Goal: Task Accomplishment & Management: Use online tool/utility

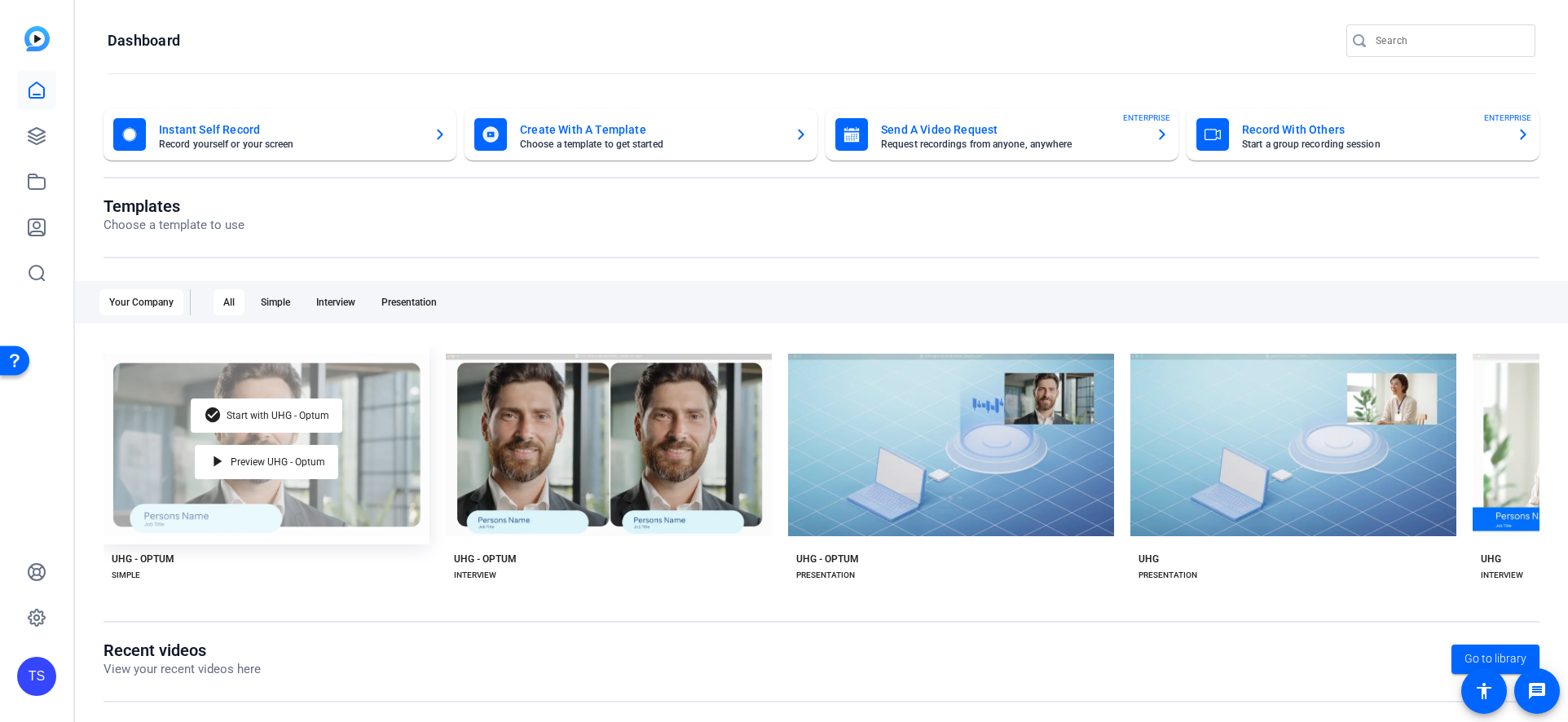
drag, startPoint x: 481, startPoint y: 691, endPoint x: 366, endPoint y: 499, distance: 223.8
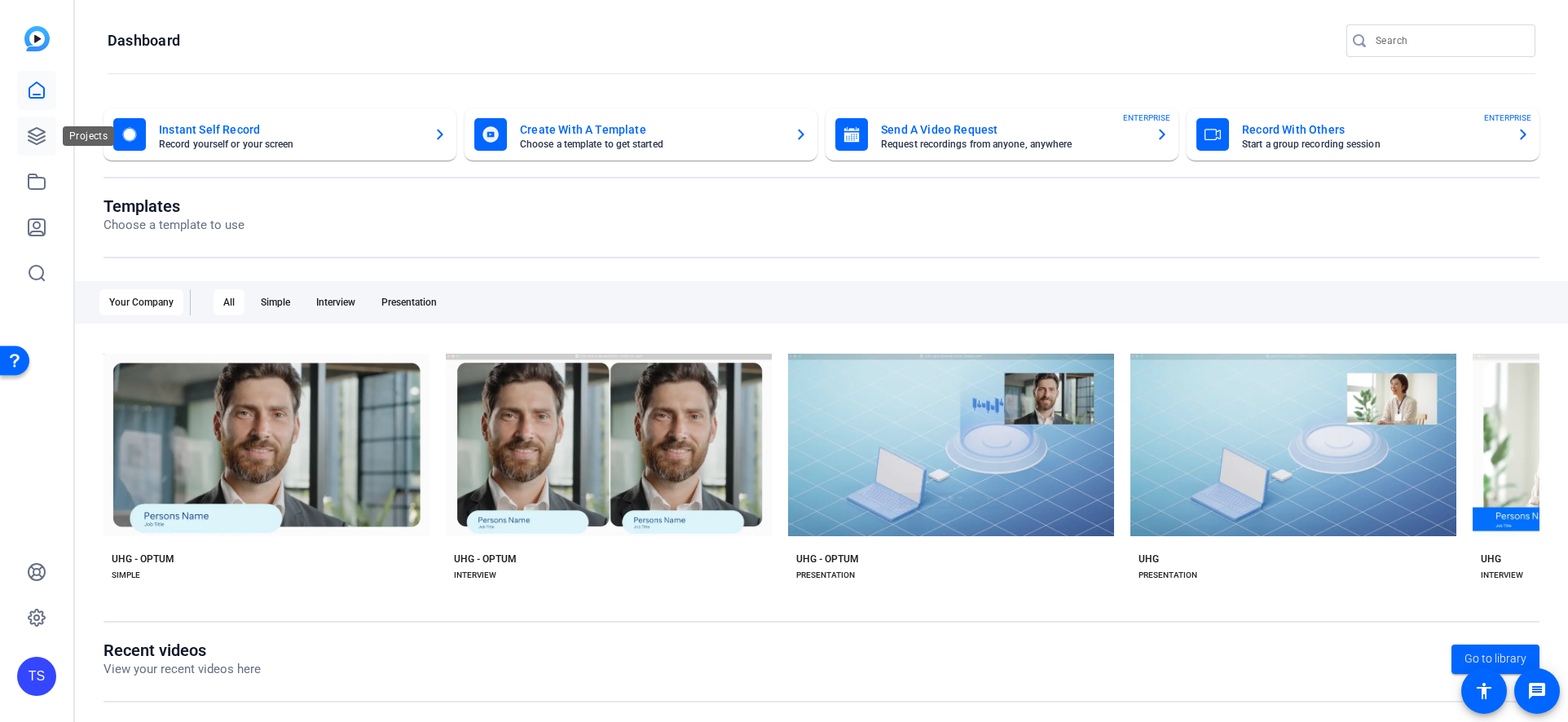
click at [31, 130] on icon at bounding box center [36, 136] width 19 height 19
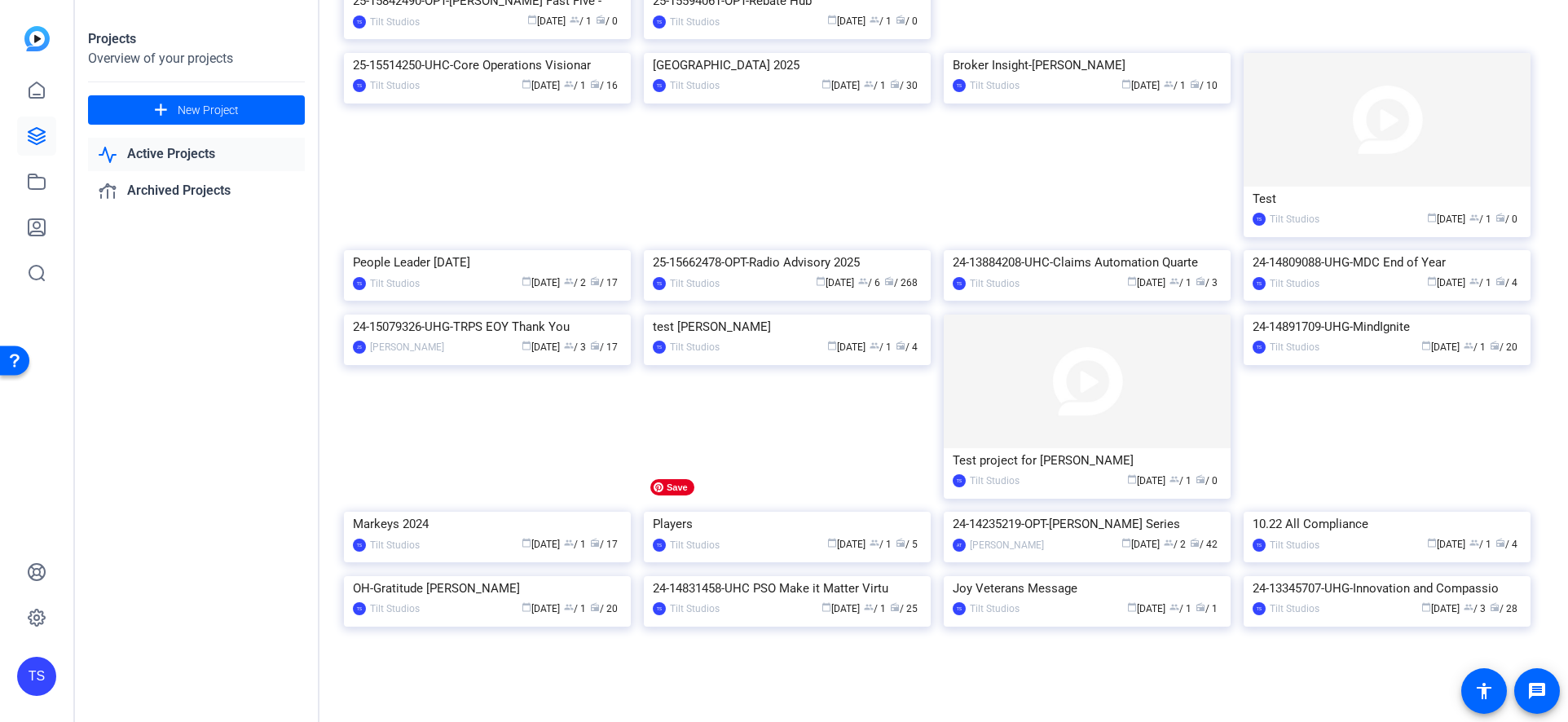
scroll to position [2543, 0]
click at [771, 250] on img at bounding box center [787, 250] width 287 height 0
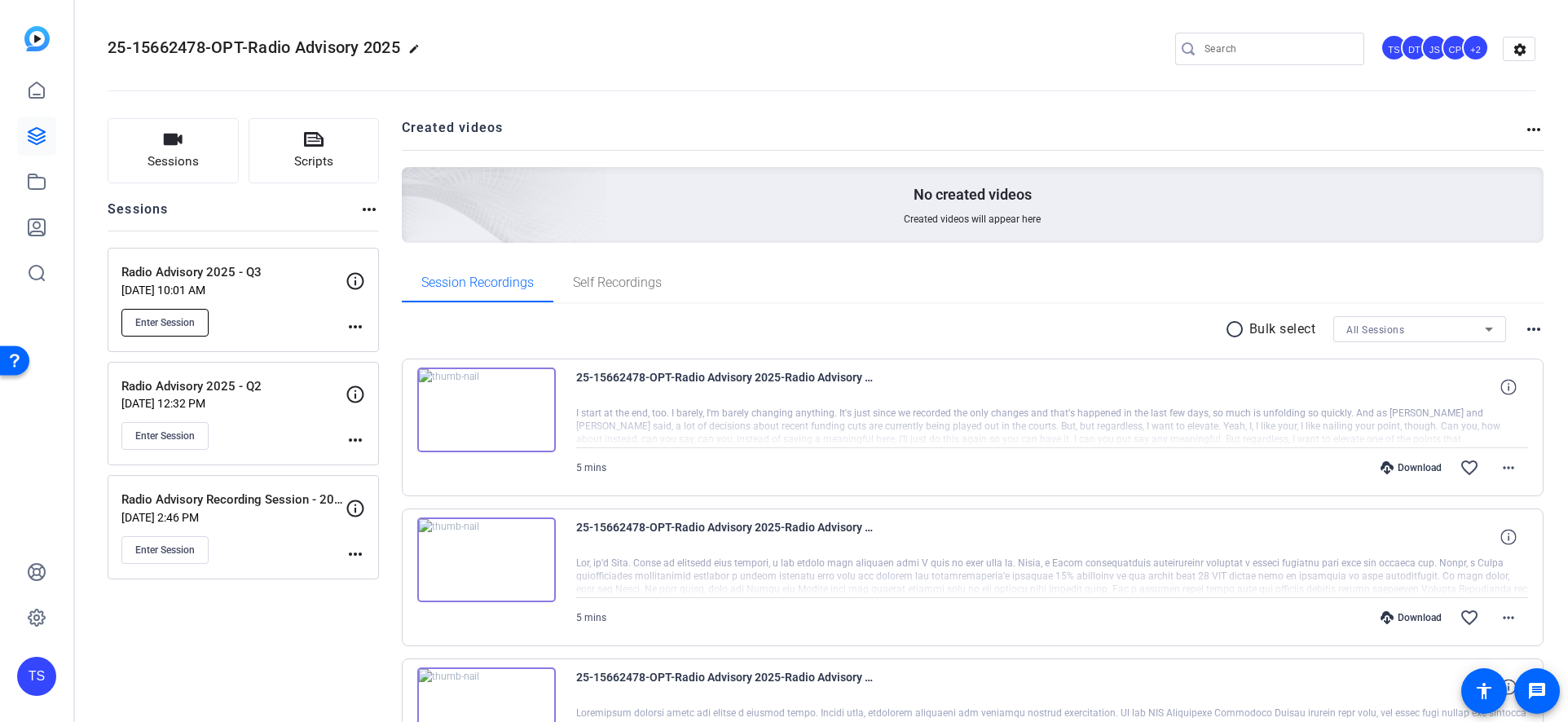
click at [153, 323] on span "Enter Session" at bounding box center [165, 323] width 59 height 13
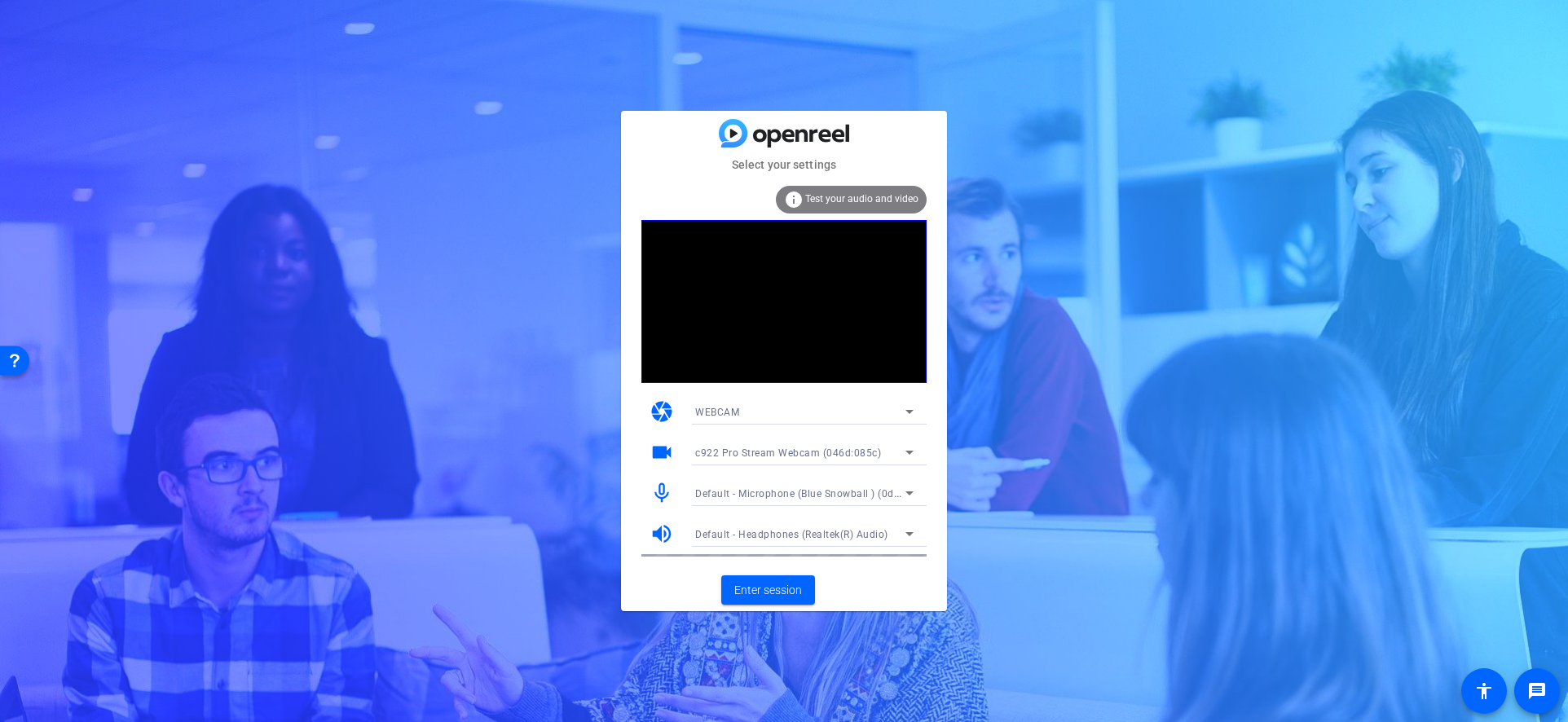
click at [860, 195] on span "Test your audio and video" at bounding box center [861, 199] width 113 height 12
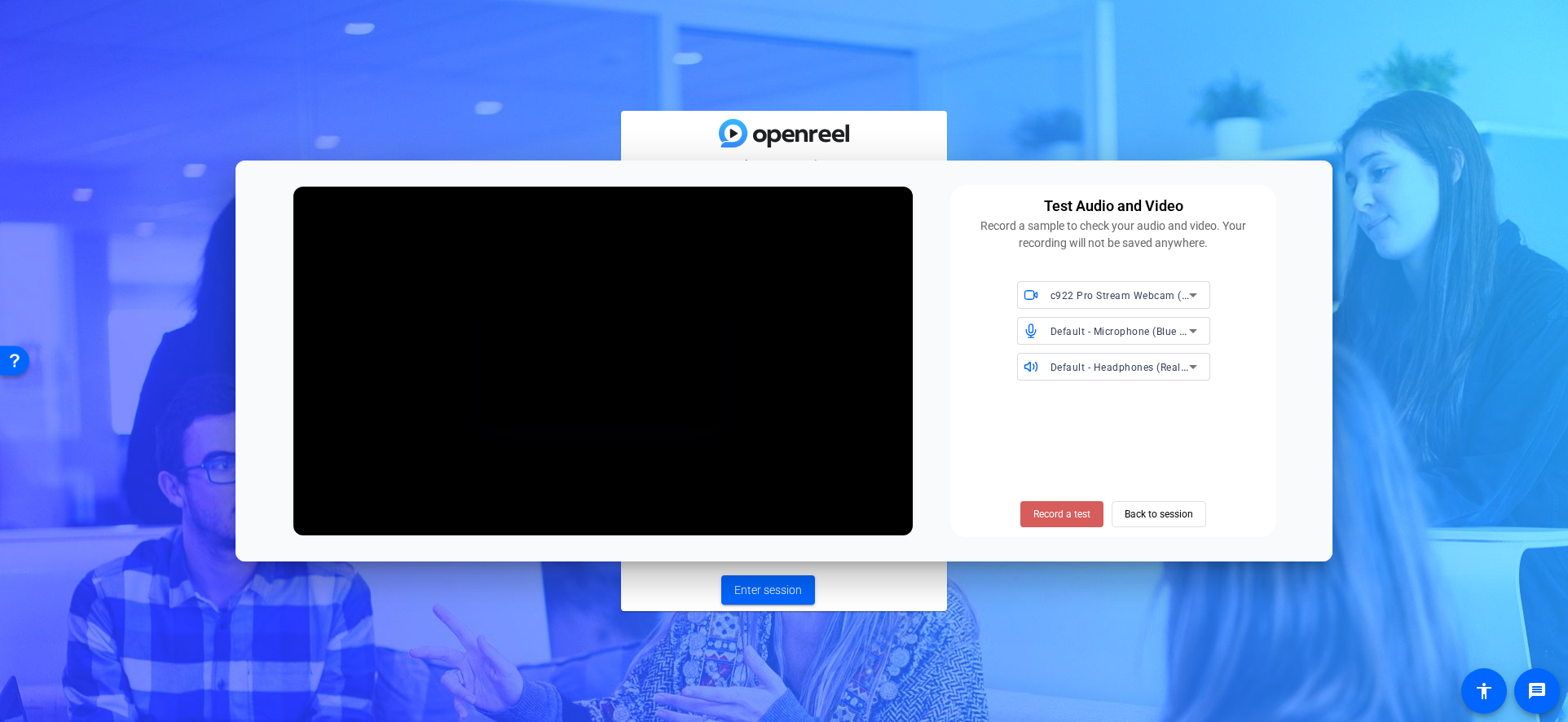
click at [1064, 513] on span "Record a test" at bounding box center [1062, 515] width 57 height 15
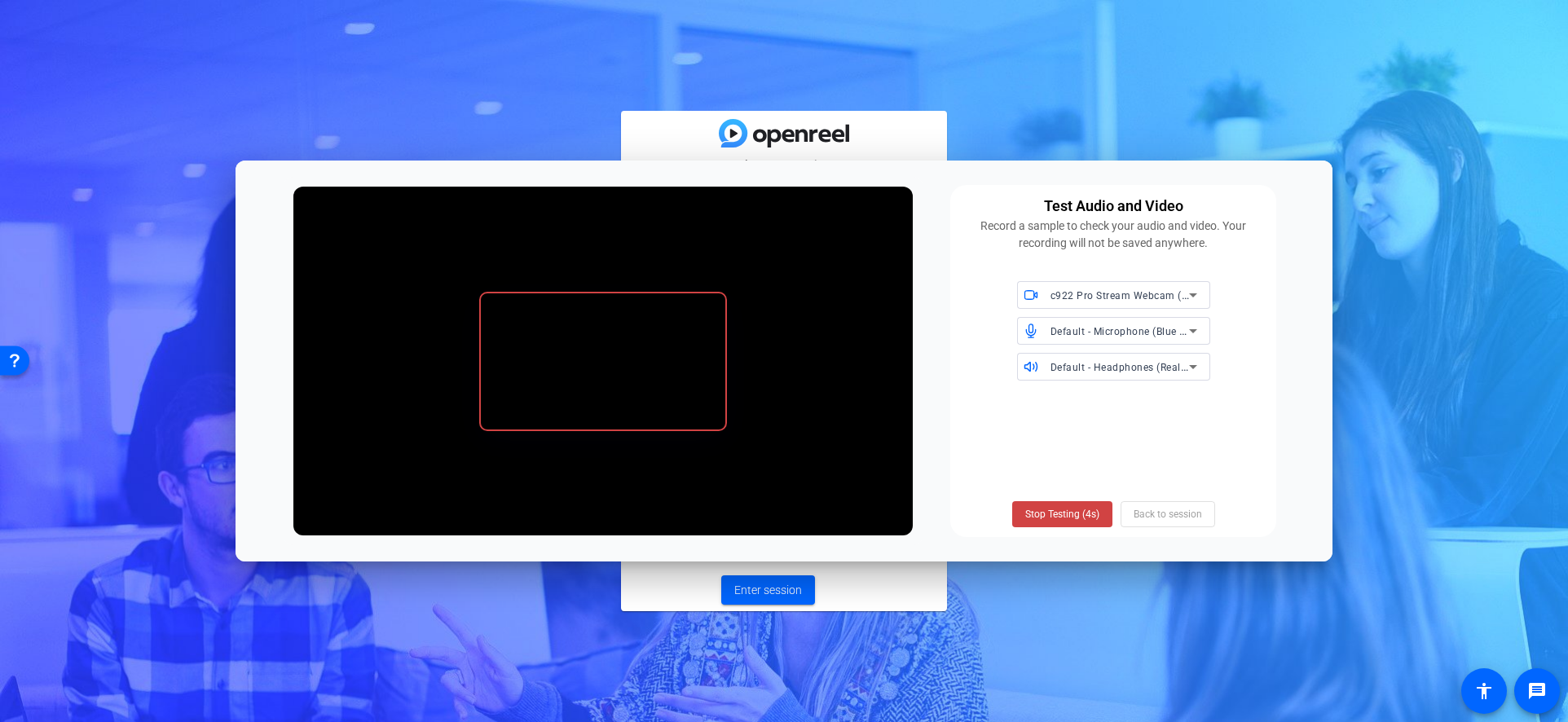
click at [1064, 513] on span "Stop Testing (4s)" at bounding box center [1062, 515] width 75 height 15
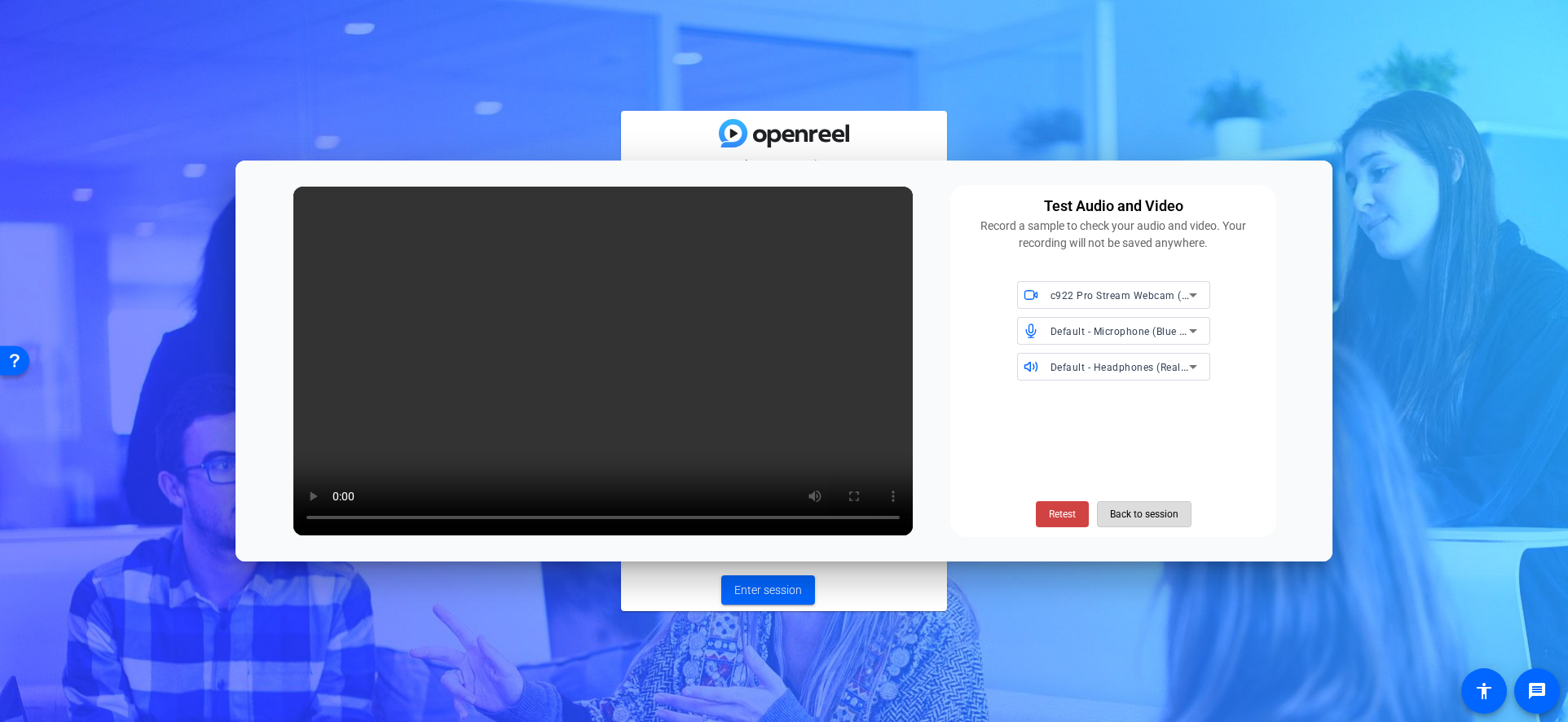
click at [1154, 517] on span "Back to session" at bounding box center [1144, 514] width 69 height 31
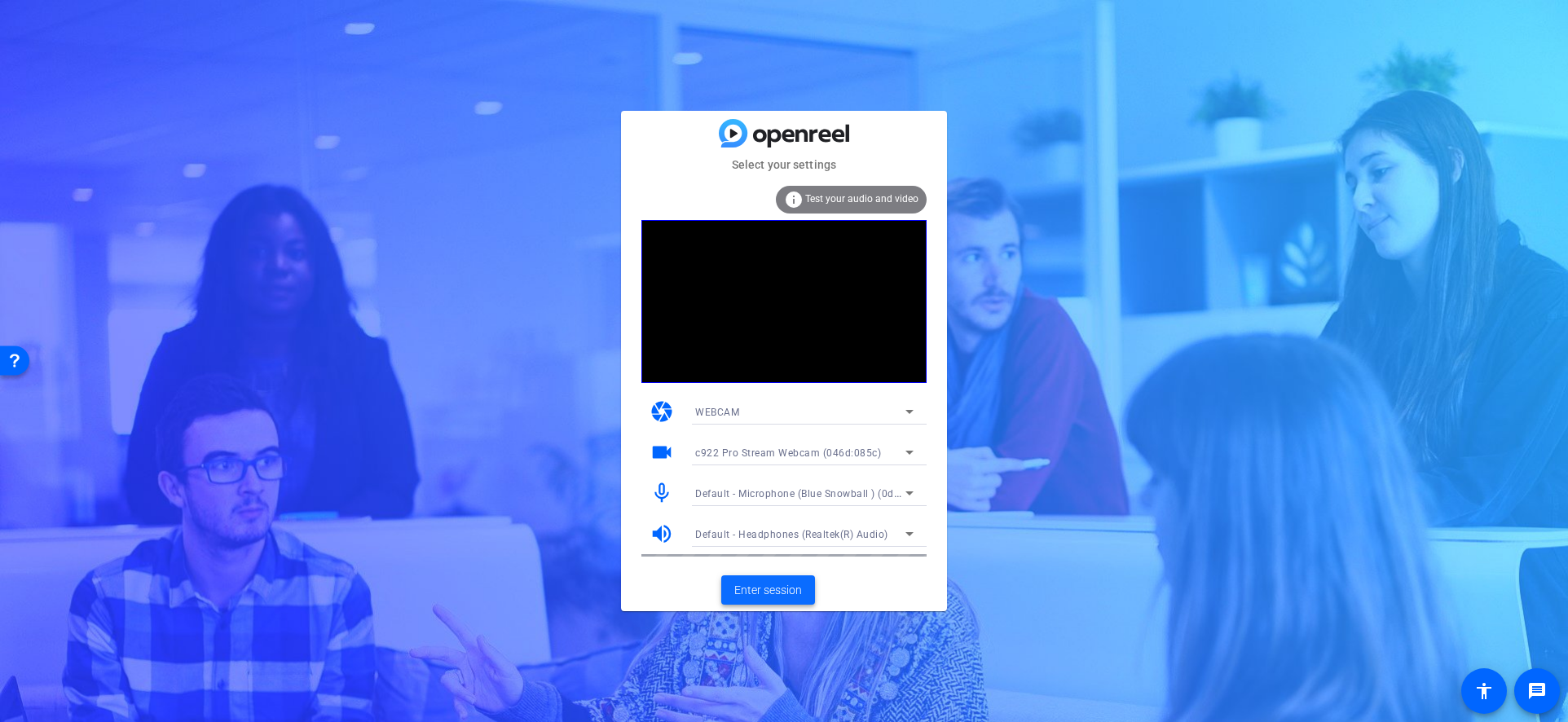
click at [781, 584] on span "Enter session" at bounding box center [768, 590] width 68 height 17
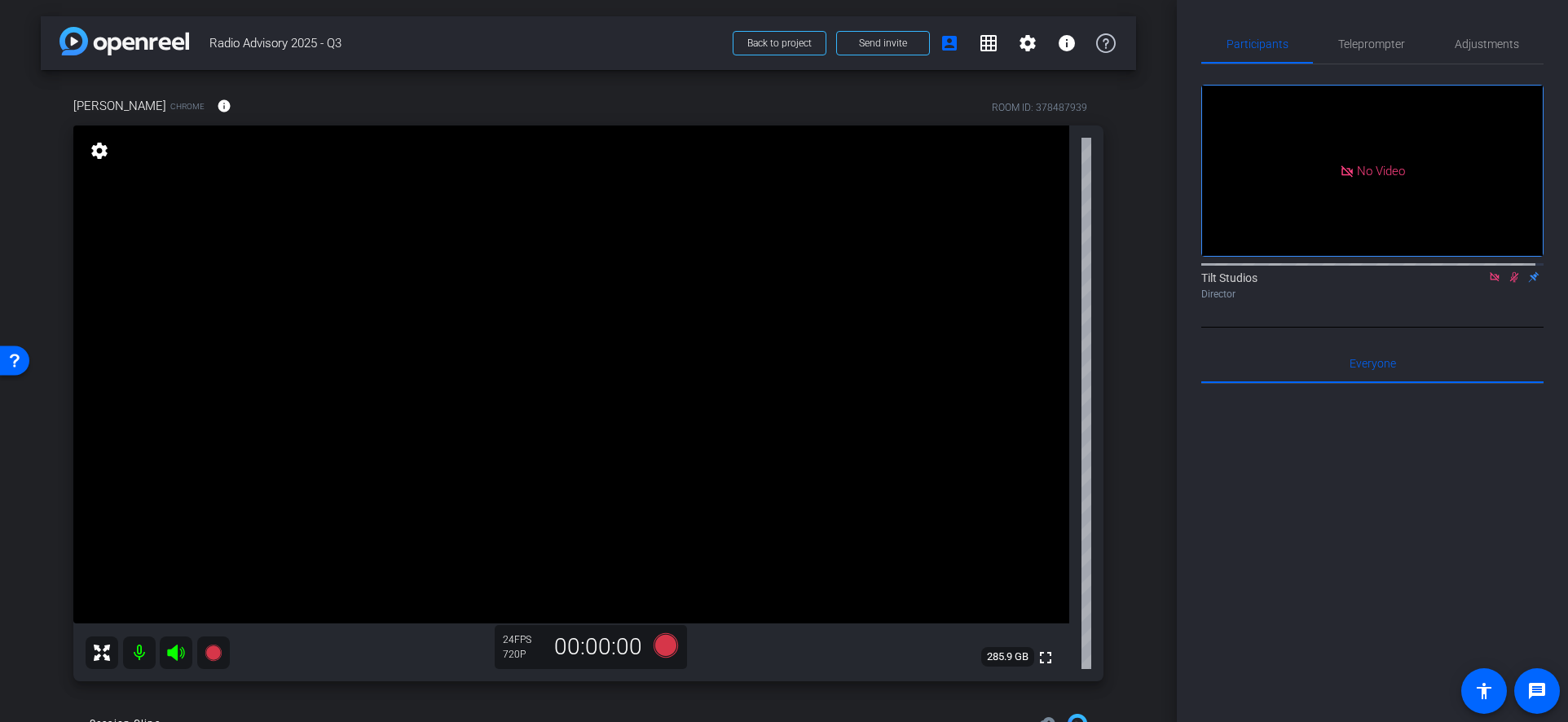
click at [1508, 283] on icon at bounding box center [1514, 277] width 13 height 12
click at [1488, 283] on icon at bounding box center [1495, 277] width 13 height 12
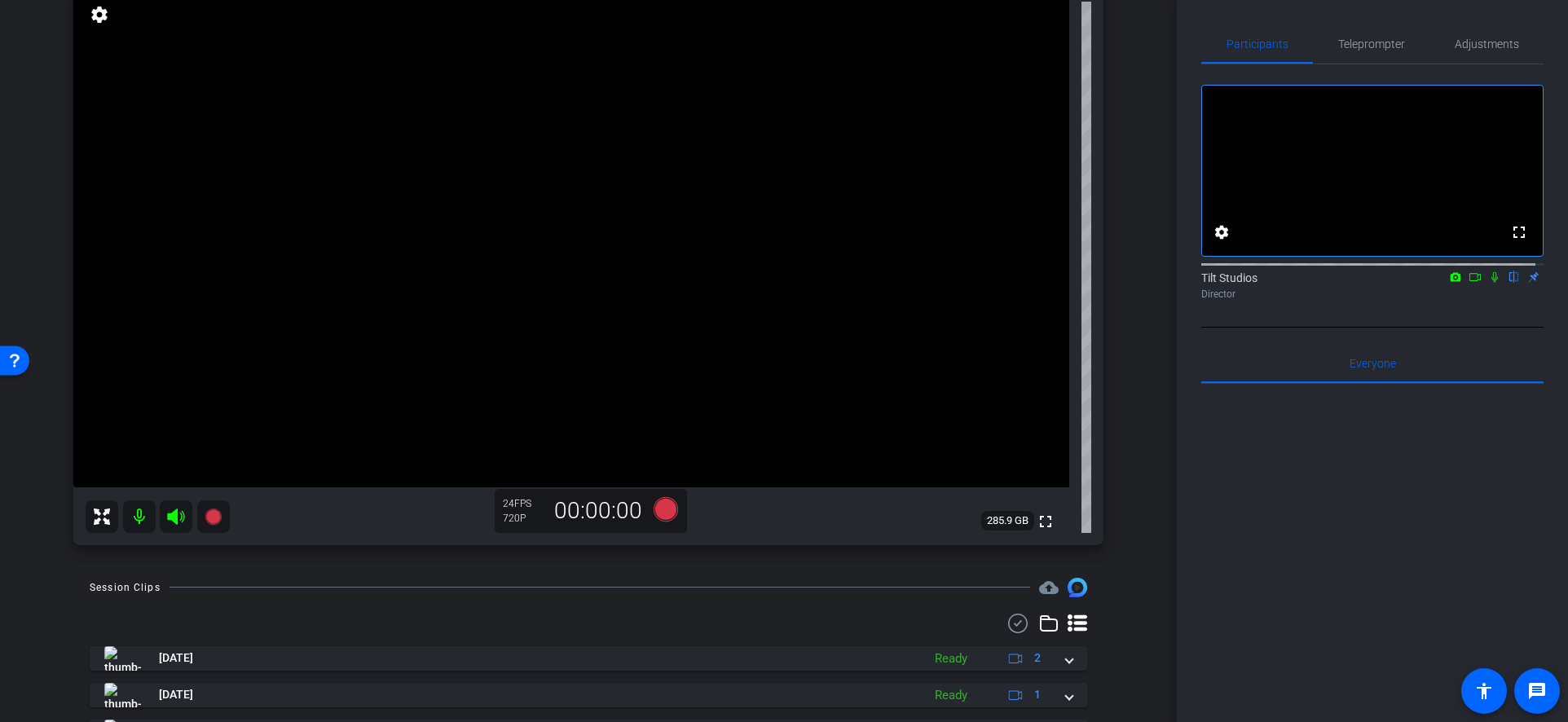
scroll to position [81, 0]
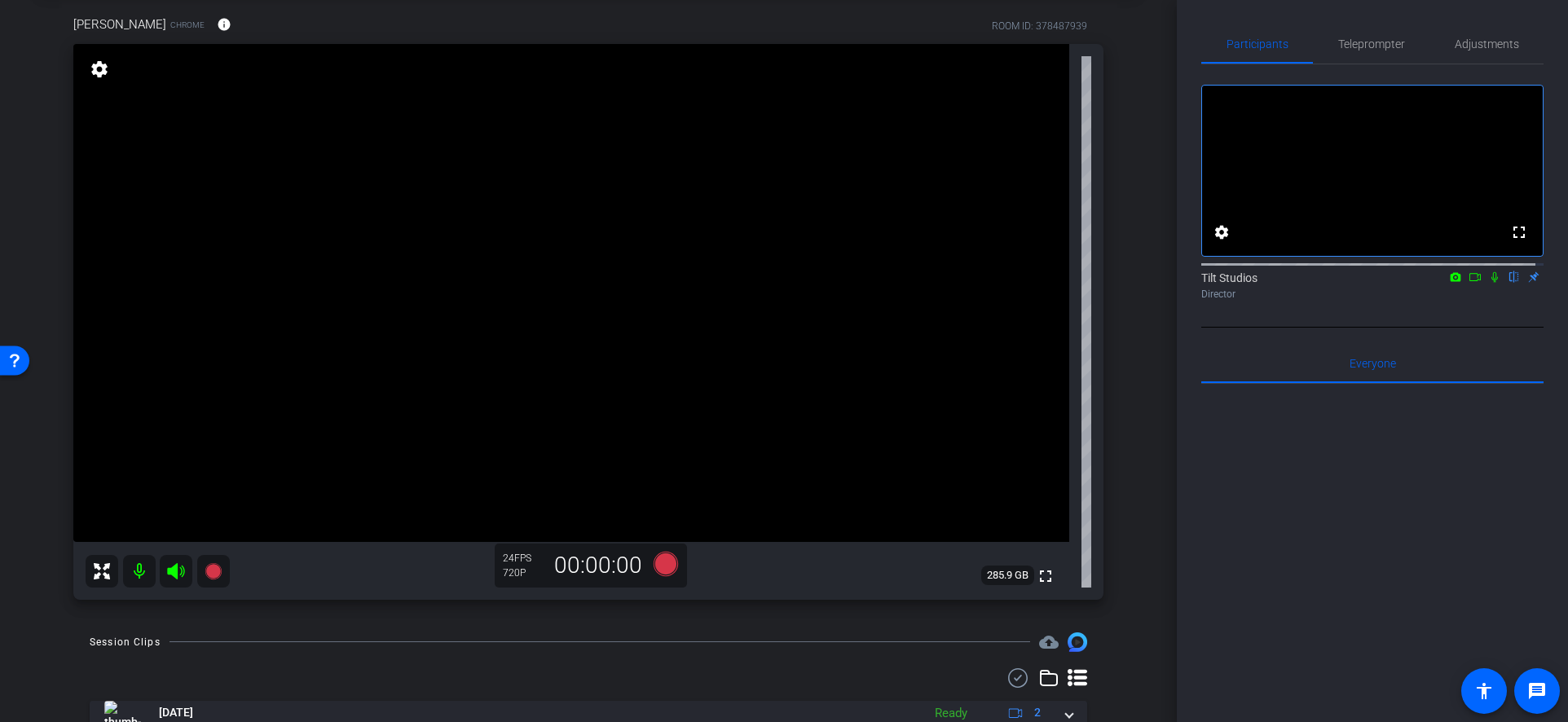
click at [1492, 283] on icon at bounding box center [1495, 277] width 7 height 11
click at [1472, 283] on icon at bounding box center [1476, 277] width 13 height 12
click at [1480, 49] on span "Adjustments" at bounding box center [1487, 44] width 64 height 12
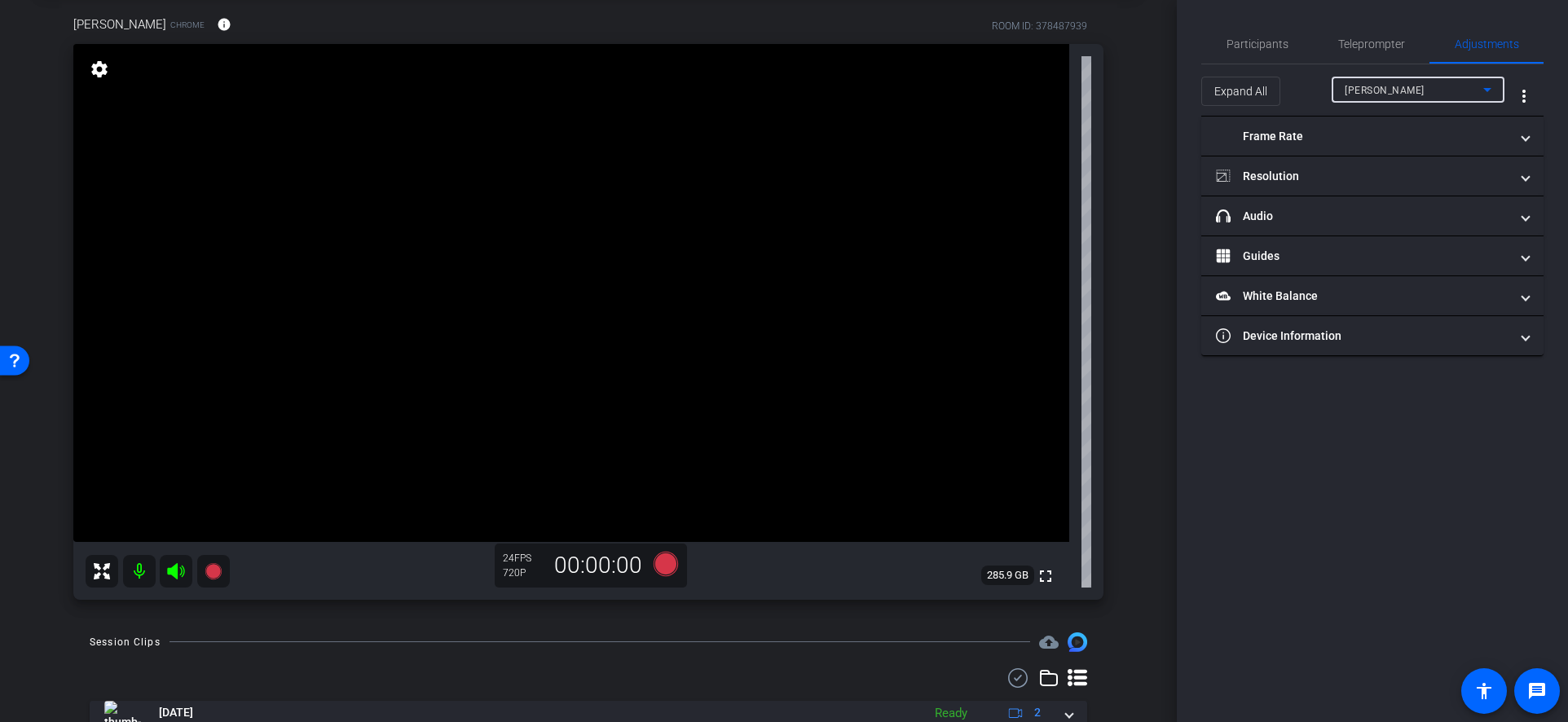
click at [1483, 90] on icon at bounding box center [1487, 89] width 19 height 19
click at [1483, 90] on div at bounding box center [784, 361] width 1568 height 722
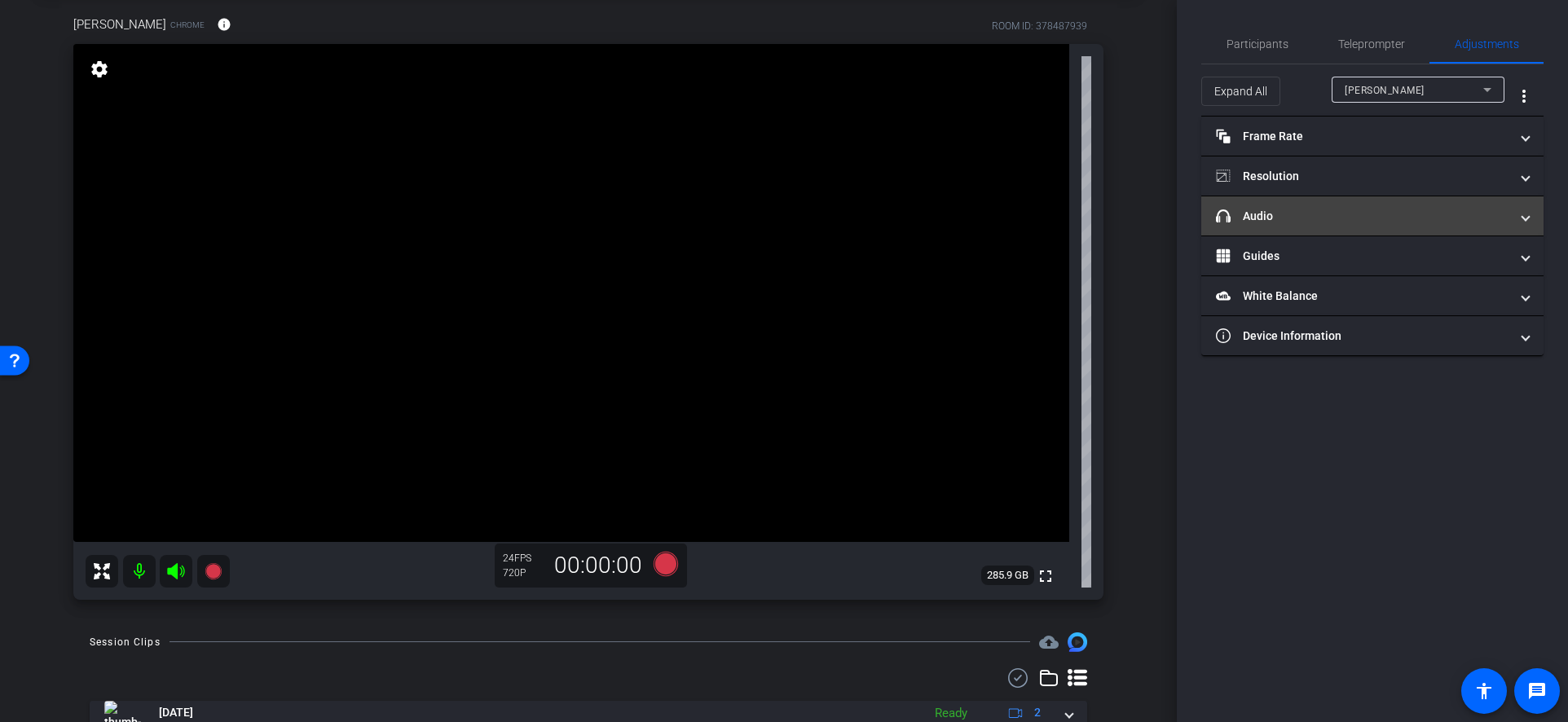
click at [1362, 203] on mat-expansion-panel-header "headphone icon Audio" at bounding box center [1372, 216] width 342 height 39
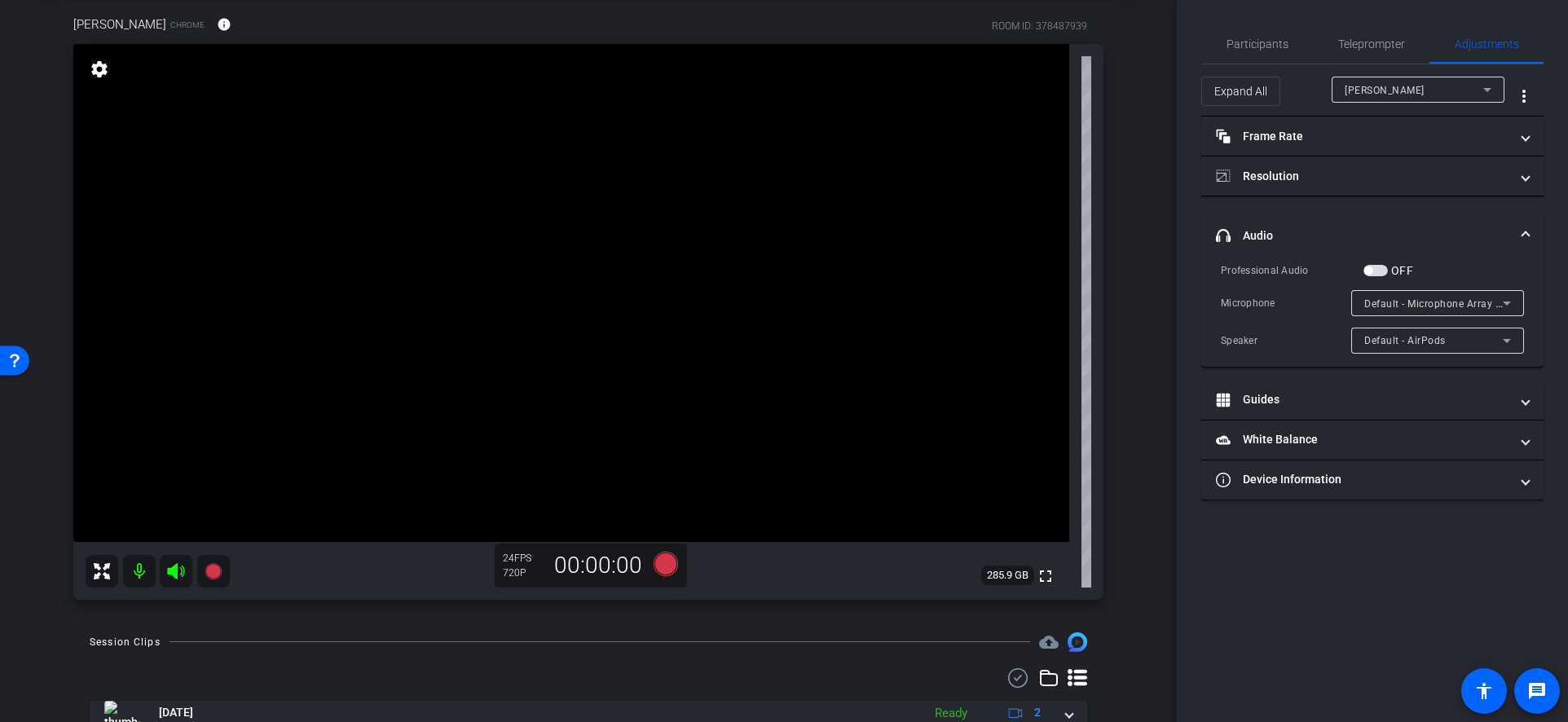
click at [1499, 301] on icon at bounding box center [1507, 303] width 19 height 19
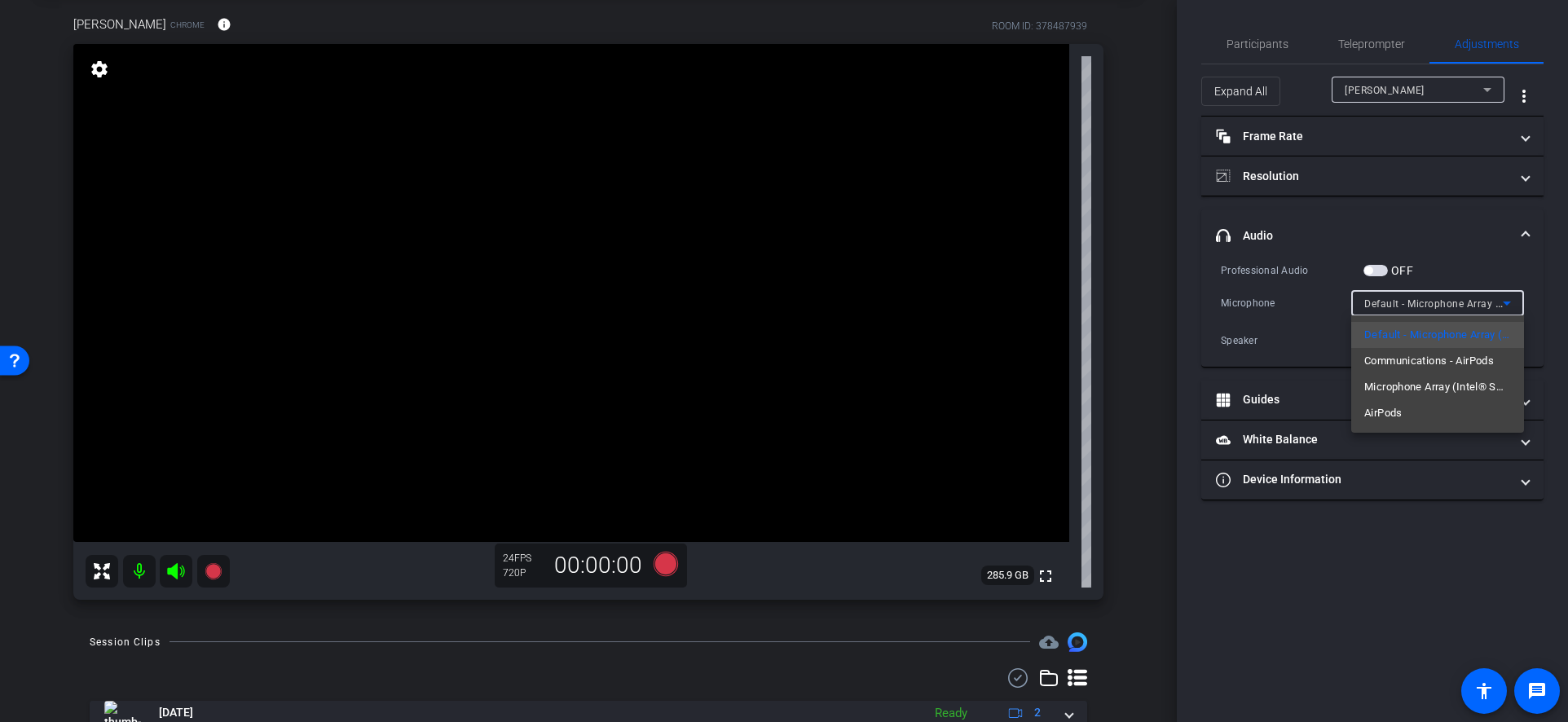
click at [1503, 300] on div at bounding box center [784, 361] width 1568 height 722
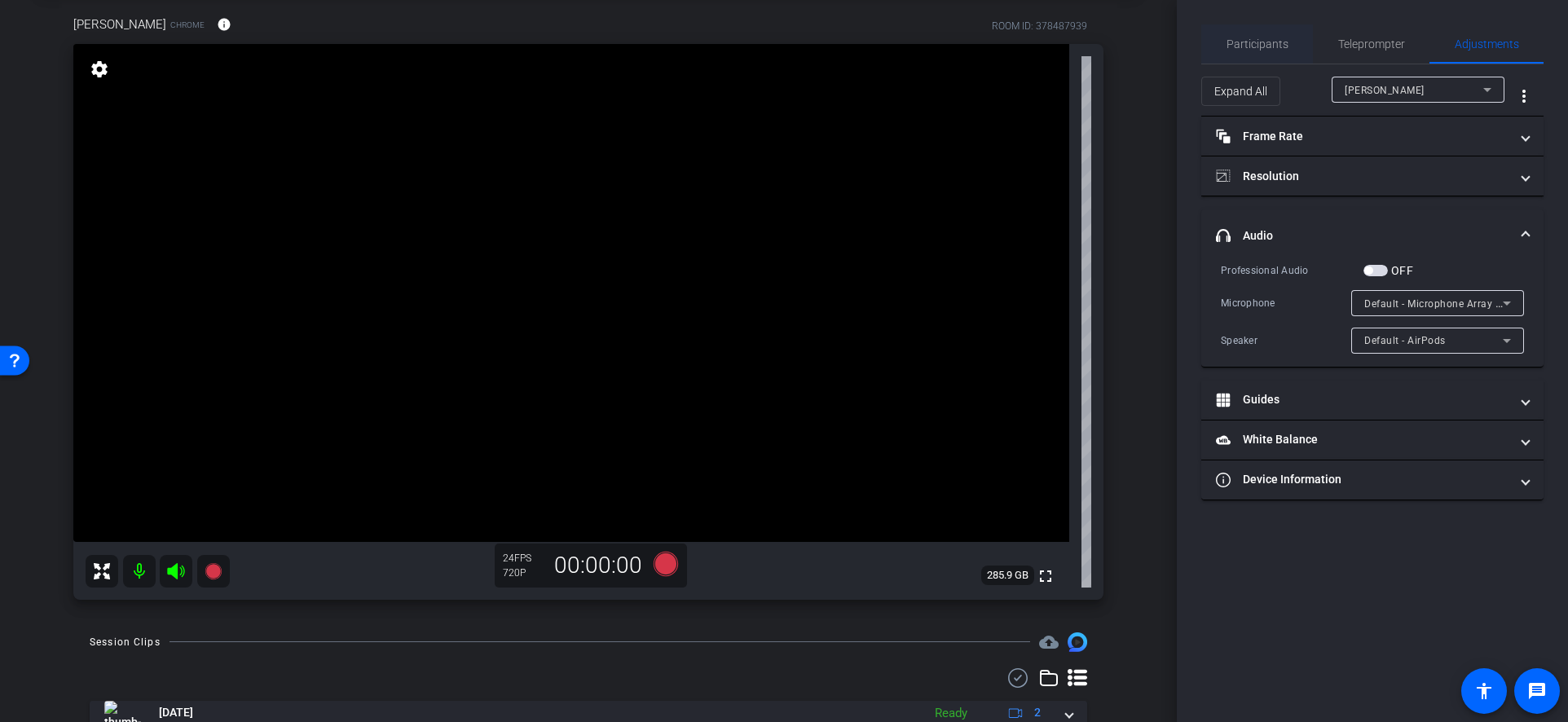
click at [1254, 39] on span "Participants" at bounding box center [1257, 44] width 62 height 12
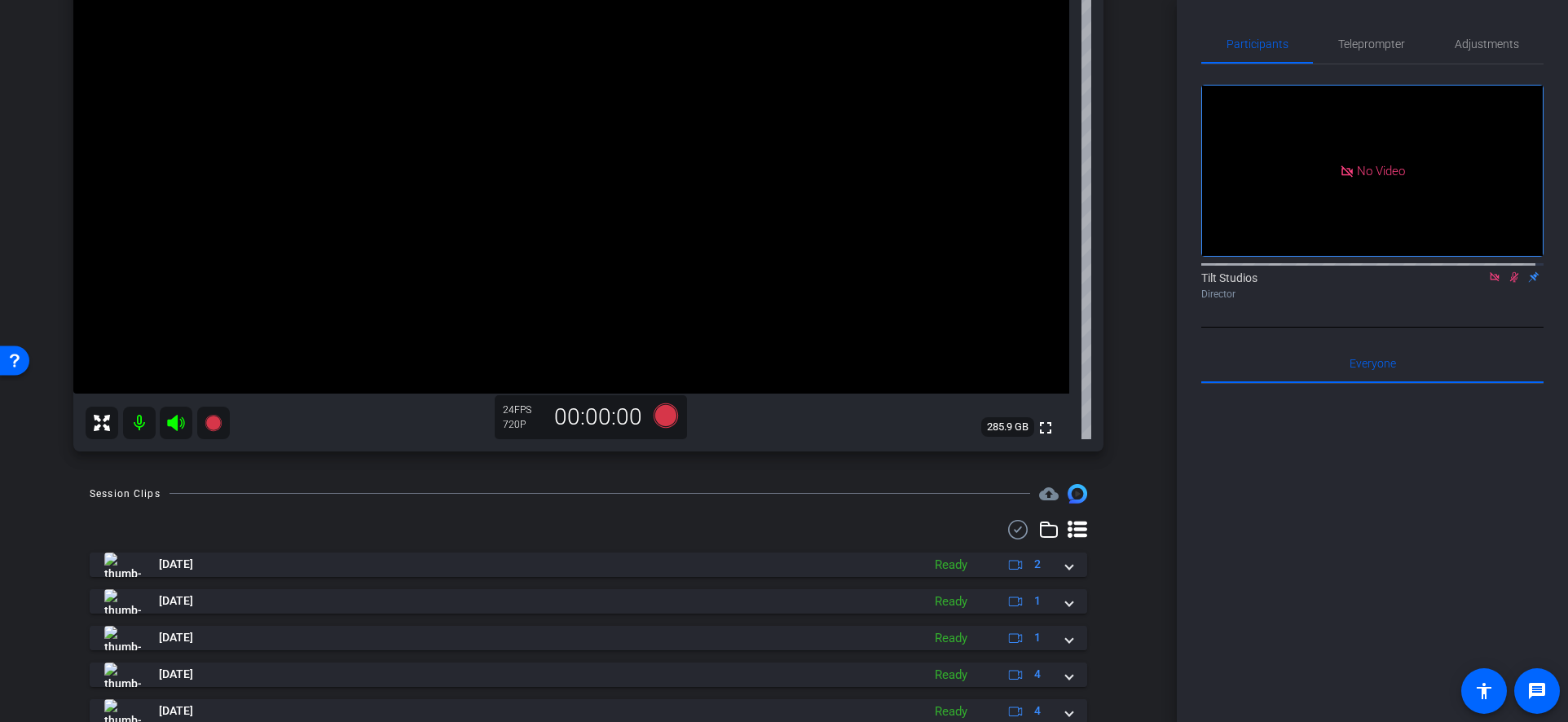
scroll to position [244, 0]
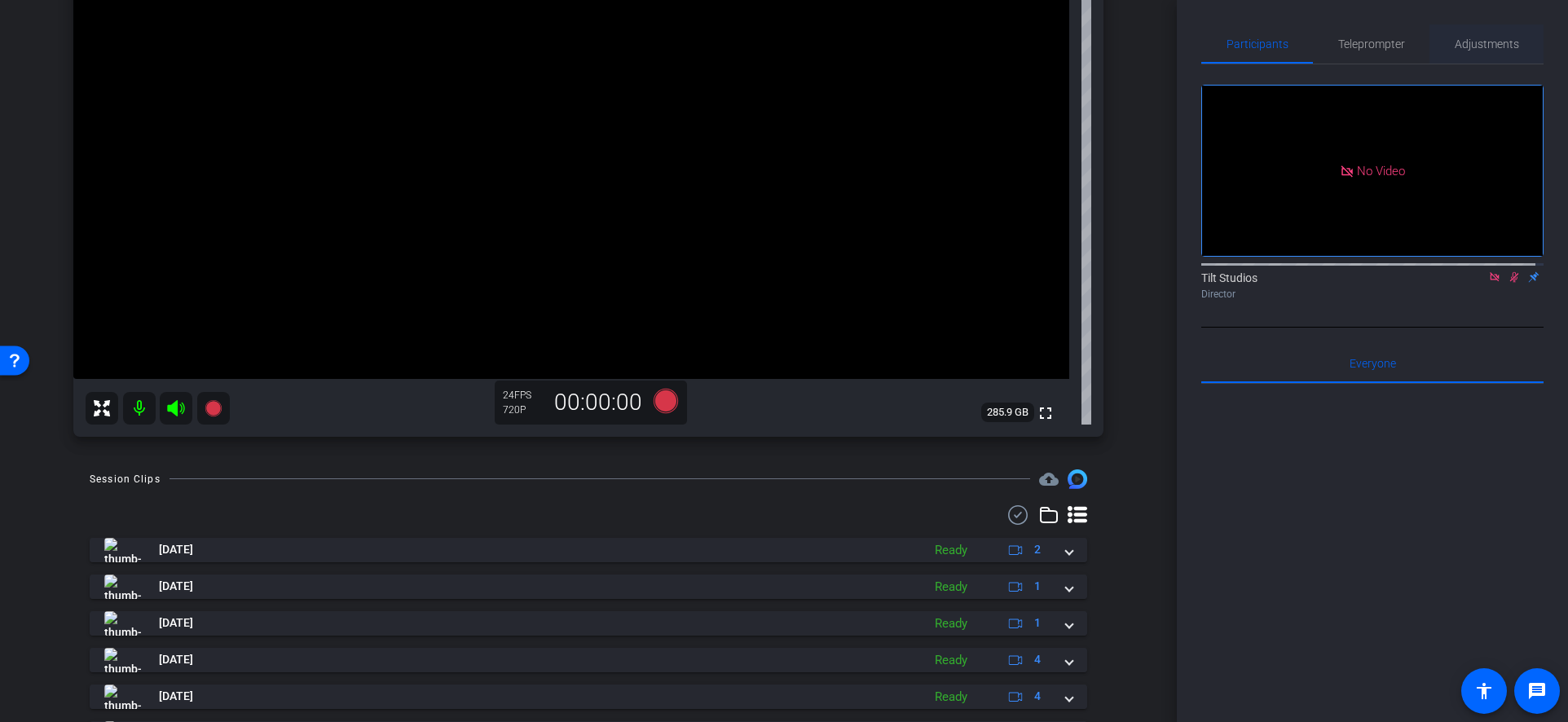
click at [1462, 47] on span "Adjustments" at bounding box center [1487, 44] width 64 height 12
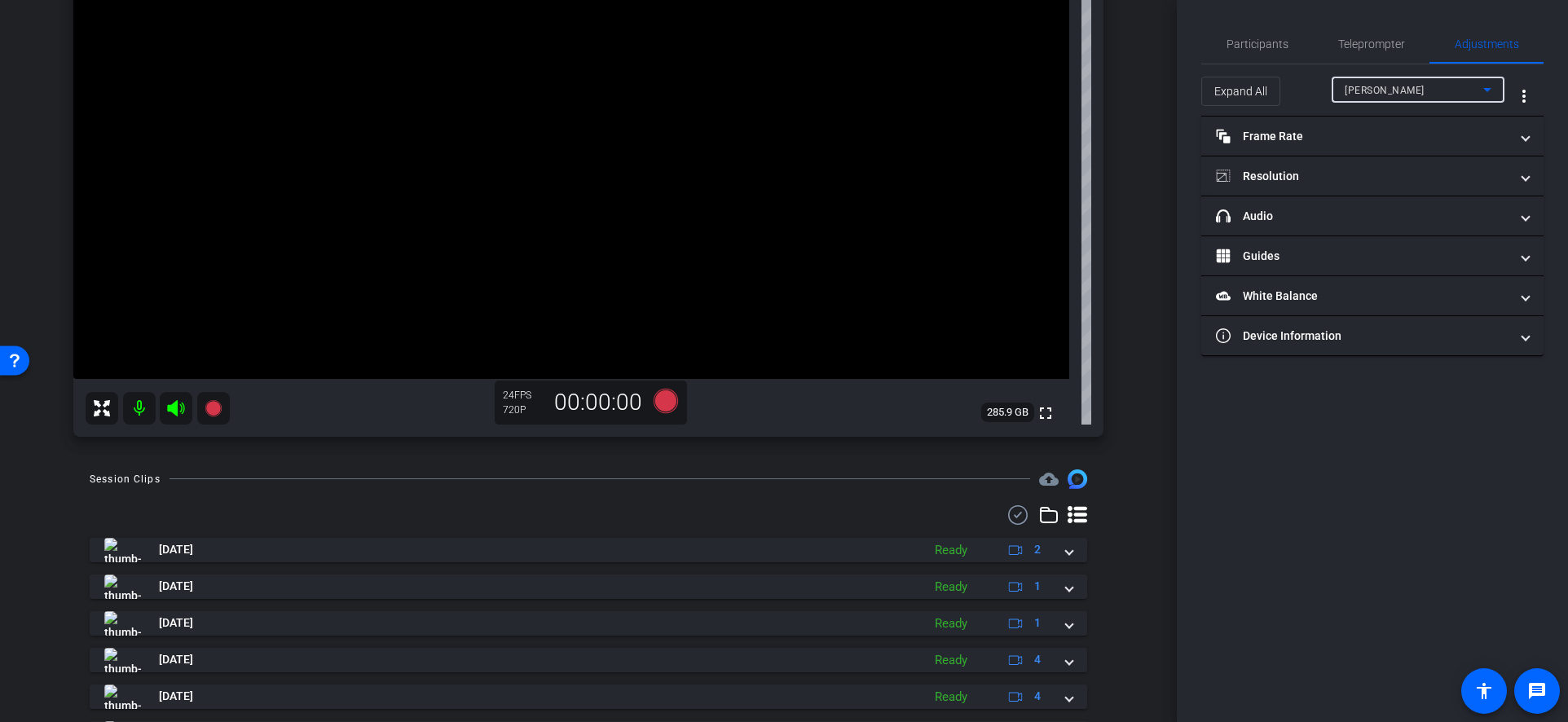
click at [1462, 95] on div "Isis Monteiro" at bounding box center [1415, 90] width 139 height 20
click at [1457, 91] on div at bounding box center [784, 361] width 1568 height 722
click at [1490, 90] on icon at bounding box center [1487, 89] width 19 height 19
click at [1490, 90] on div at bounding box center [784, 361] width 1568 height 722
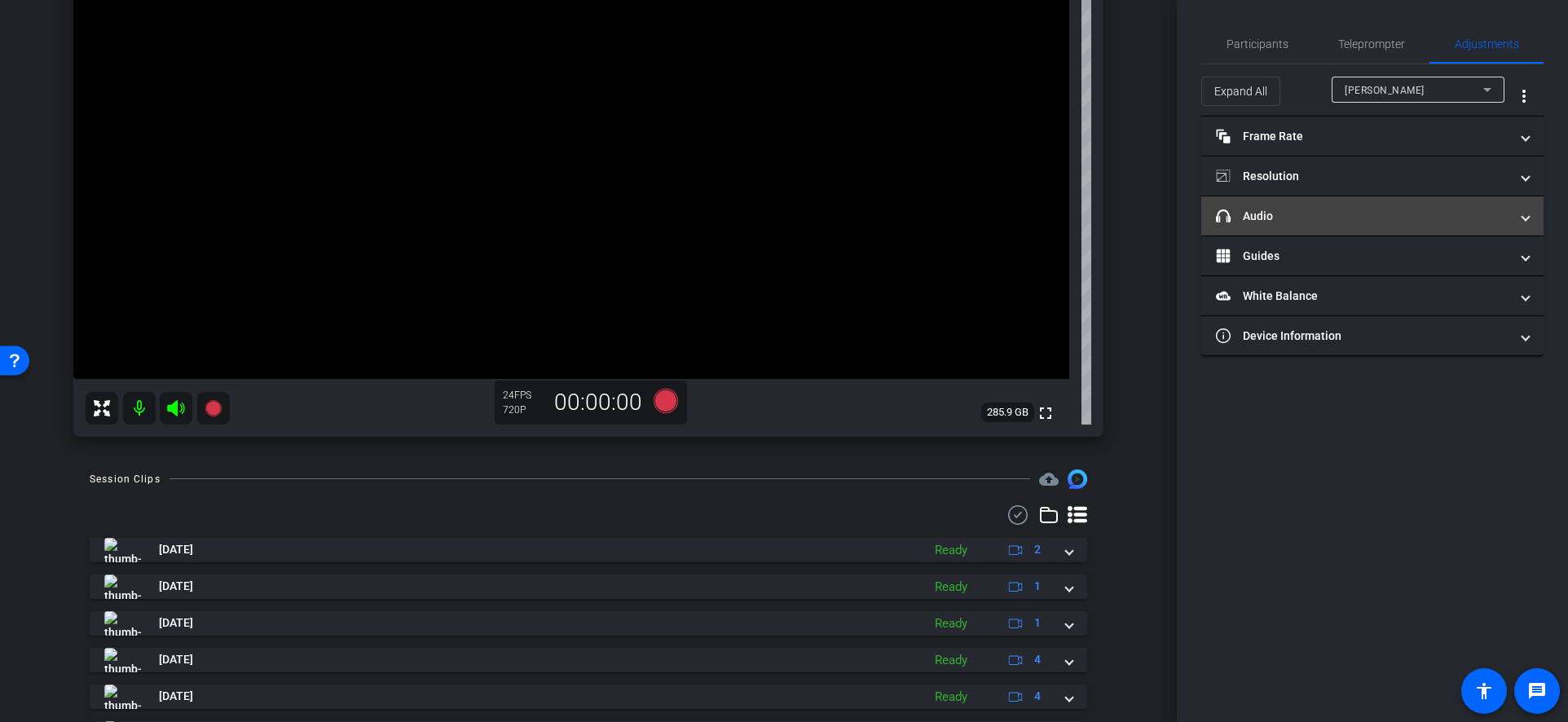
click at [1454, 212] on mat-panel-title "headphone icon Audio" at bounding box center [1363, 216] width 294 height 17
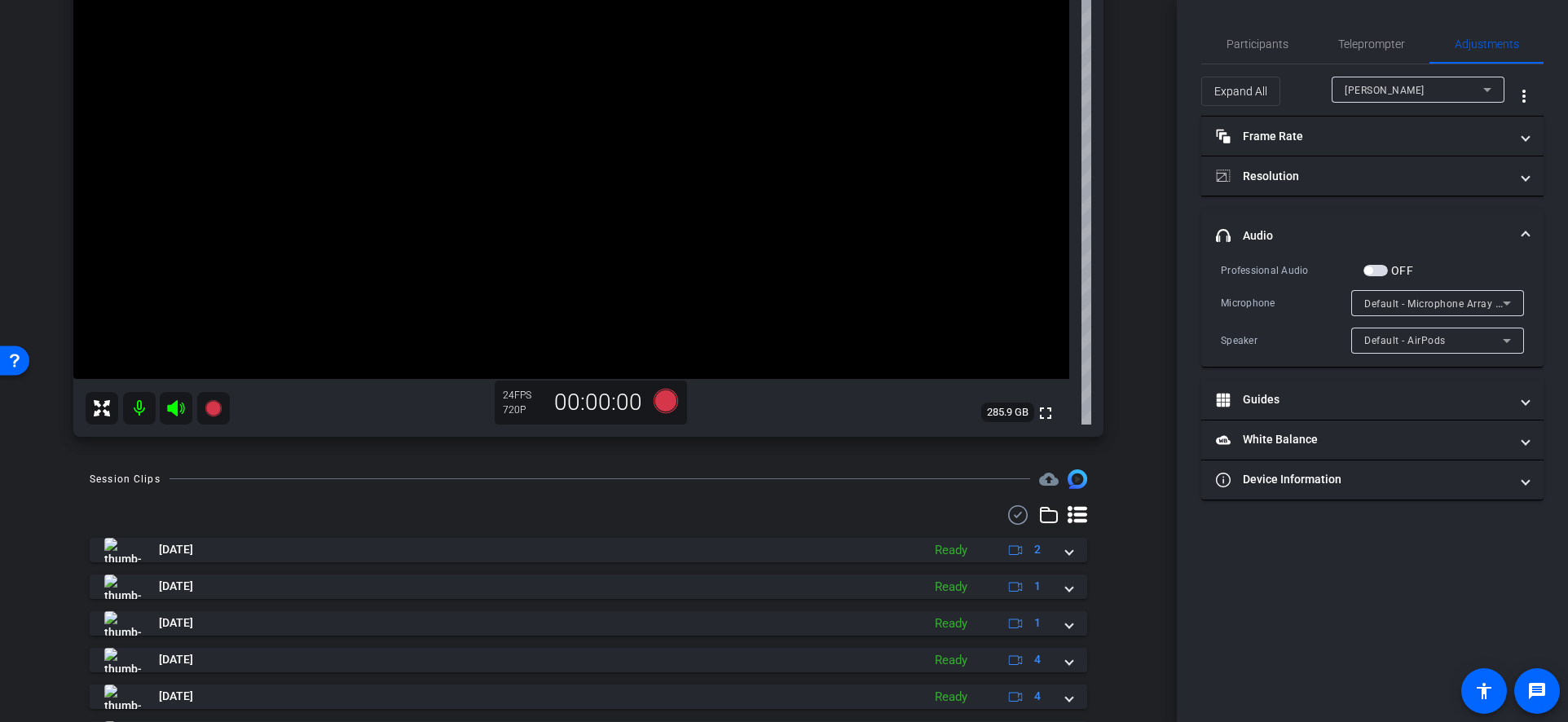
click at [1380, 269] on span "button" at bounding box center [1375, 270] width 24 height 12
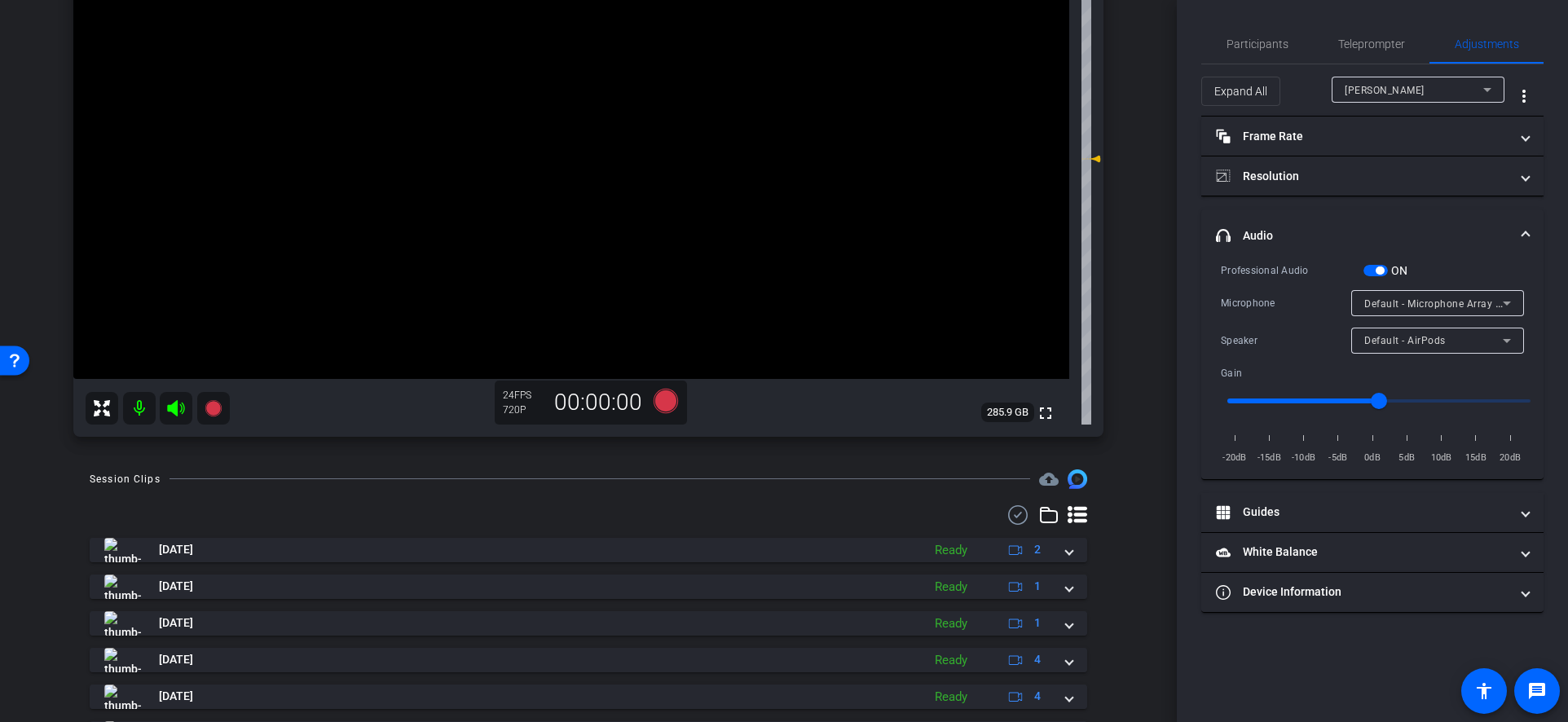
click at [1380, 269] on span "button" at bounding box center [1380, 270] width 8 height 8
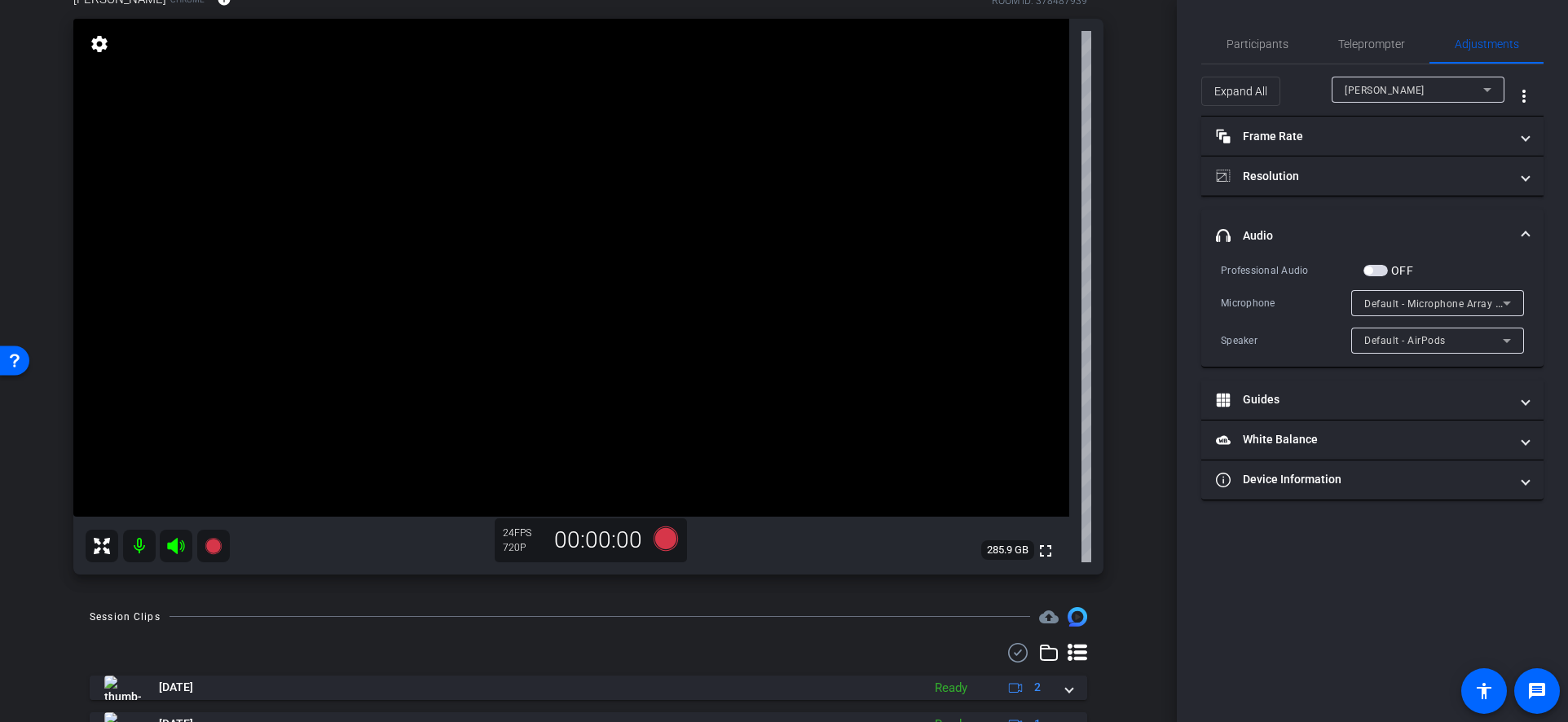
scroll to position [81, 0]
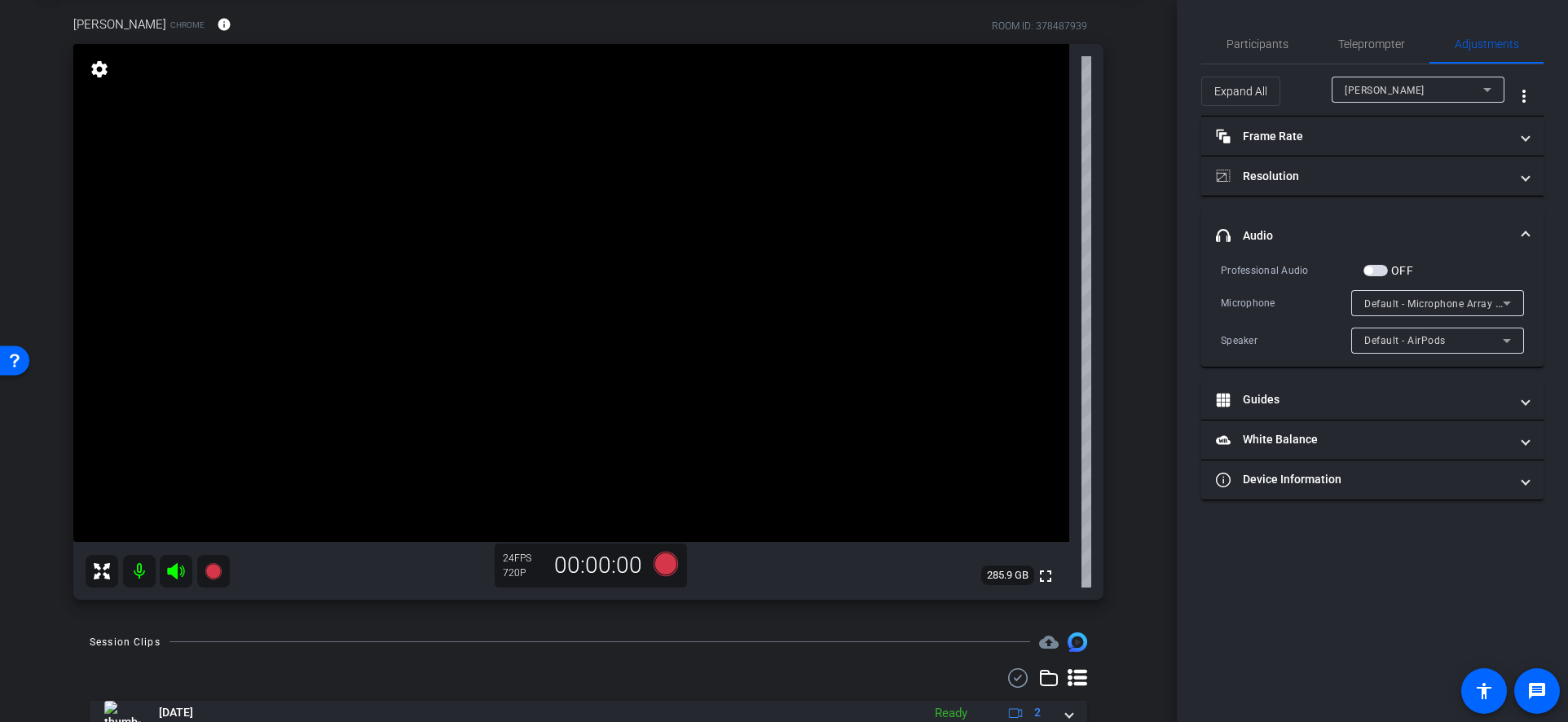
click at [1461, 89] on div "Isis Monteiro" at bounding box center [1415, 90] width 139 height 20
click at [1461, 89] on div at bounding box center [784, 361] width 1568 height 722
click at [1483, 304] on span "Default - Microphone Array (Intel® Smart Sound Technology for Digital Microphon…" at bounding box center [1566, 303] width 404 height 13
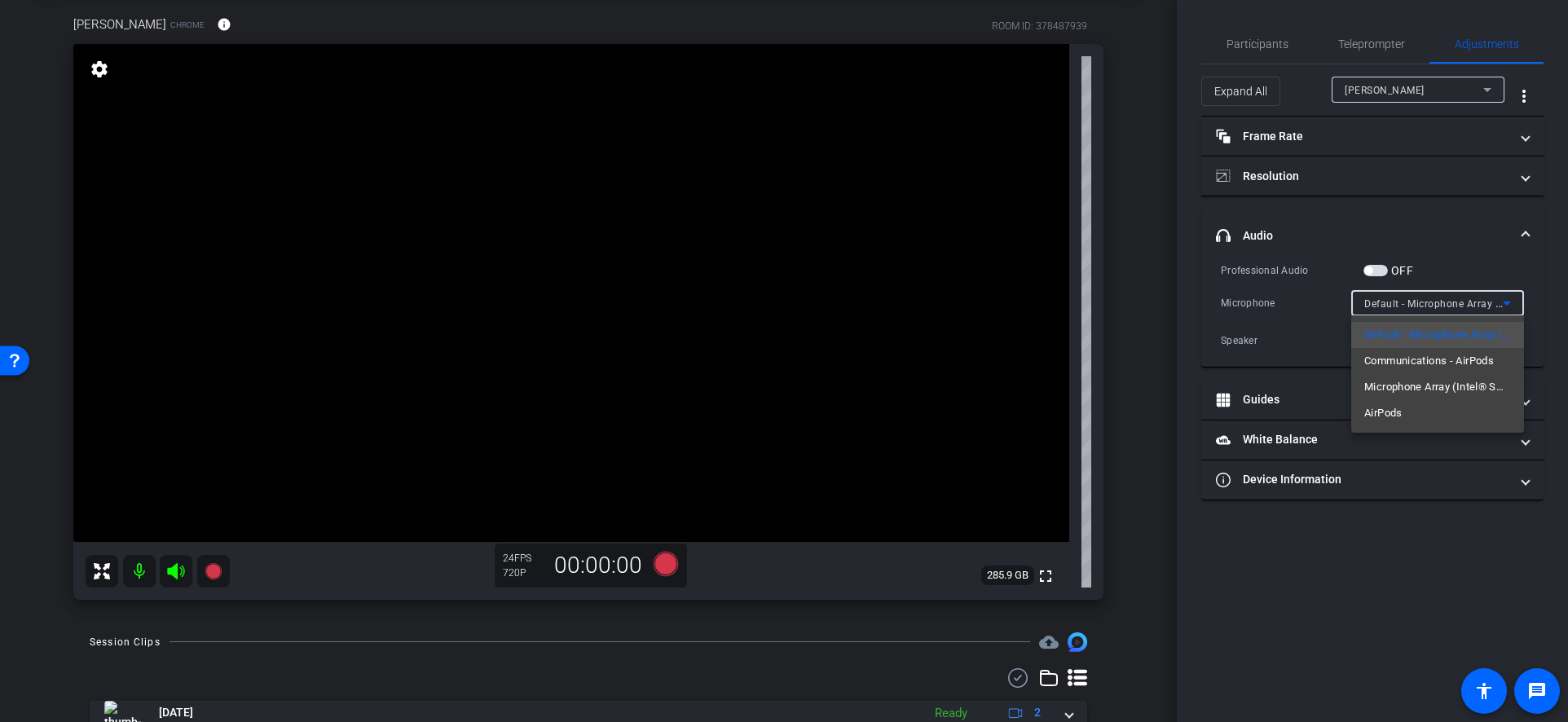
click at [1446, 208] on div at bounding box center [784, 361] width 1568 height 722
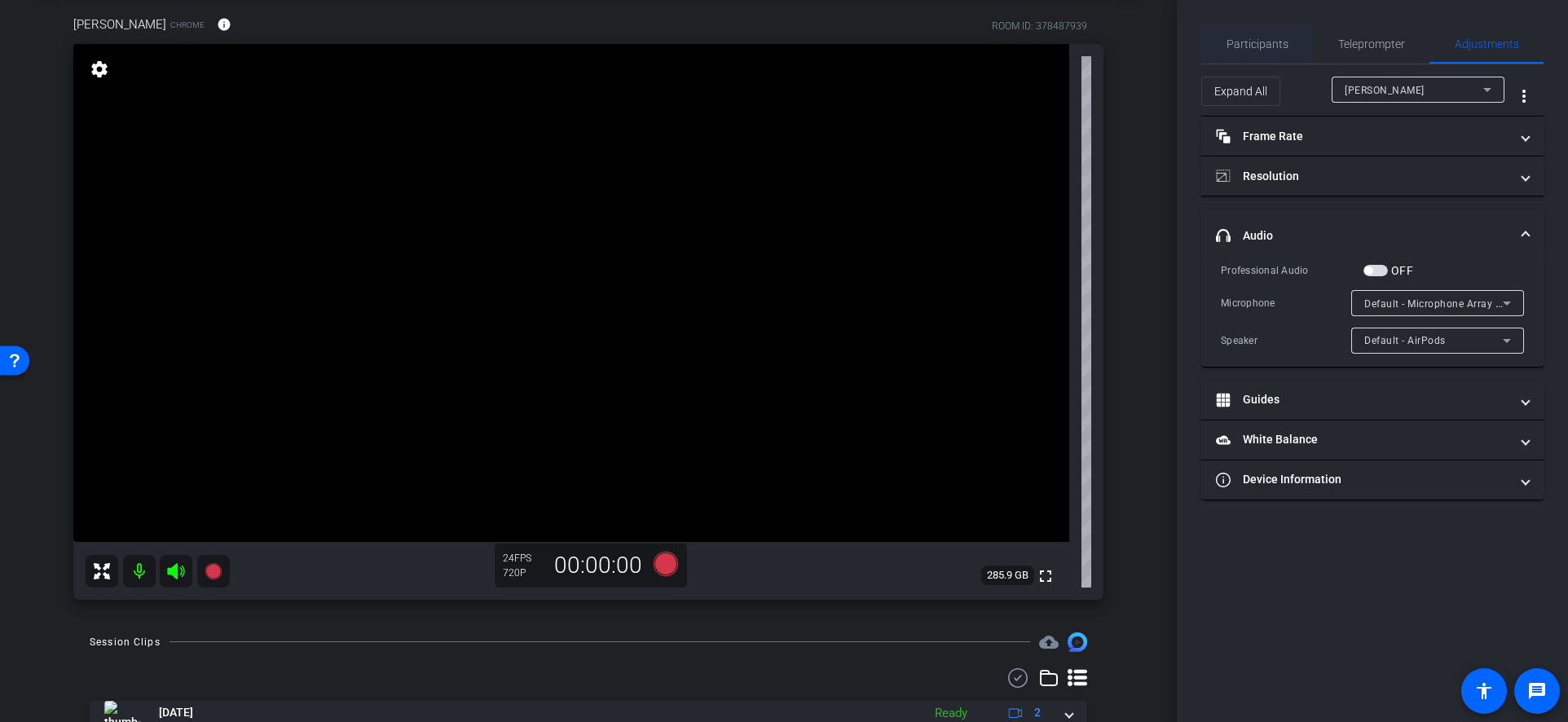
click at [1273, 46] on span "Participants" at bounding box center [1257, 44] width 62 height 12
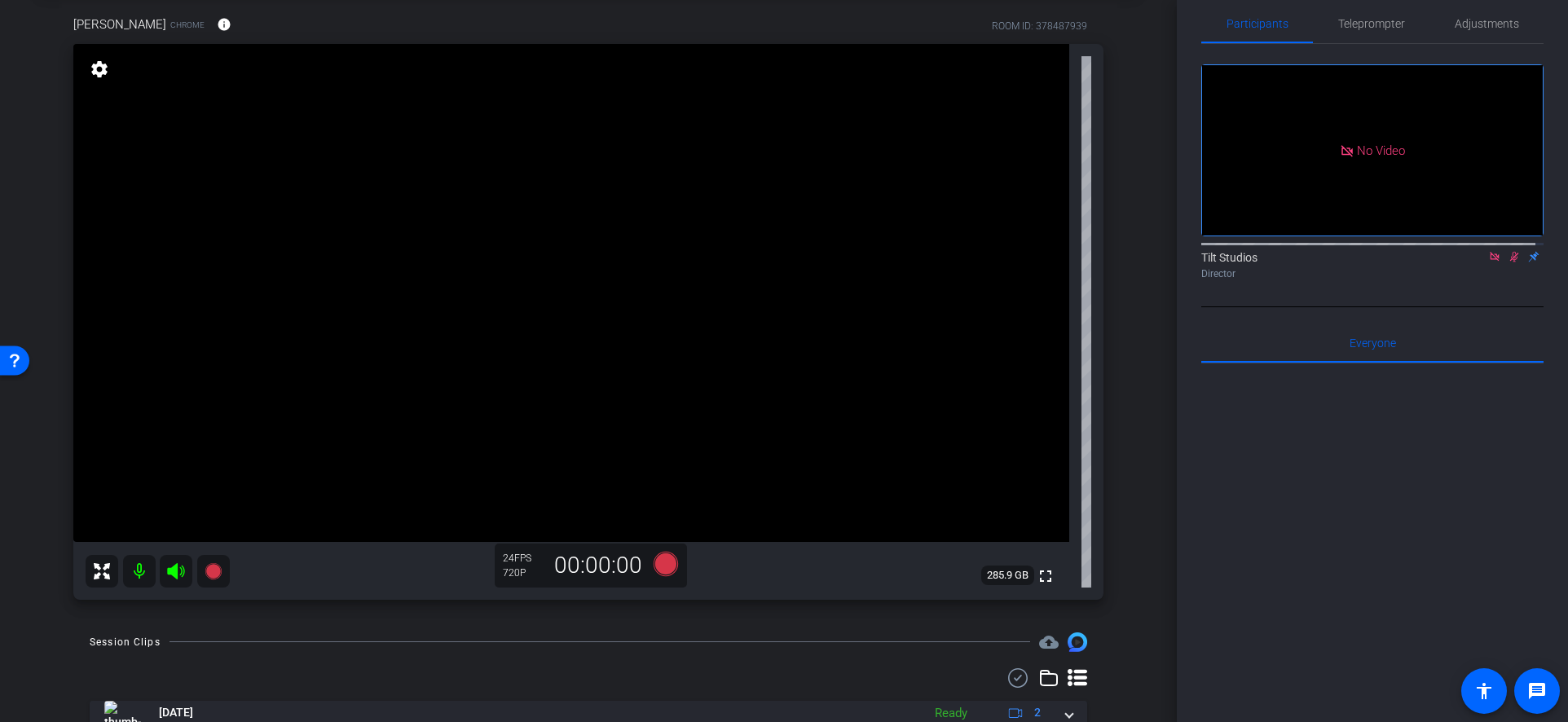
scroll to position [0, 0]
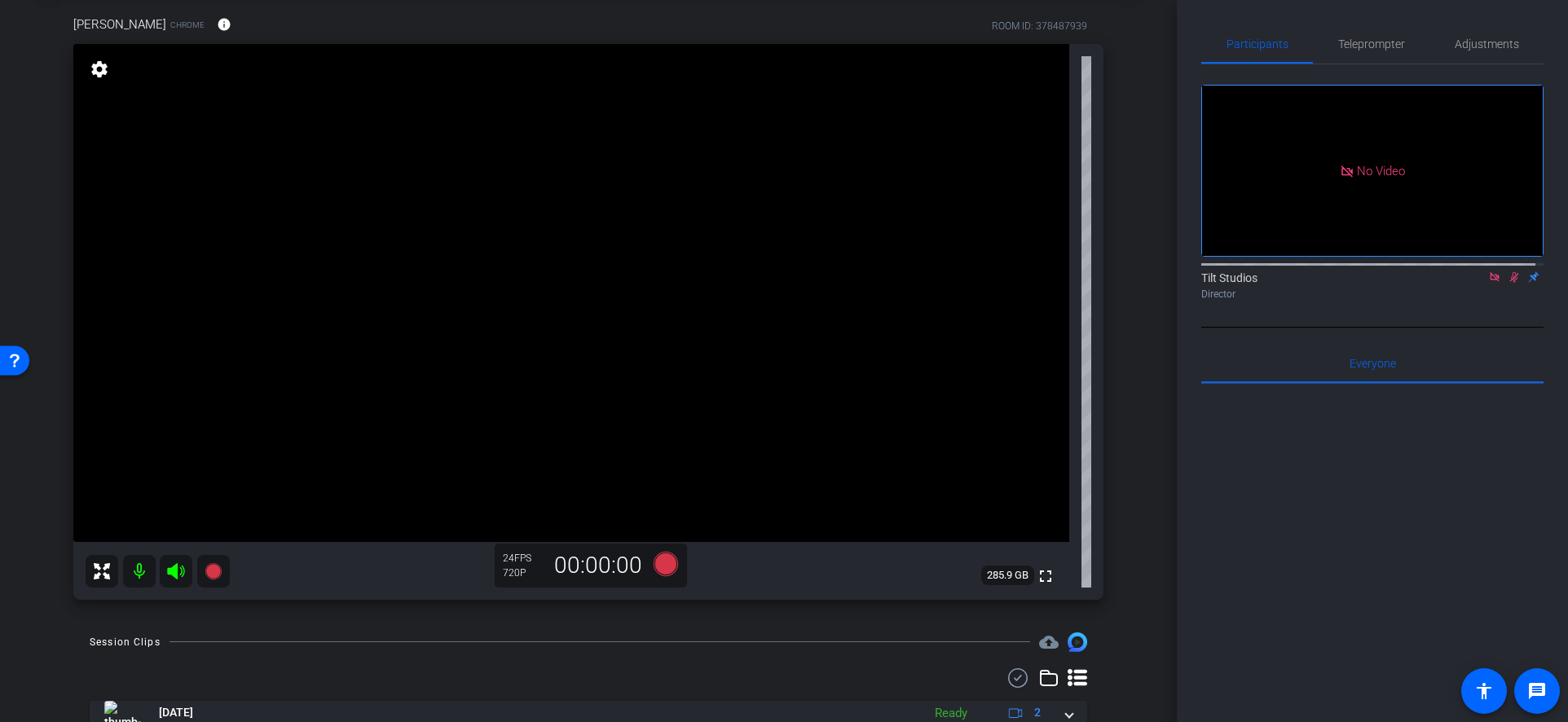
click at [1482, 287] on div "Director" at bounding box center [1372, 294] width 342 height 15
click at [1488, 271] on icon at bounding box center [1495, 277] width 13 height 12
click at [1509, 327] on div "fullscreen settings Tilt Studios flip Director" at bounding box center [1372, 196] width 342 height 264
click at [1495, 326] on div "fullscreen settings Tilt Studios flip Director" at bounding box center [1372, 196] width 342 height 264
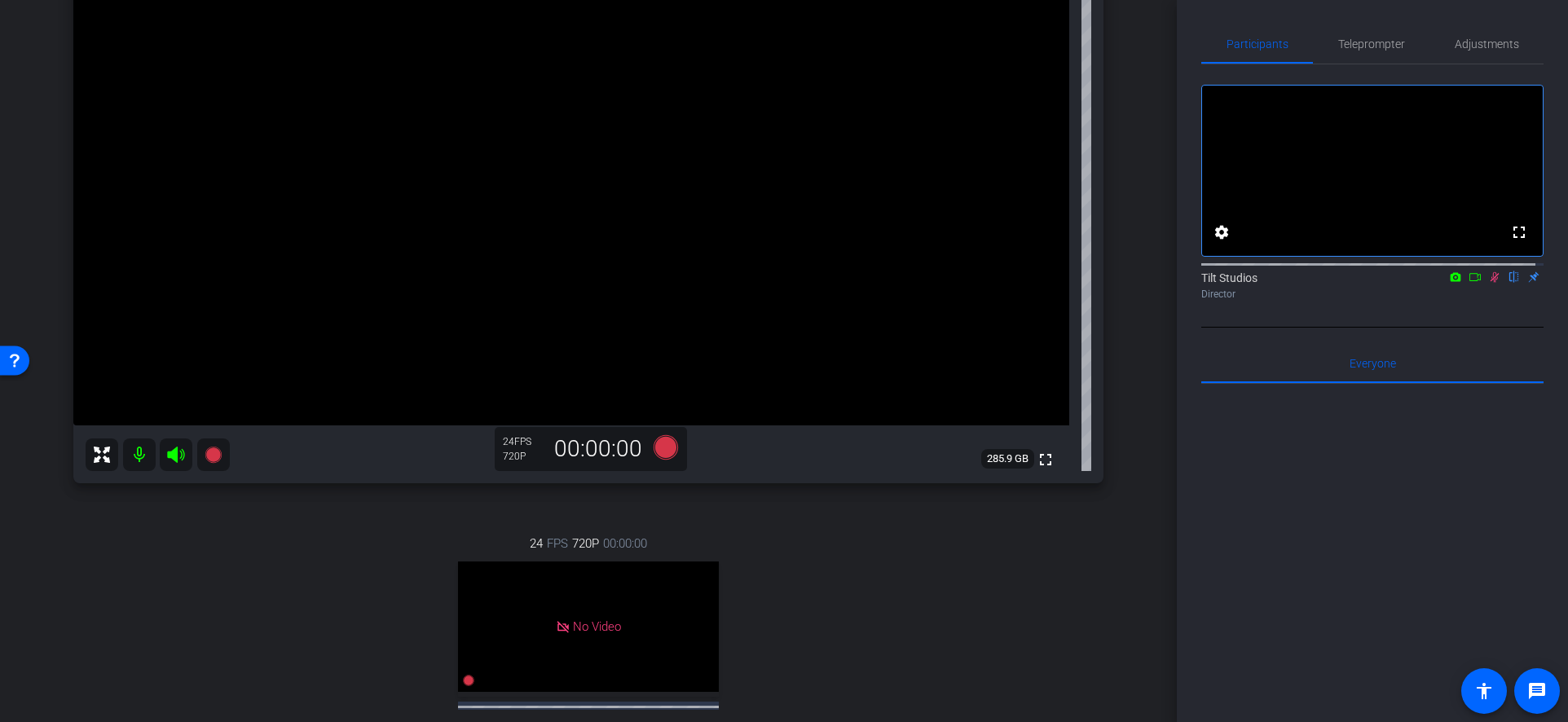
scroll to position [326, 0]
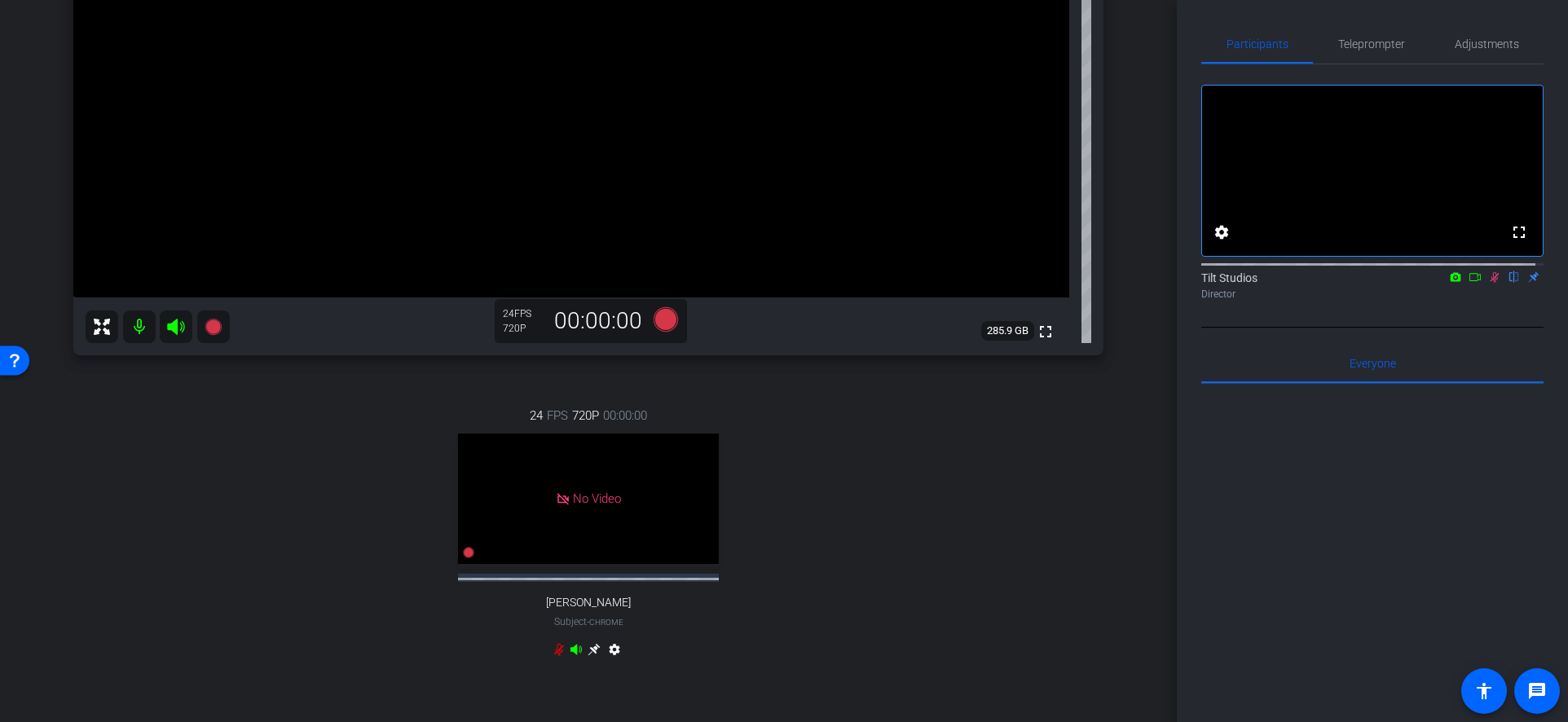
click at [1491, 283] on icon at bounding box center [1495, 277] width 9 height 11
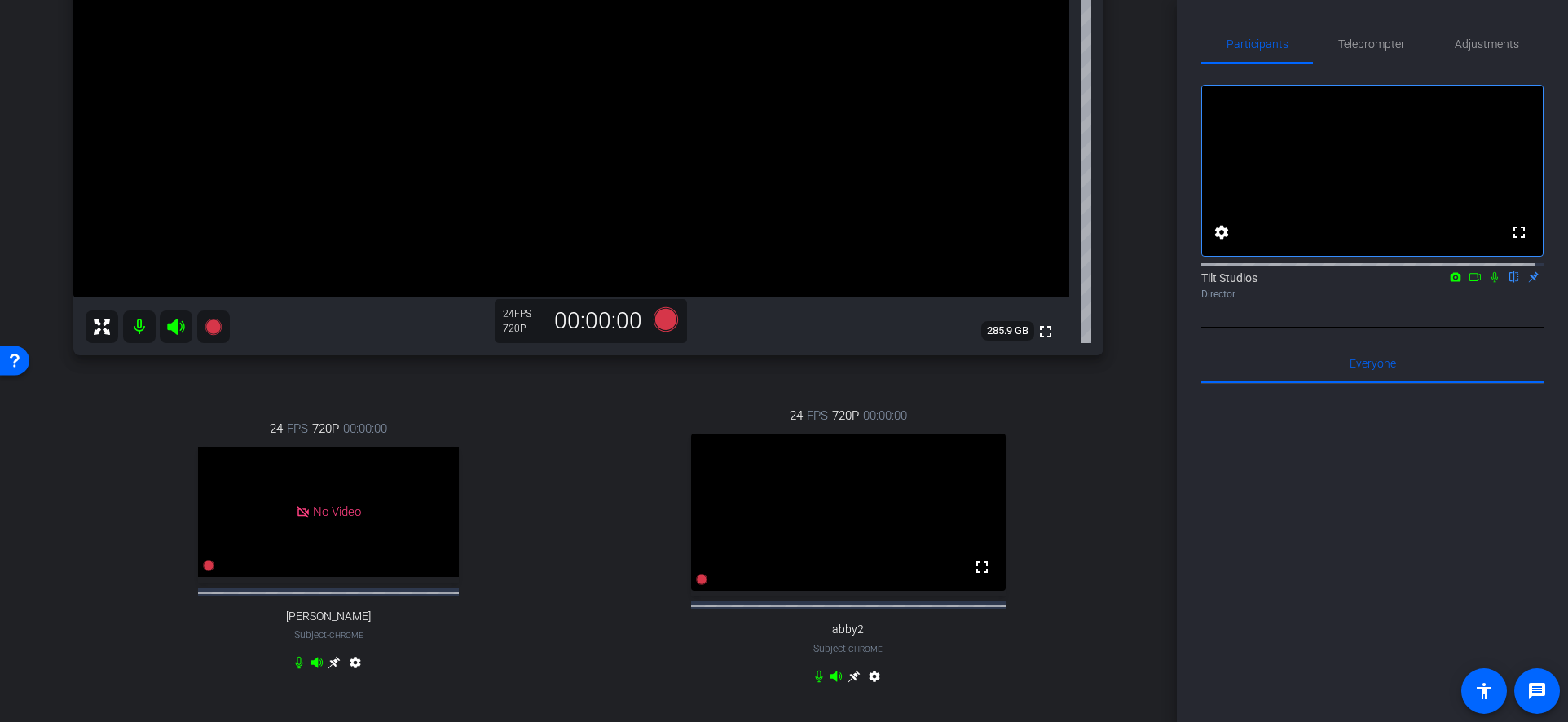
click at [1468, 327] on div "fullscreen settings Tilt Studios flip Director" at bounding box center [1372, 196] width 342 height 264
click at [848, 683] on icon at bounding box center [855, 676] width 13 height 13
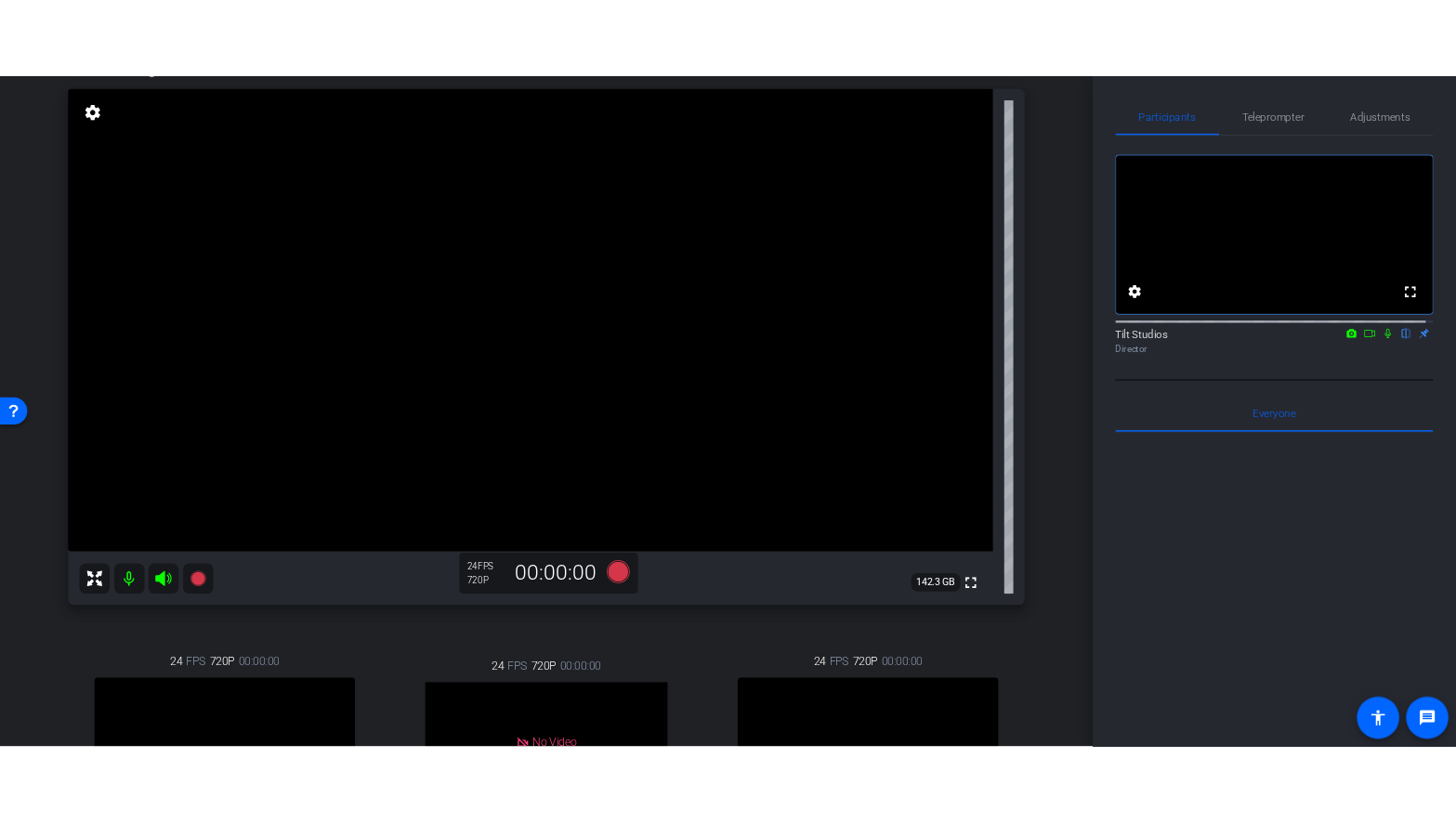
scroll to position [93, 0]
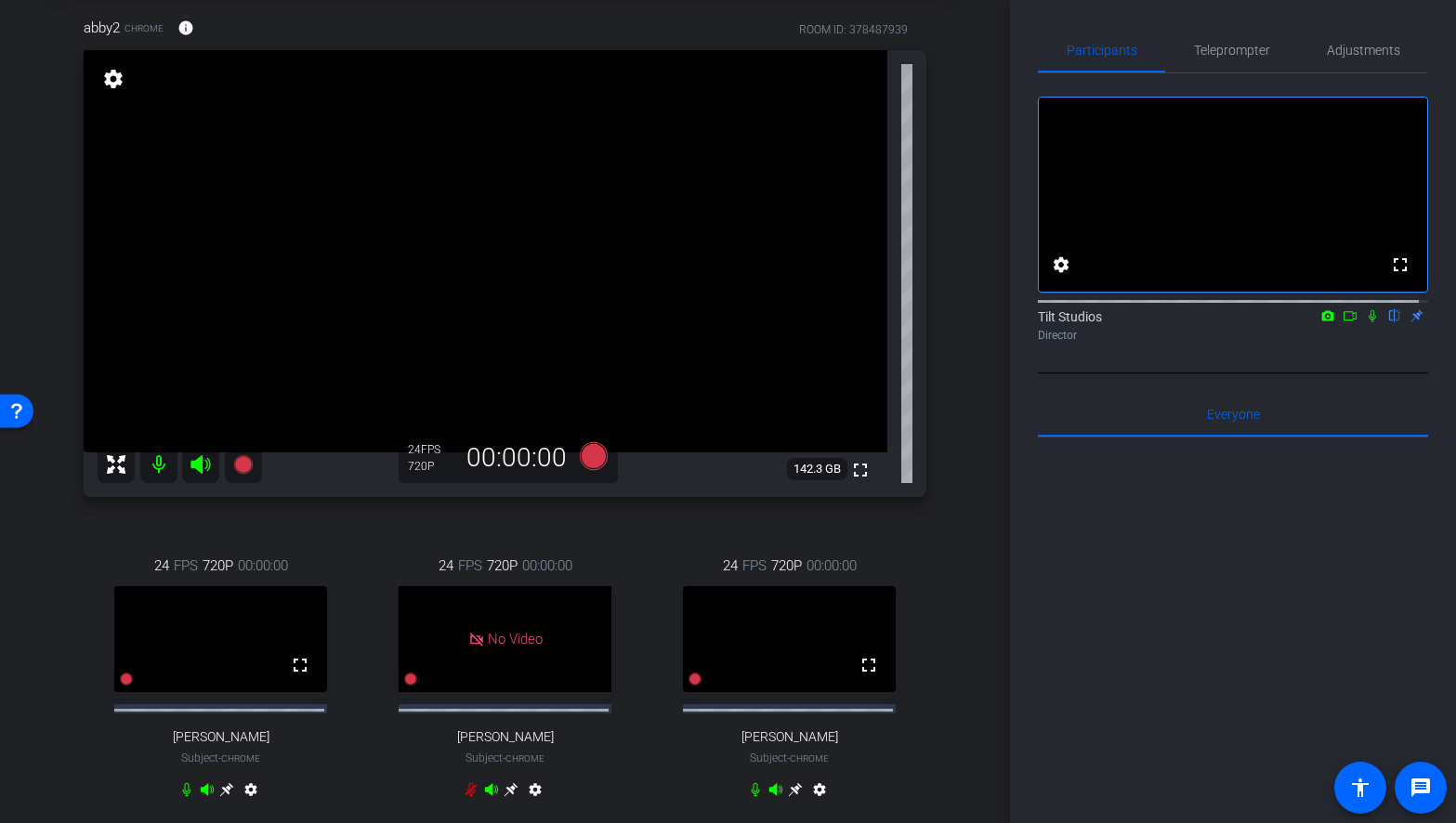
drag, startPoint x: 1069, startPoint y: 564, endPoint x: 865, endPoint y: 496, distance: 215.0
click at [1069, 564] on div at bounding box center [1233, 668] width 390 height 460
click at [592, 449] on icon at bounding box center [593, 456] width 28 height 28
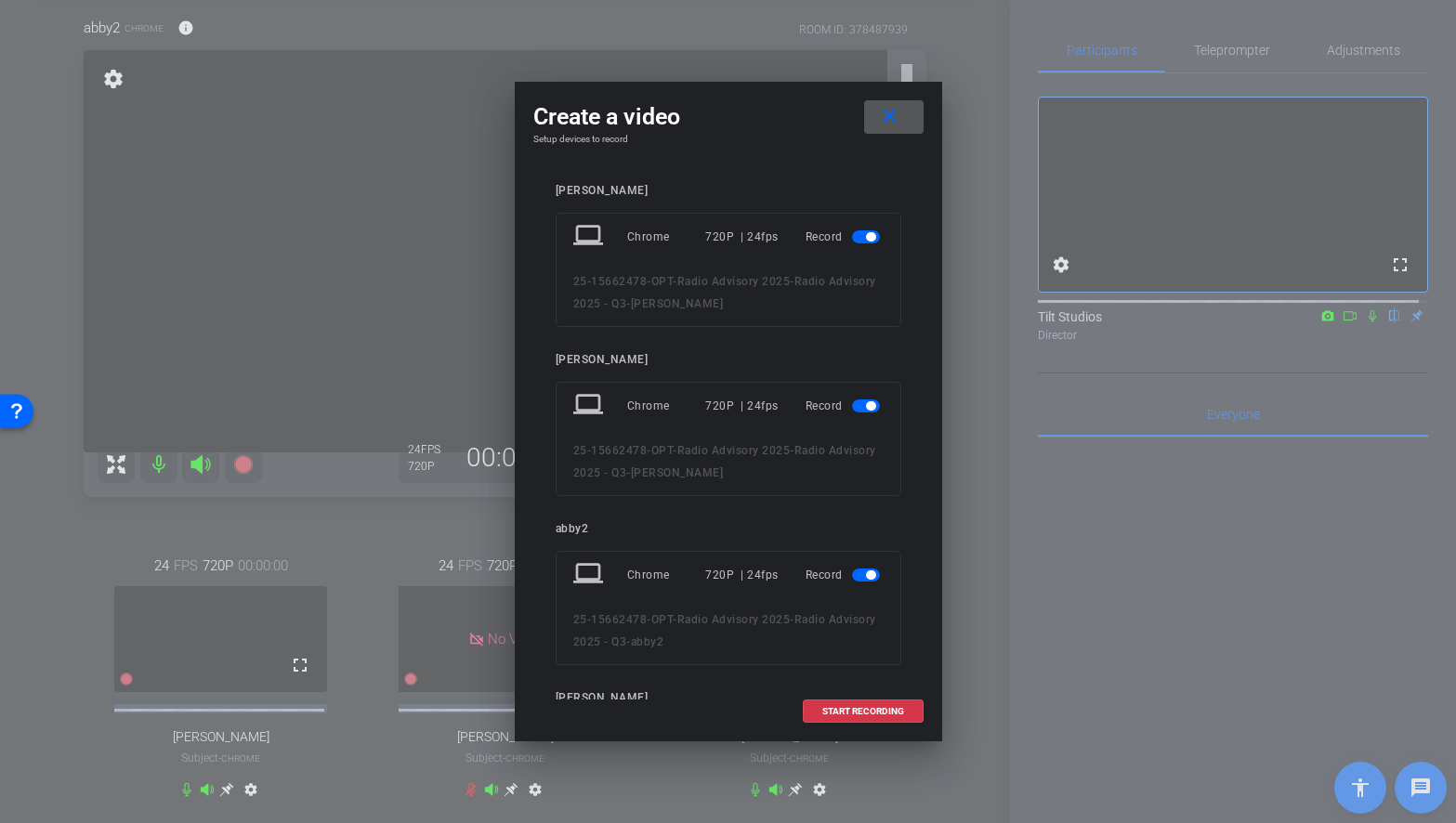
click at [854, 405] on span "button" at bounding box center [865, 406] width 28 height 13
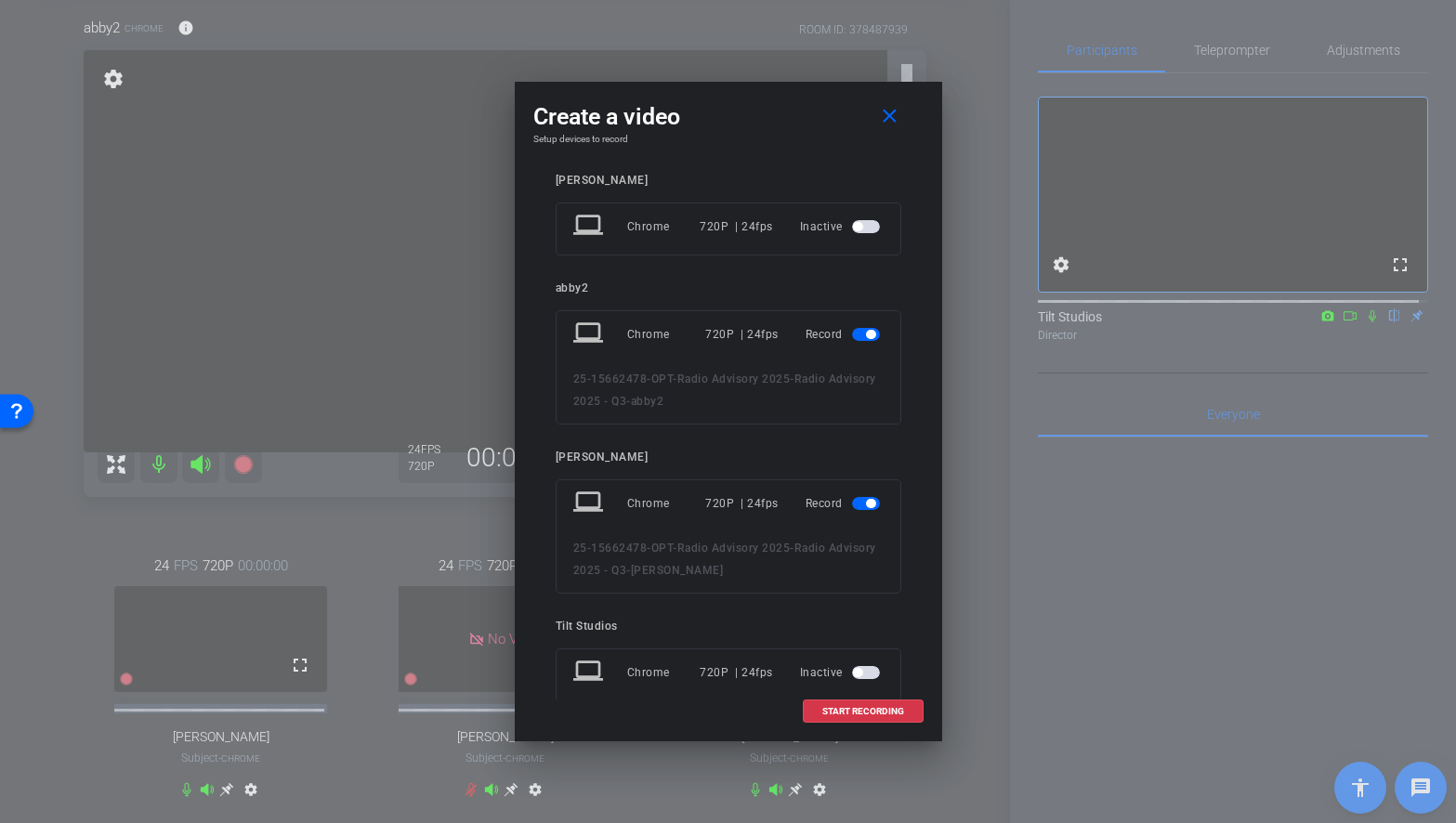
scroll to position [186, 0]
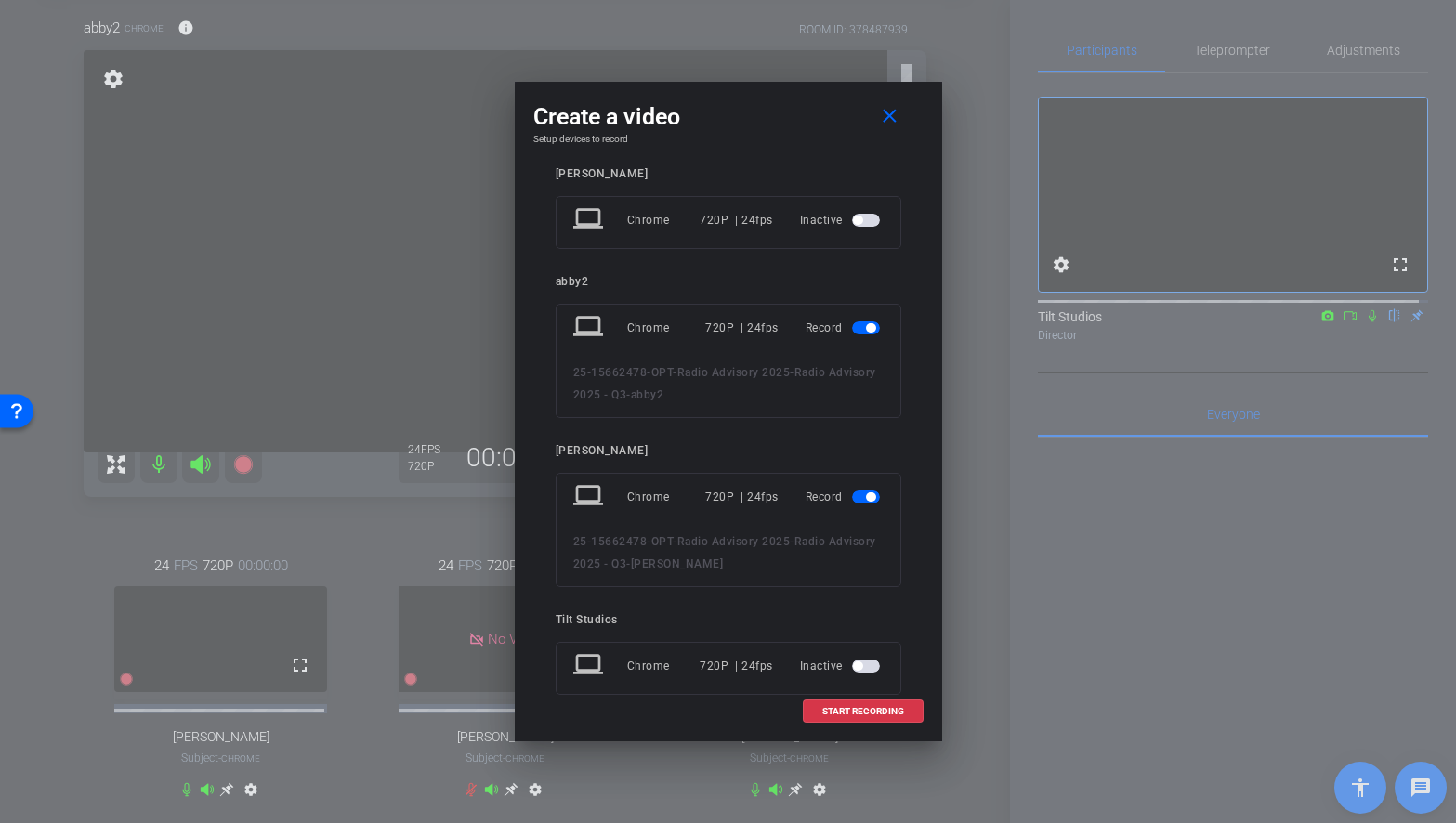
click at [855, 498] on span "button" at bounding box center [865, 497] width 28 height 13
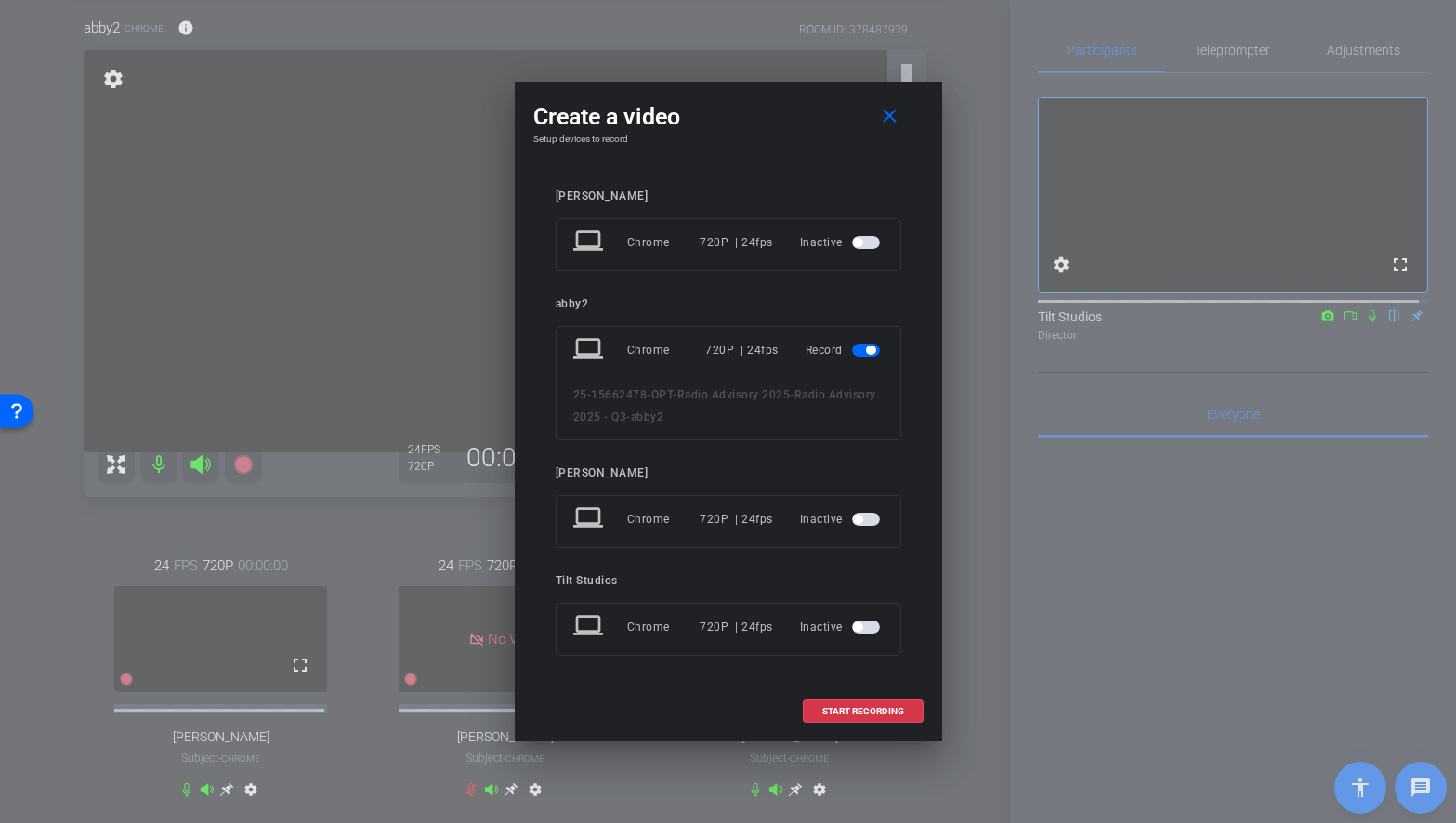
scroll to position [163, 0]
click at [852, 707] on span "START RECORDING" at bounding box center [863, 711] width 82 height 10
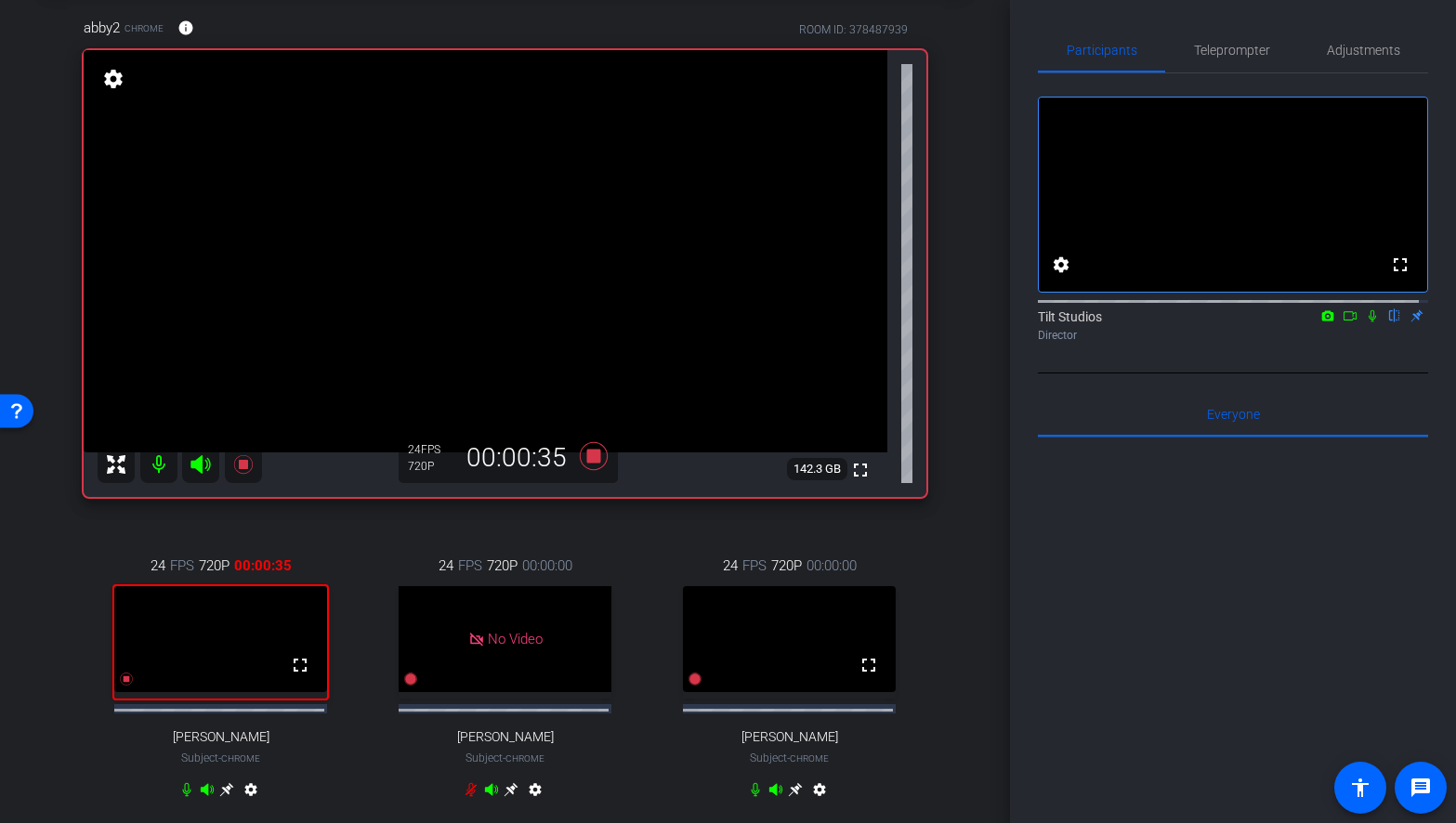
click at [940, 581] on div "abby2 Chrome info ROOM ID: 378487939 fullscreen settings 142.3 GB 24 FPS 720P 0…" at bounding box center [505, 420] width 917 height 867
click at [916, 545] on div "24 FPS 720P 00:00:00 fullscreen Rae Subject - Chrome settings" at bounding box center [789, 680] width 274 height 311
click at [585, 457] on icon at bounding box center [593, 456] width 28 height 28
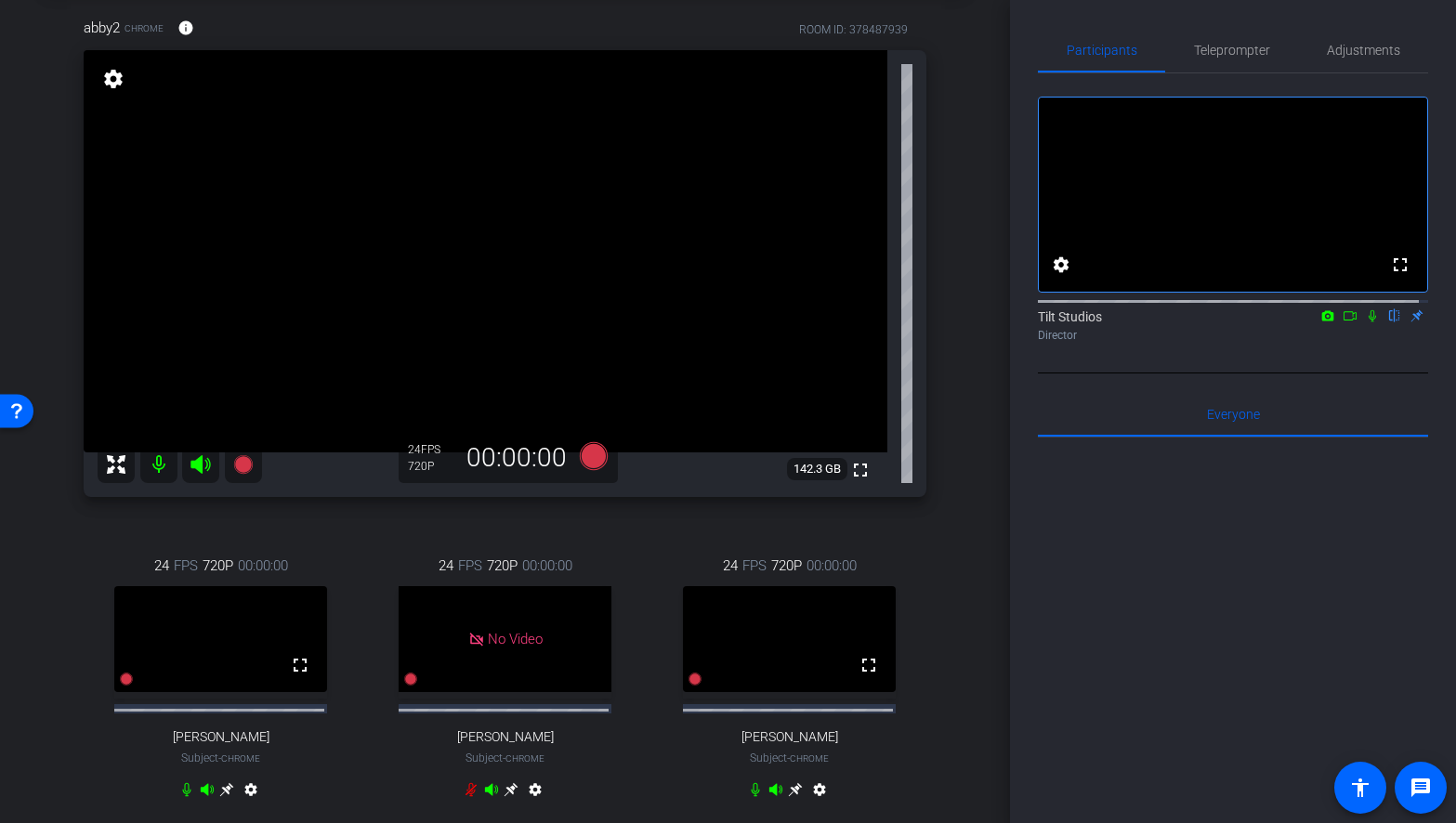
click at [1358, 343] on div "Director" at bounding box center [1233, 336] width 390 height 17
click at [1368, 322] on icon at bounding box center [1372, 316] width 8 height 12
click at [1342, 322] on icon at bounding box center [1350, 316] width 15 height 13
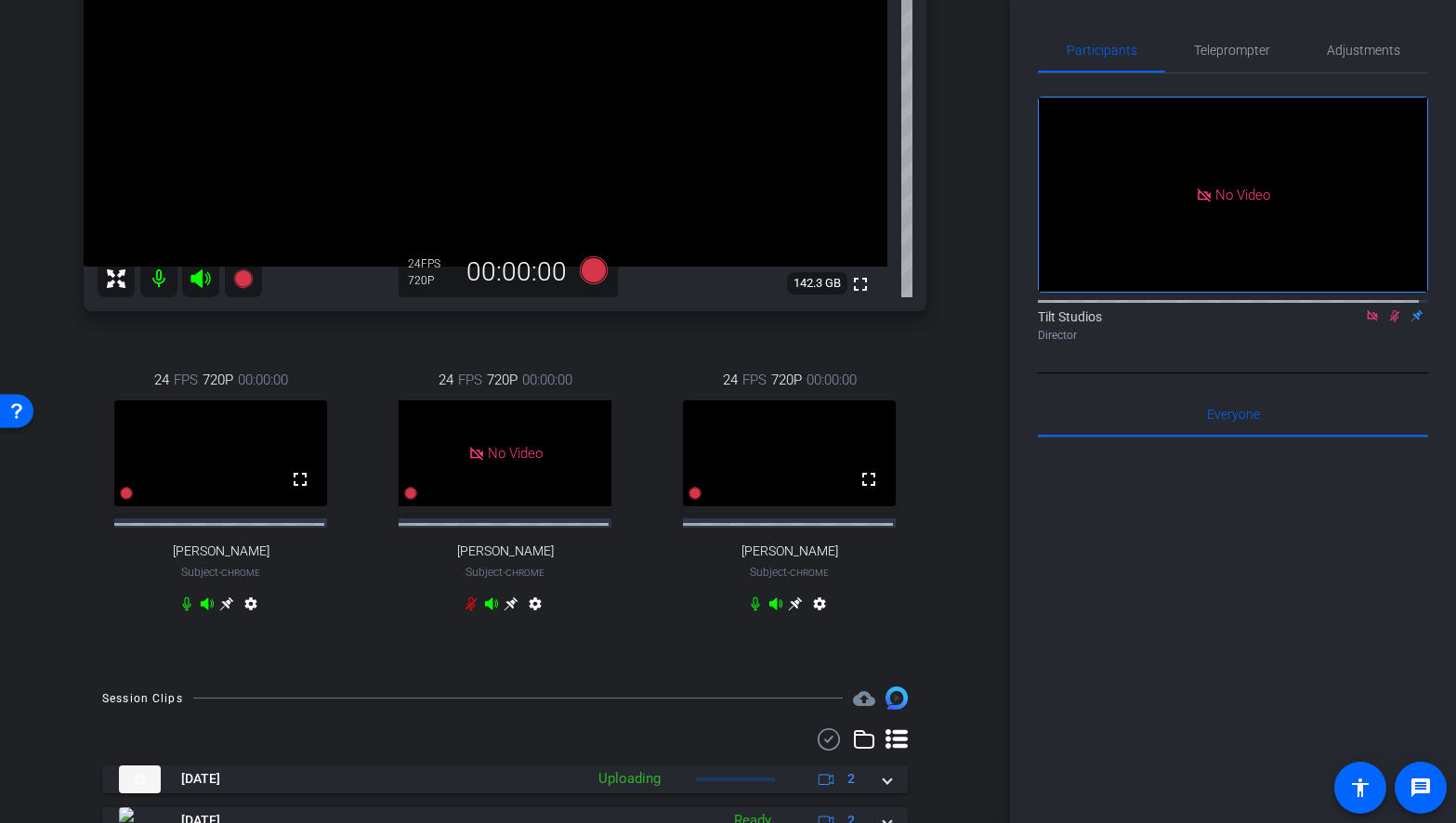
scroll to position [464, 0]
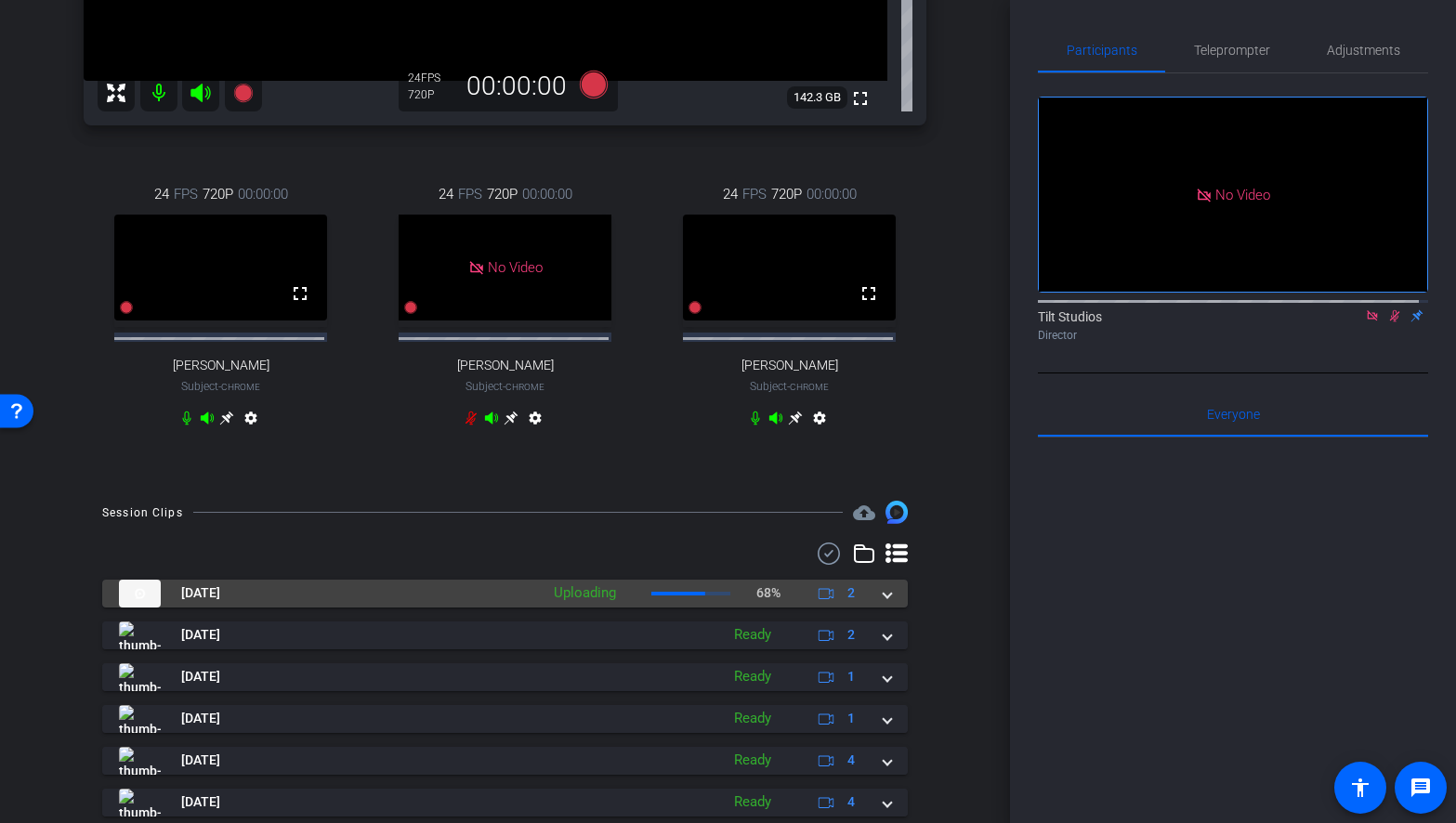
click at [884, 603] on span at bounding box center [887, 593] width 8 height 19
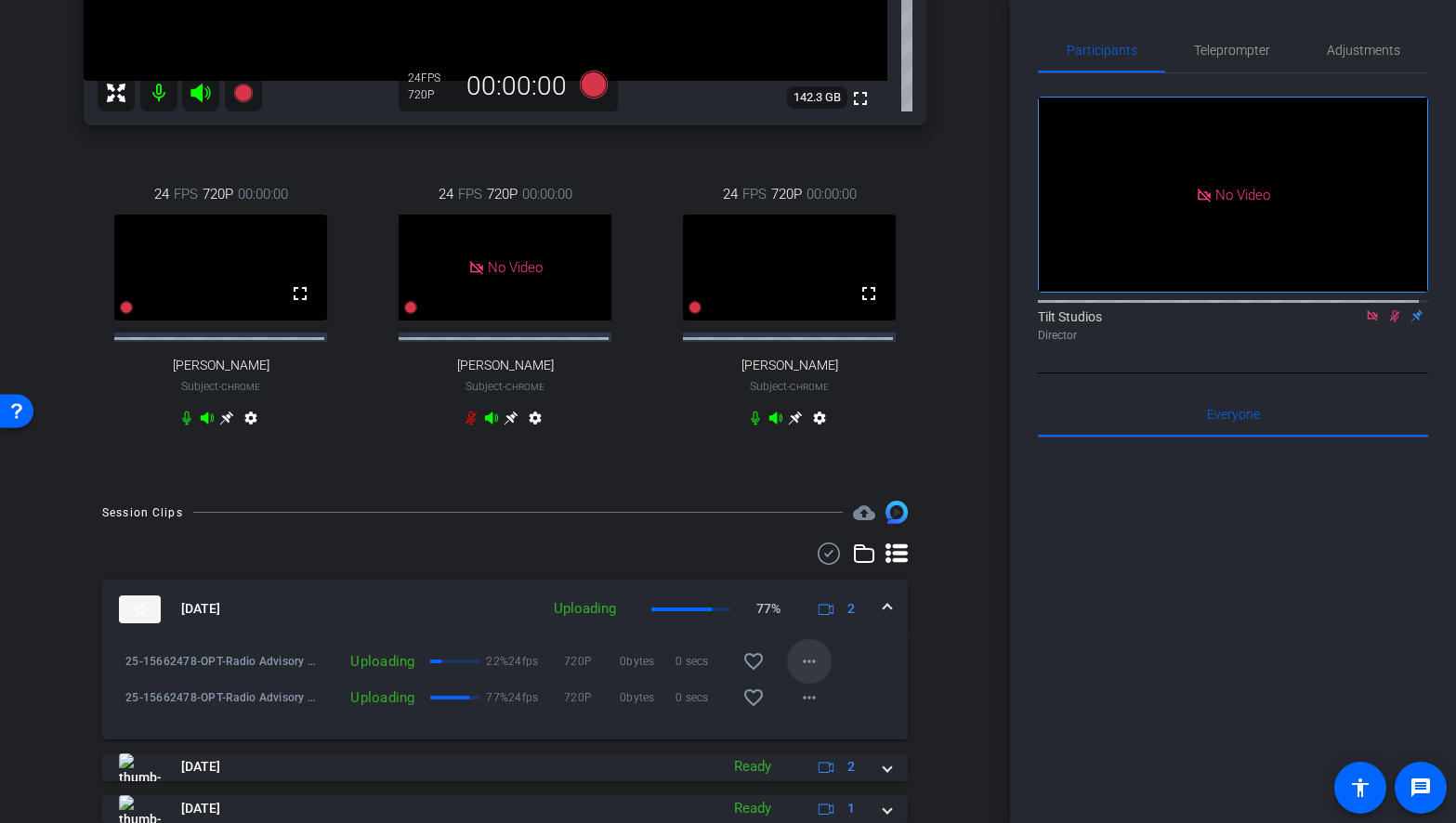
click at [810, 672] on mat-icon "more_horiz" at bounding box center [808, 661] width 22 height 22
click at [910, 654] on div at bounding box center [728, 411] width 1456 height 823
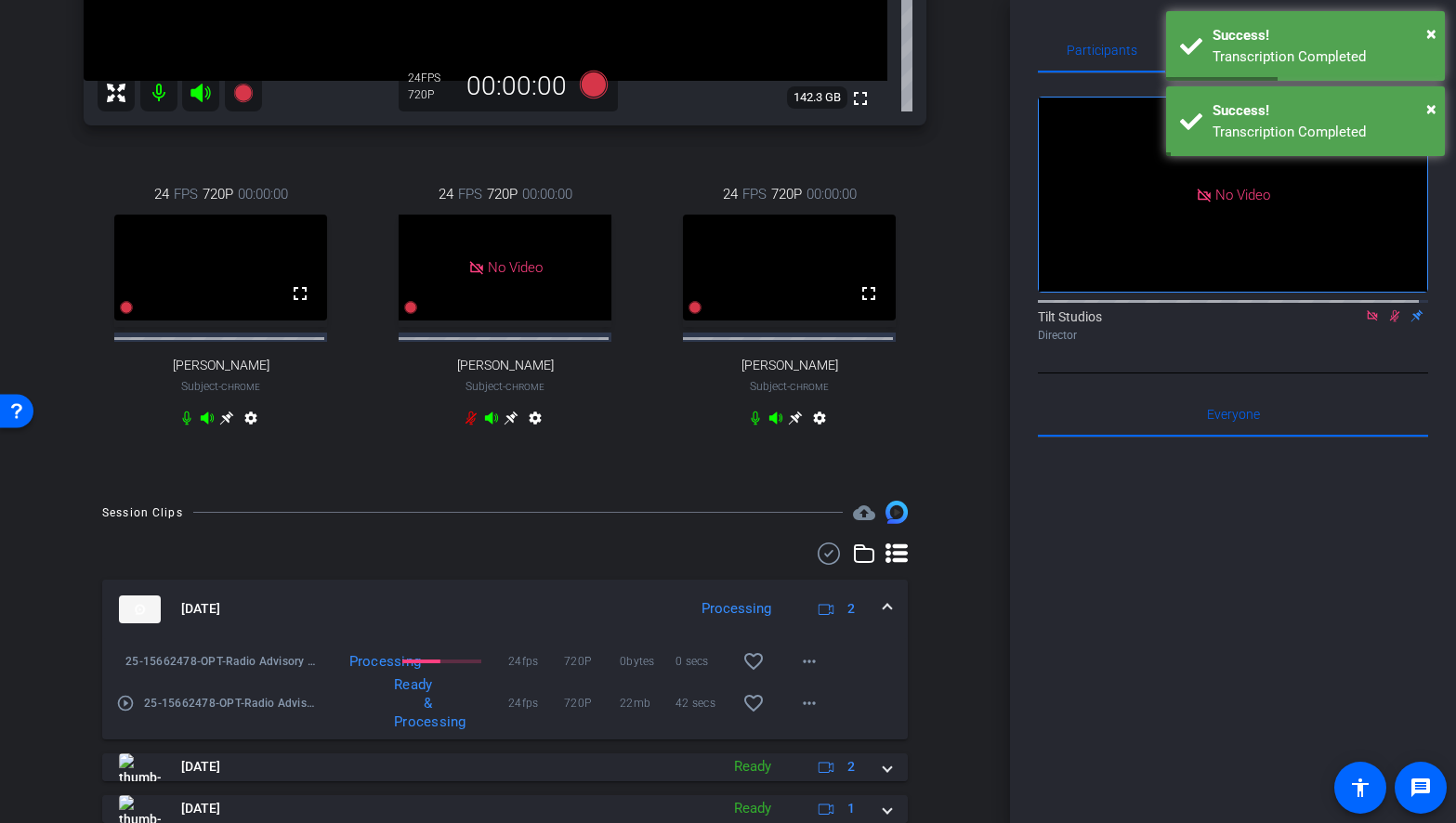
click at [124, 712] on mat-icon "play_circle_outline" at bounding box center [125, 702] width 18 height 18
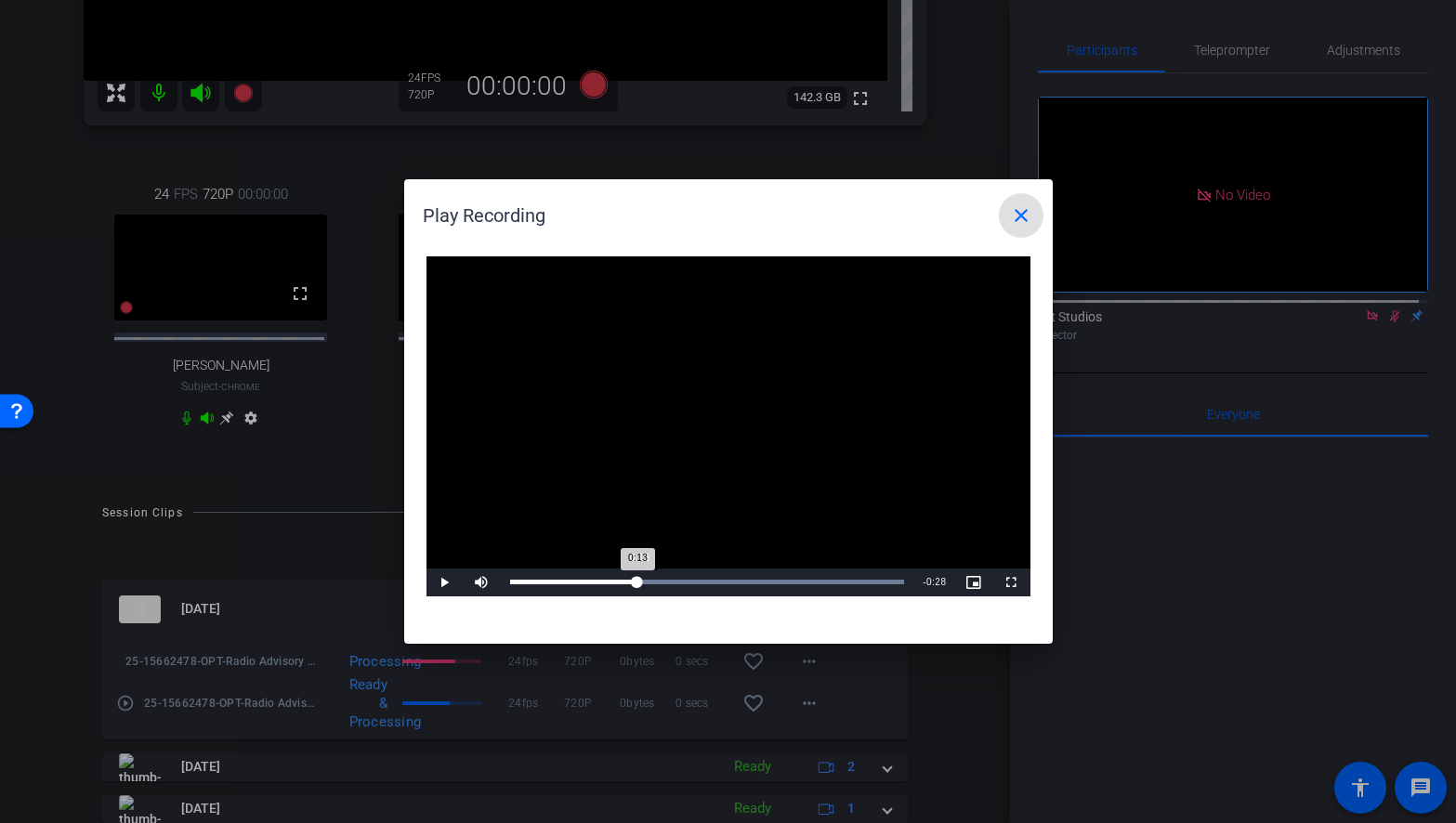
click at [638, 580] on div "Loaded : 100.00% 0:13 0:13" at bounding box center [708, 582] width 395 height 5
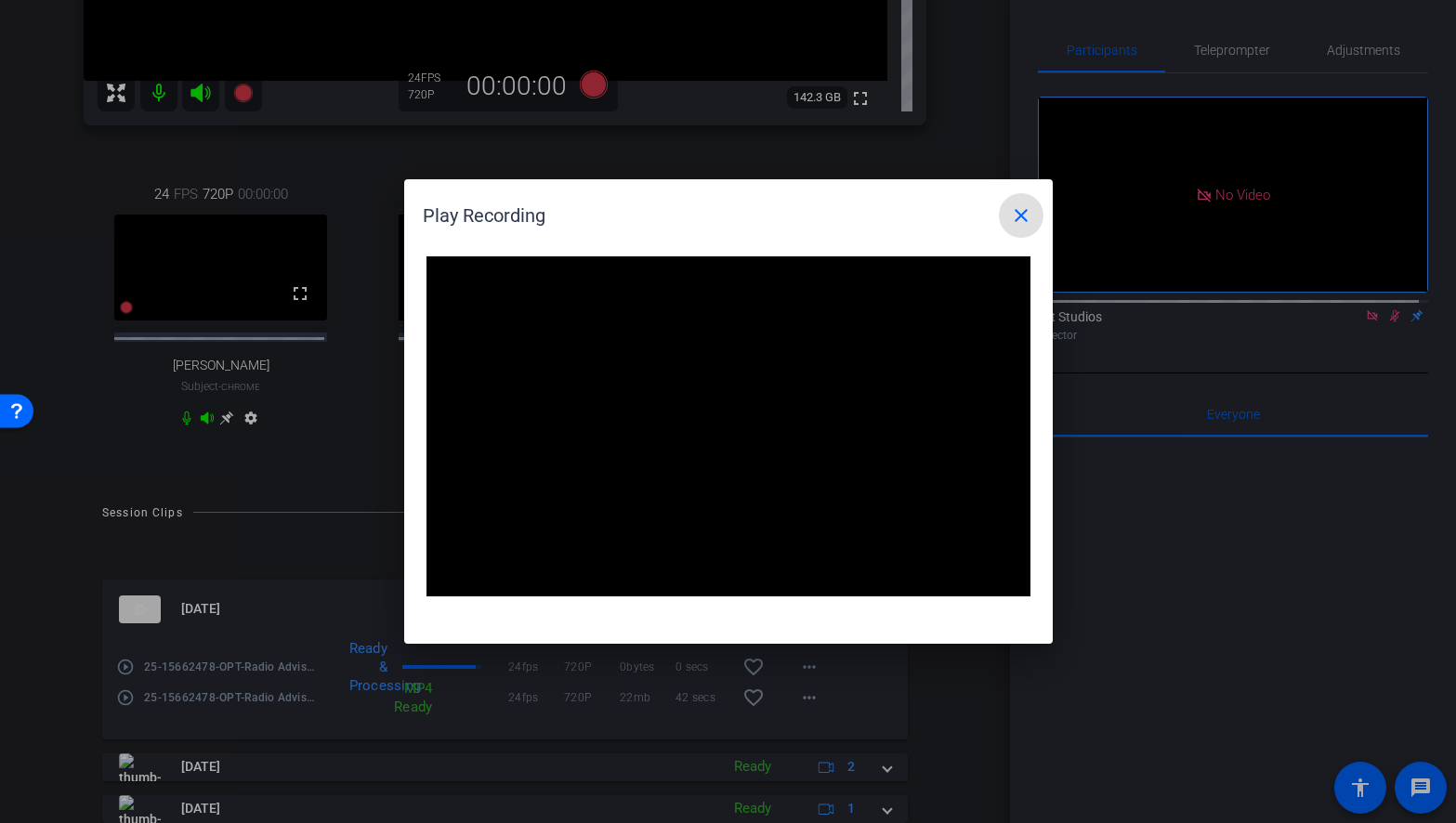
click at [1027, 216] on mat-icon "close" at bounding box center [1020, 215] width 22 height 22
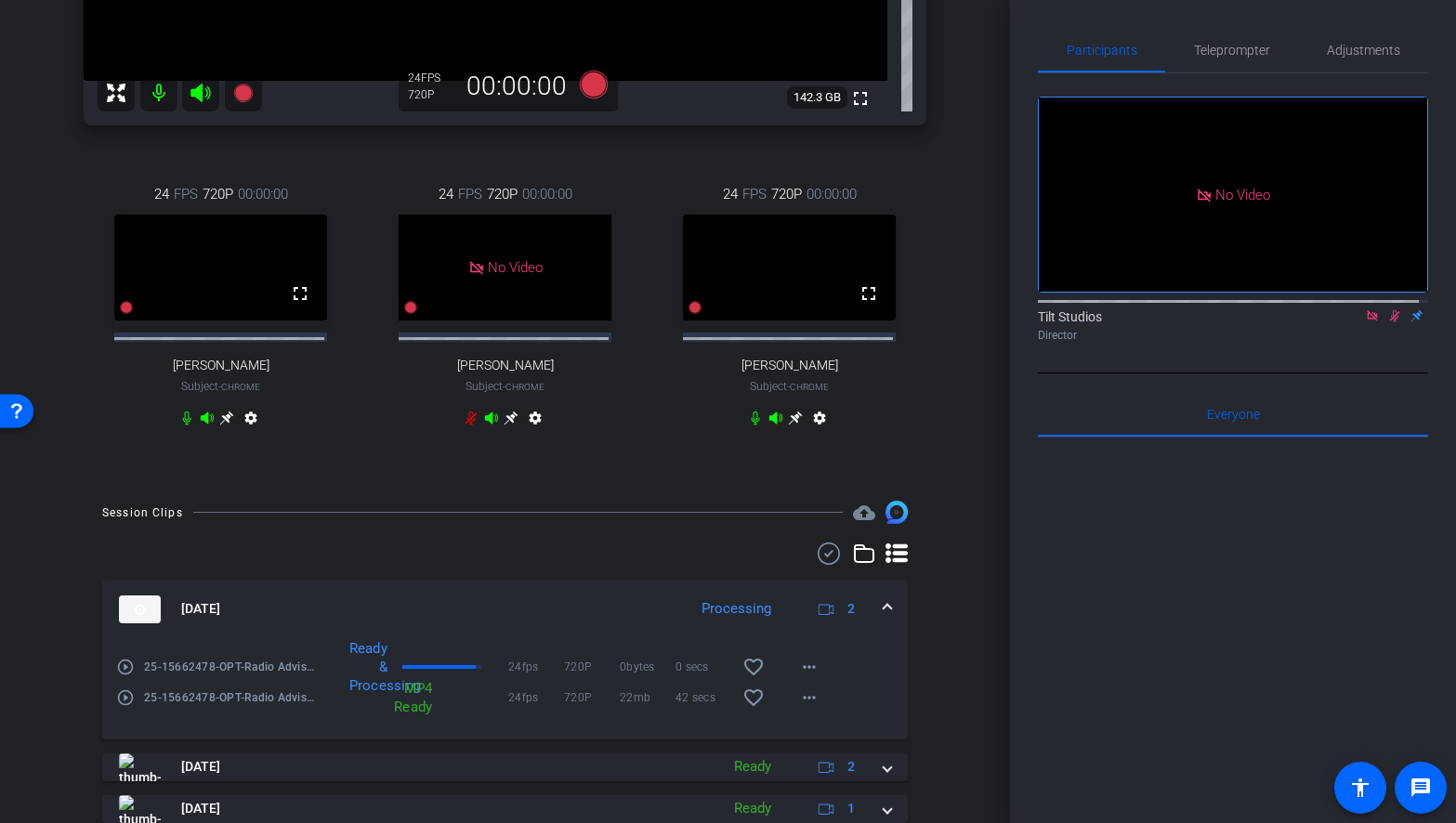
click at [125, 676] on mat-icon "play_circle_outline" at bounding box center [125, 666] width 18 height 18
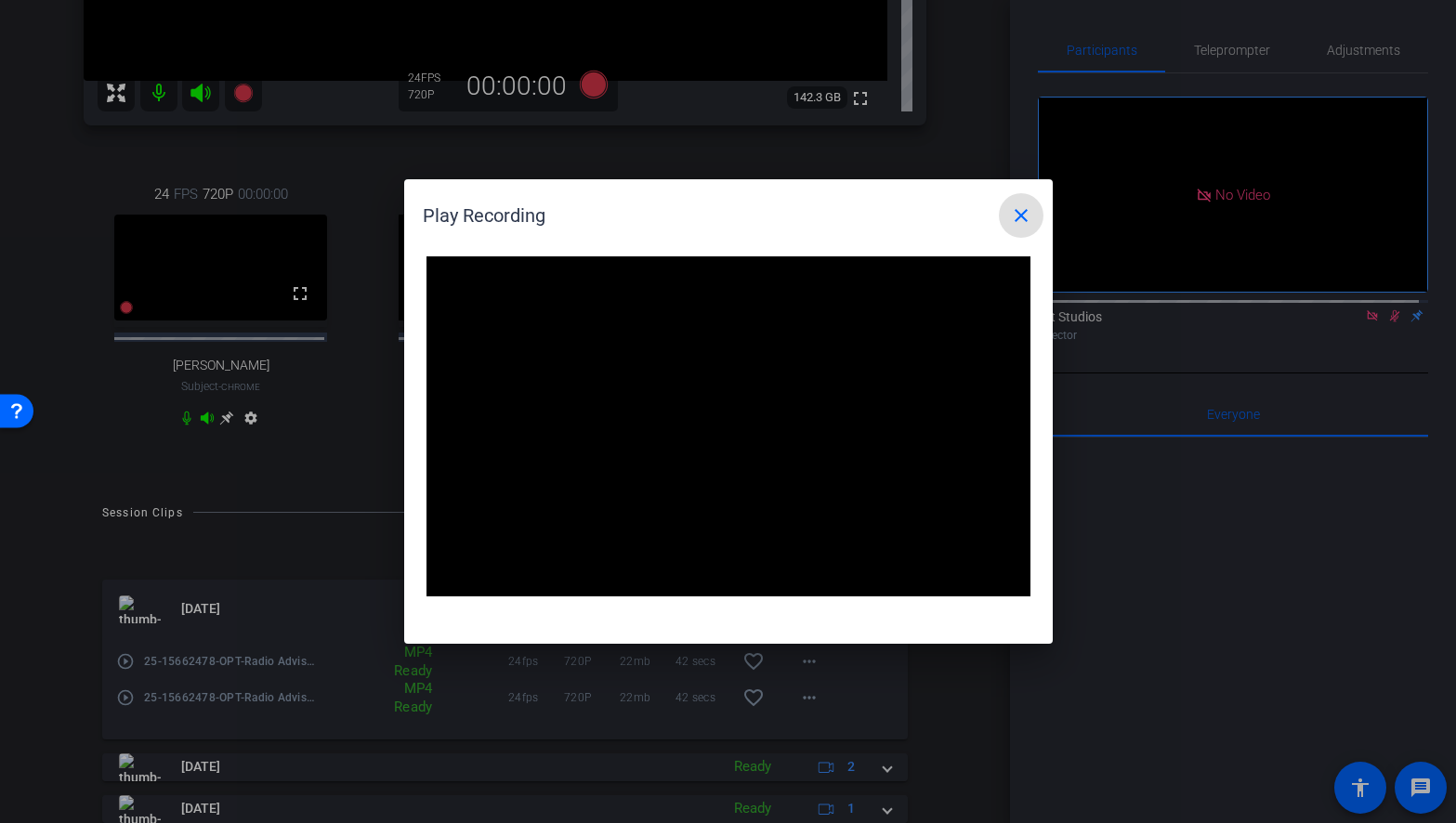
click at [1019, 213] on mat-icon "close" at bounding box center [1020, 215] width 22 height 22
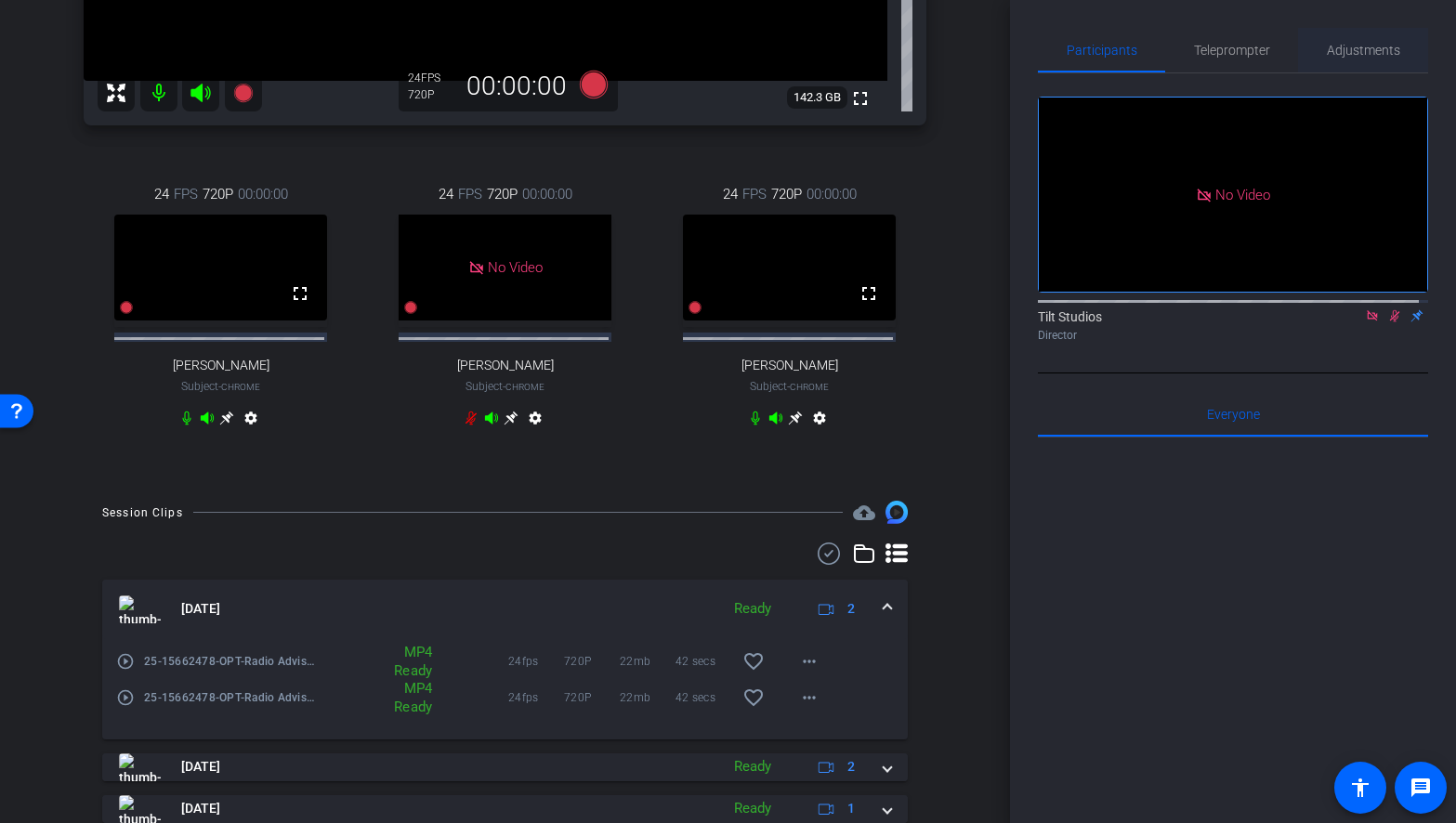
click at [1340, 59] on span "Adjustments" at bounding box center [1363, 50] width 73 height 45
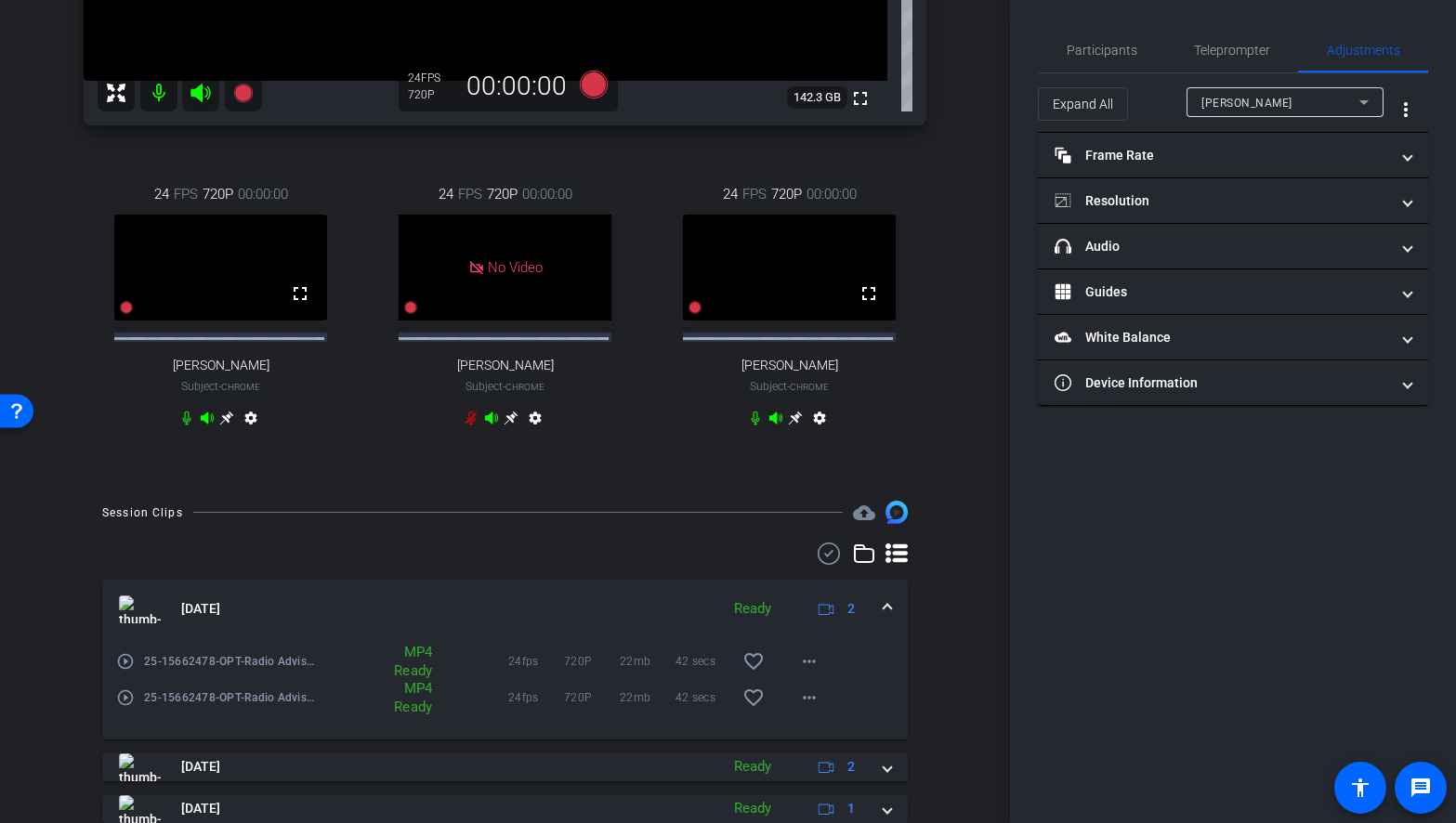
click at [1277, 92] on div "Isis Monteiro" at bounding box center [1280, 102] width 158 height 23
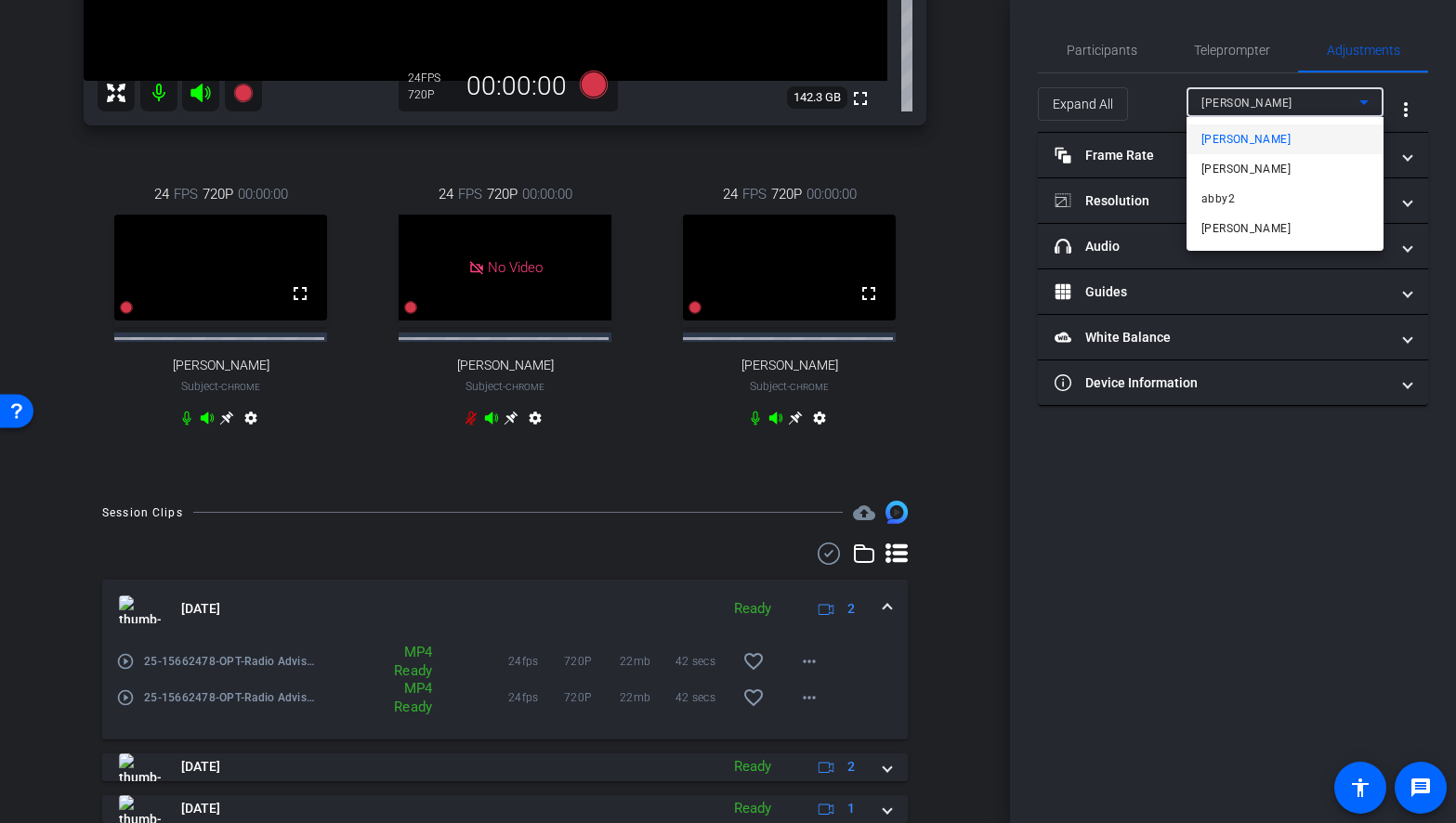
click at [1277, 92] on div at bounding box center [728, 411] width 1456 height 823
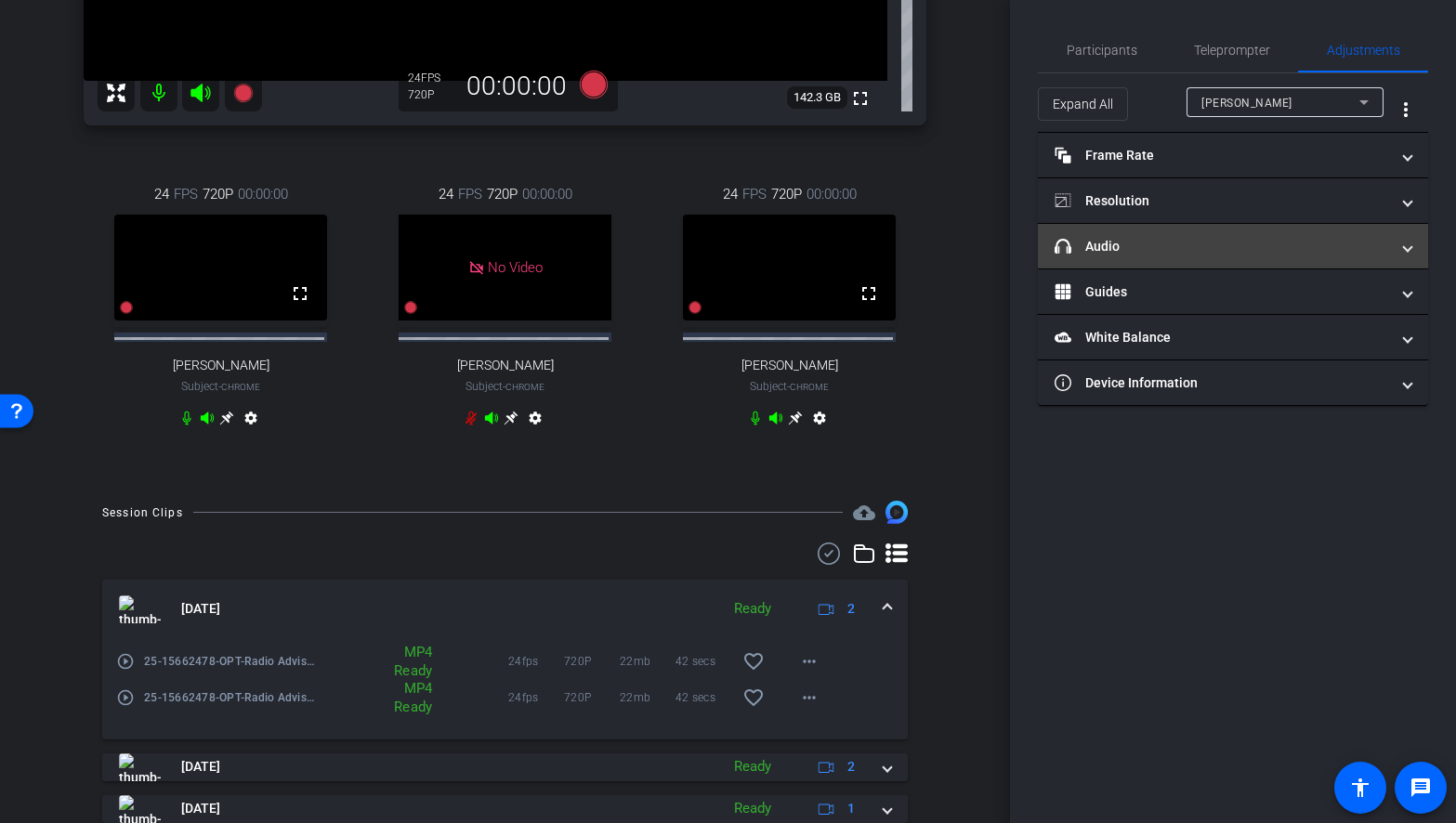
click at [1175, 237] on mat-panel-title "headphone icon Audio" at bounding box center [1221, 246] width 335 height 19
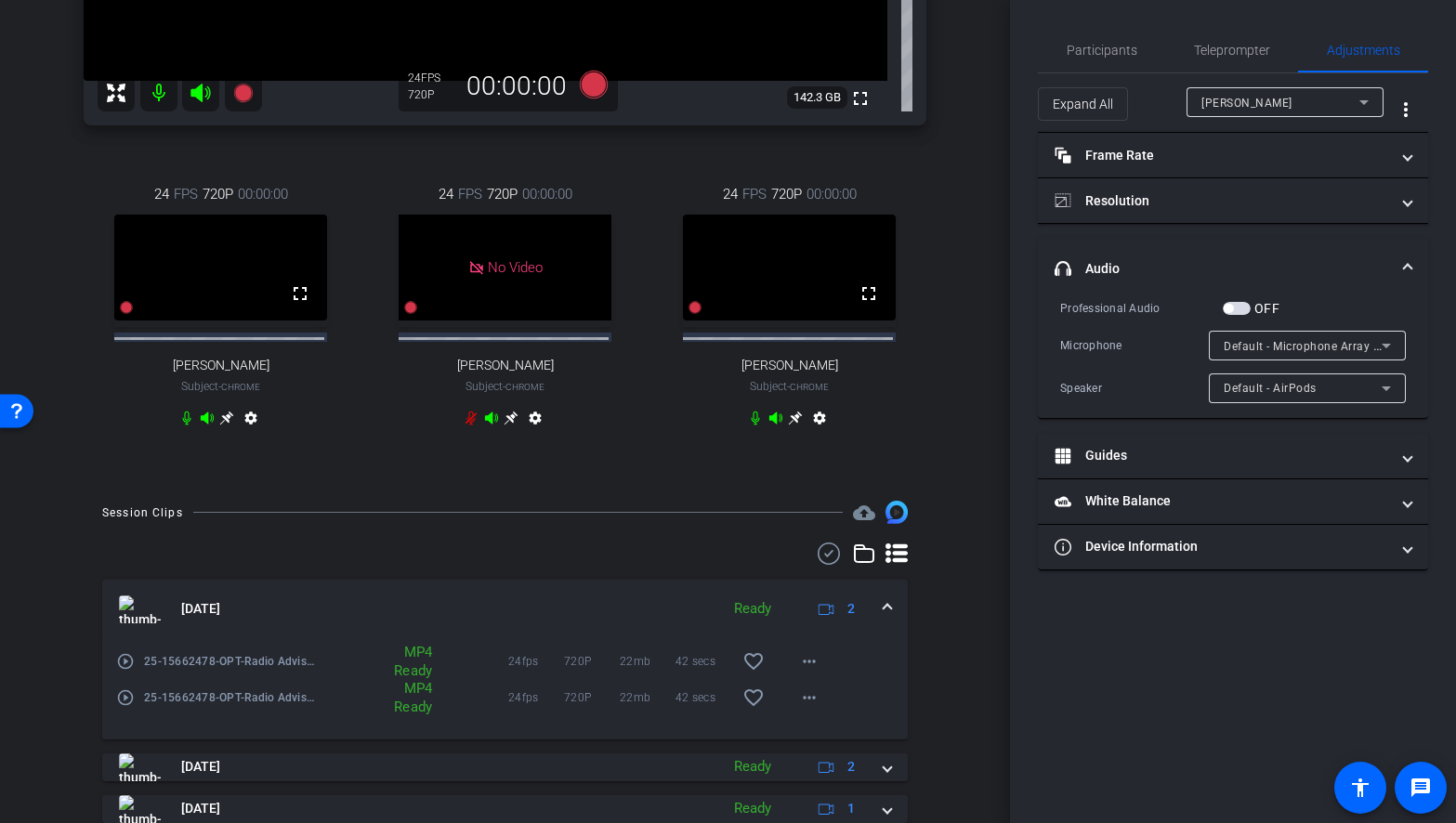
click at [1388, 344] on icon at bounding box center [1386, 345] width 10 height 5
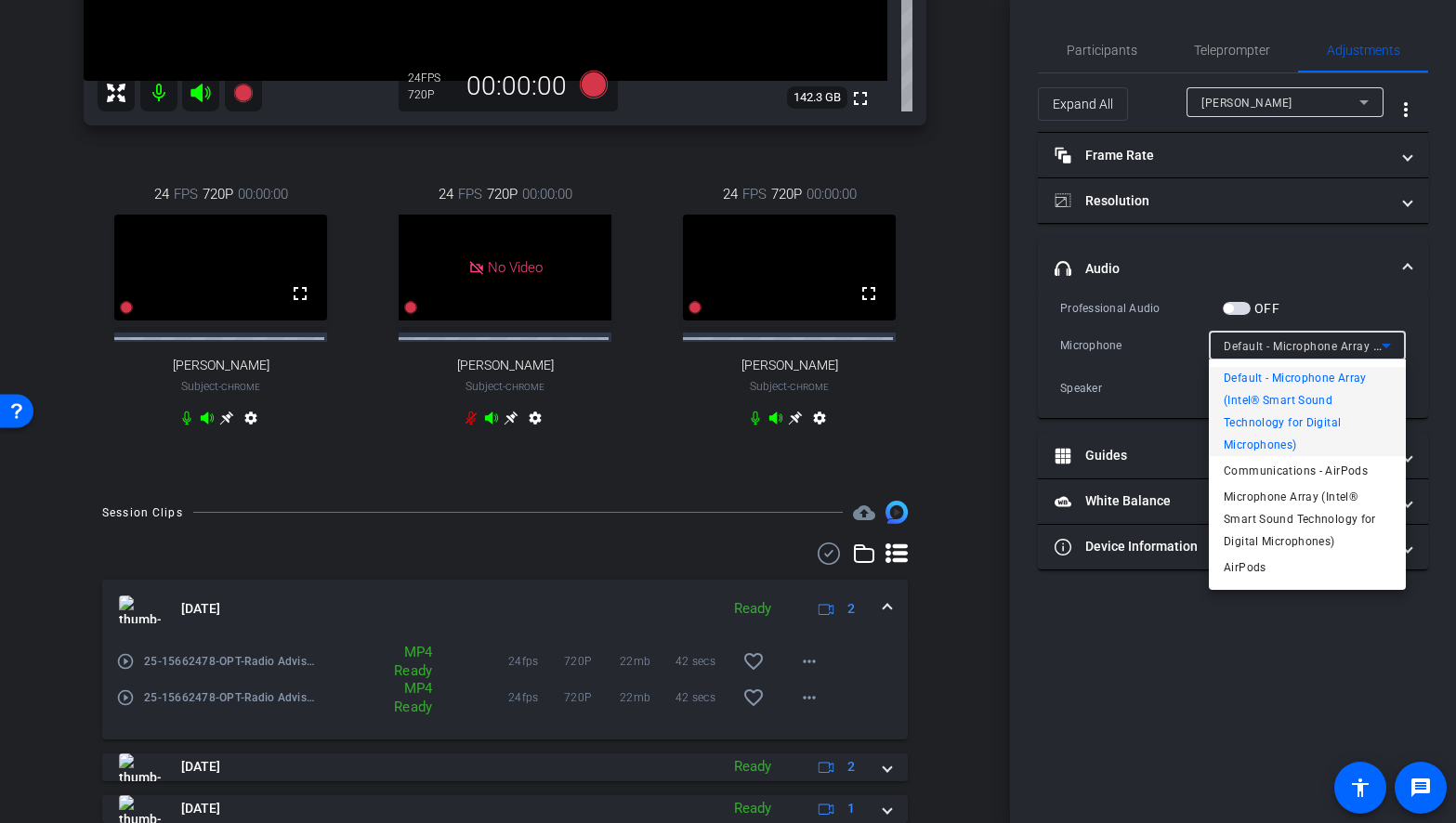
click at [1390, 342] on div at bounding box center [728, 411] width 1456 height 823
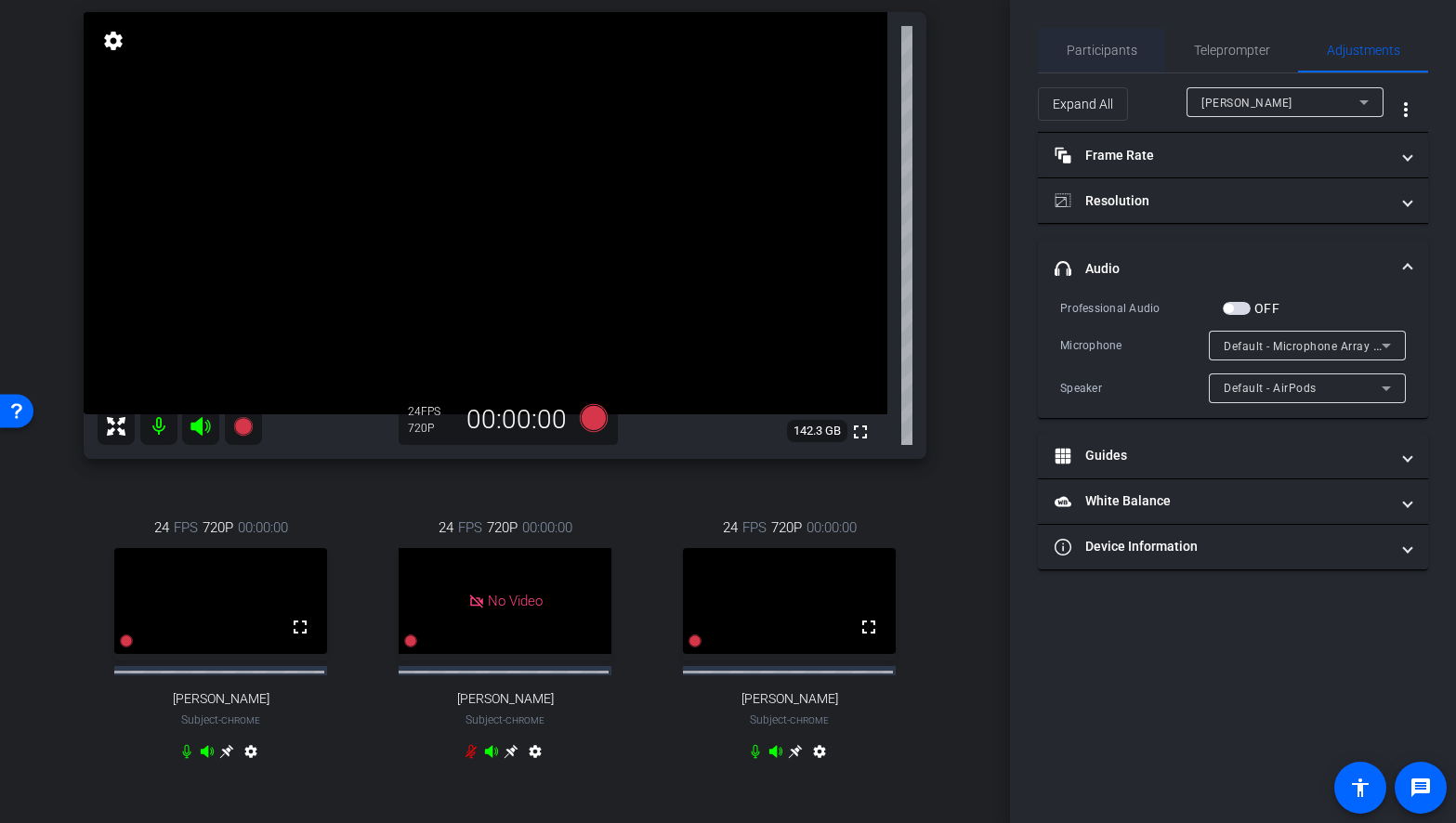
scroll to position [93, 0]
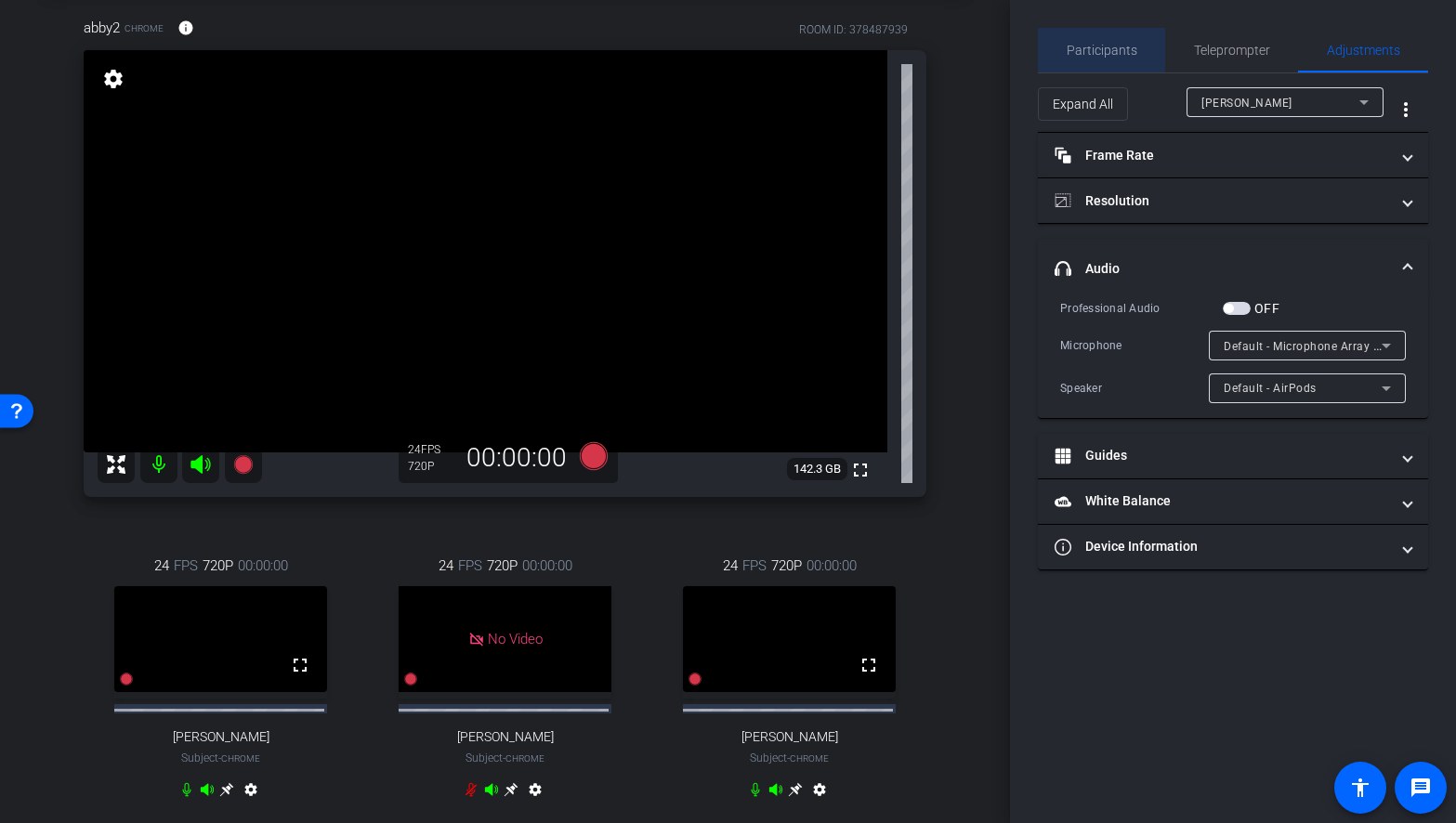
click at [1107, 59] on span "Participants" at bounding box center [1102, 50] width 71 height 45
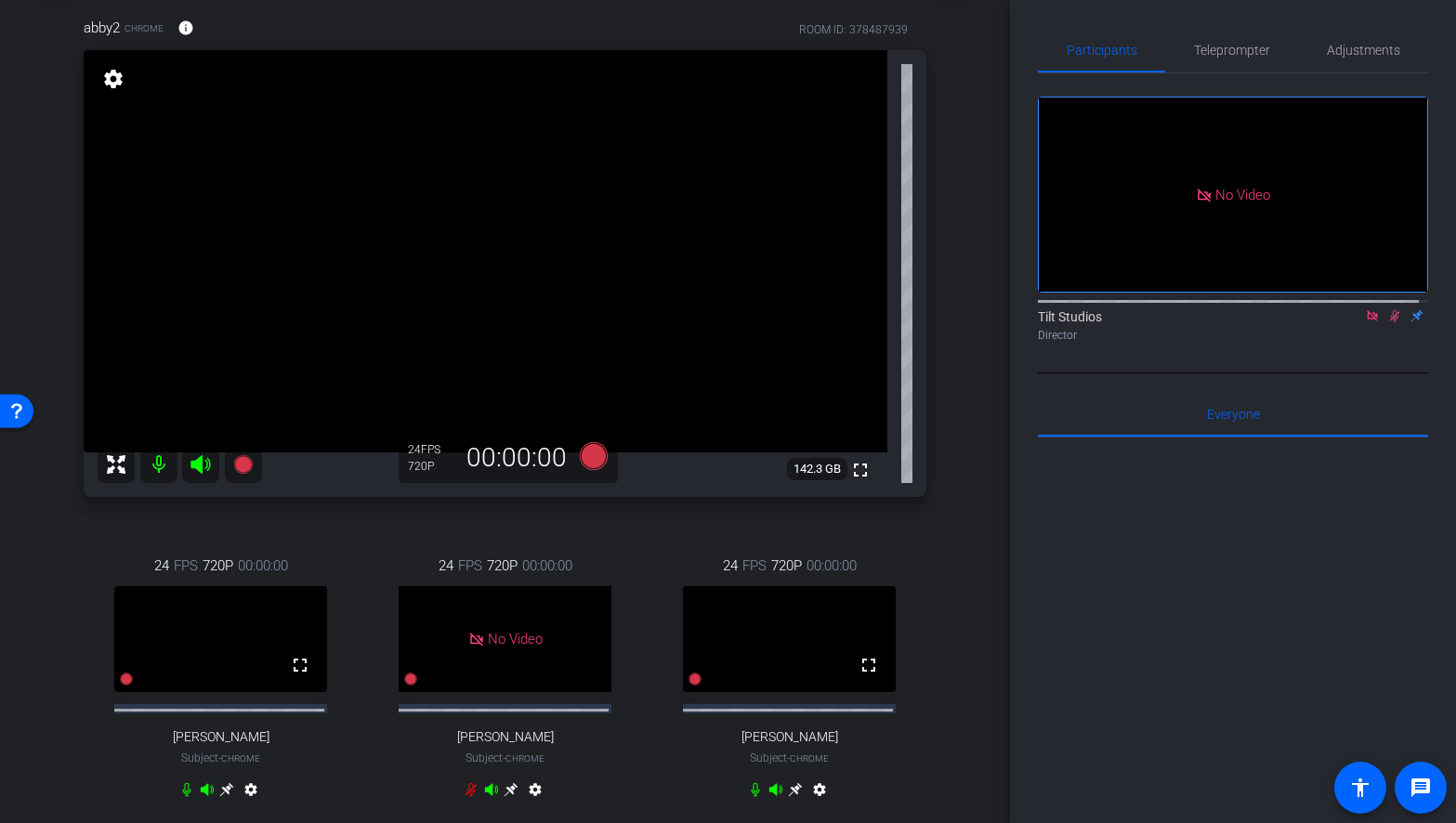
click at [1364, 309] on icon at bounding box center [1372, 316] width 15 height 13
click at [927, 545] on div "abby2 Chrome info ROOM ID: 378487939 fullscreen settings 142.3 GB 24 FPS 720P 0…" at bounding box center [505, 420] width 917 height 867
click at [1366, 322] on icon at bounding box center [1372, 316] width 15 height 13
click at [592, 460] on icon at bounding box center [593, 456] width 28 height 28
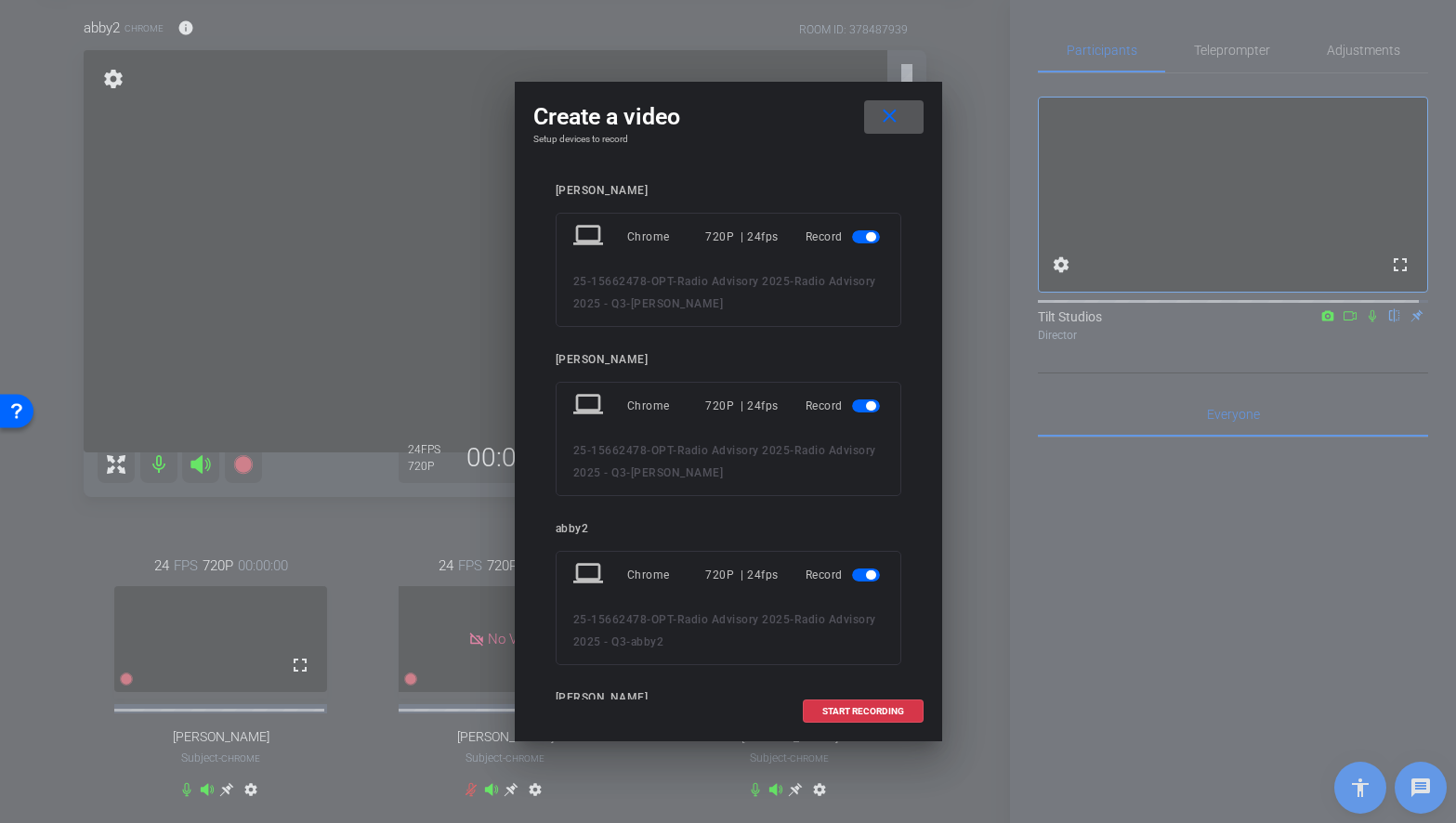
click at [866, 406] on span "button" at bounding box center [871, 406] width 10 height 10
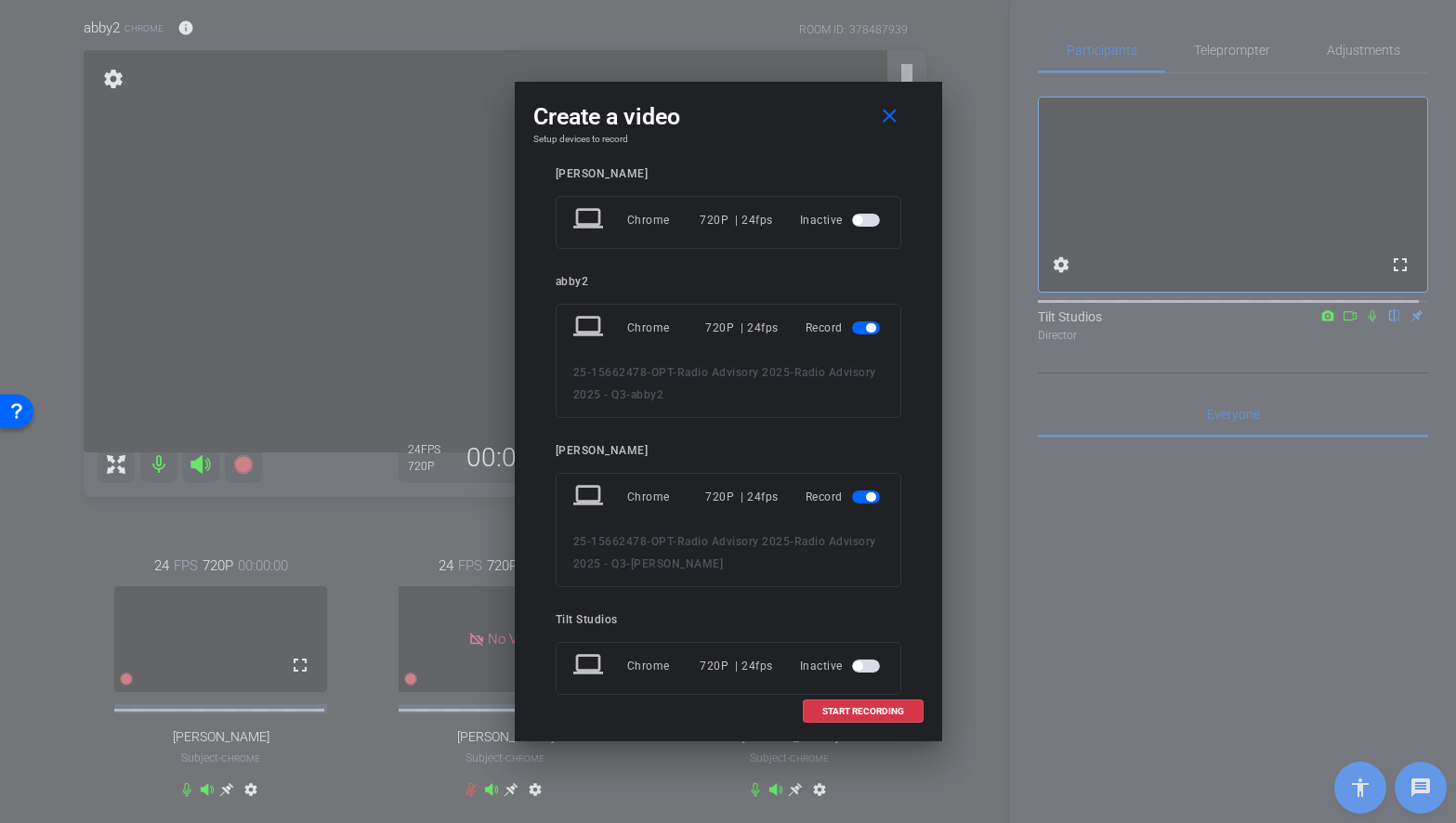
click at [852, 498] on span "button" at bounding box center [865, 497] width 28 height 13
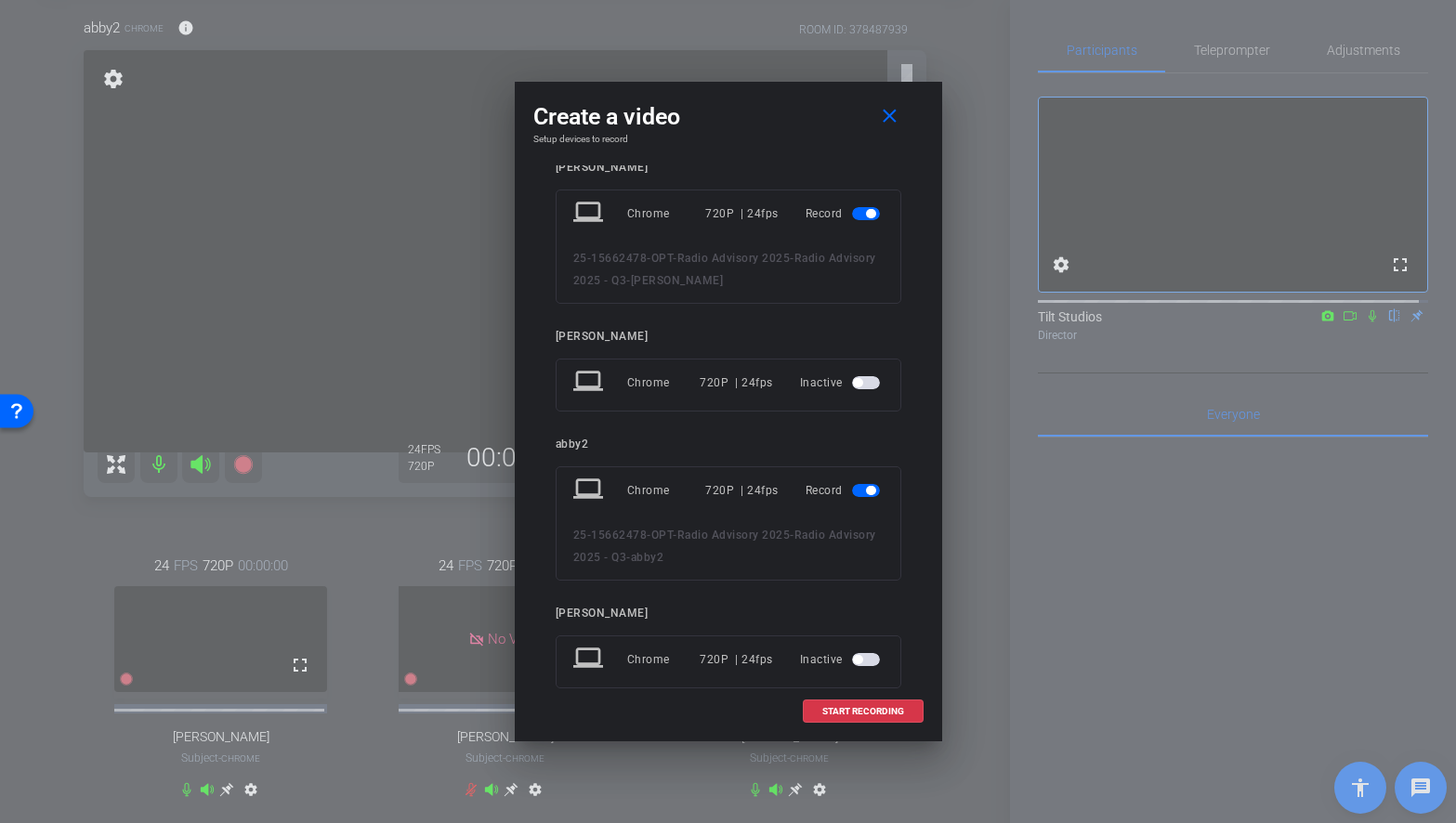
scroll to position [0, 0]
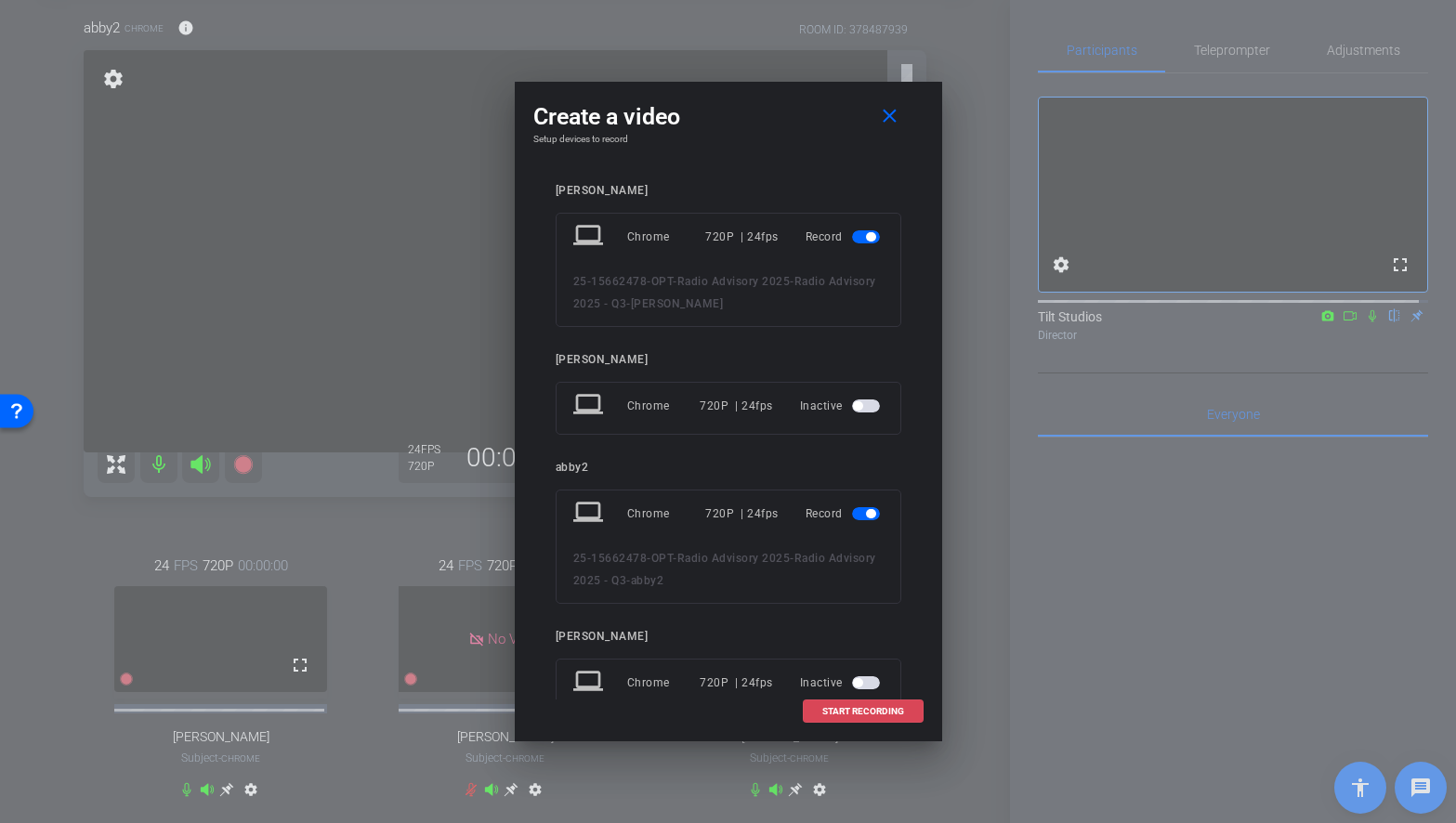
click at [861, 708] on span "START RECORDING" at bounding box center [863, 711] width 82 height 10
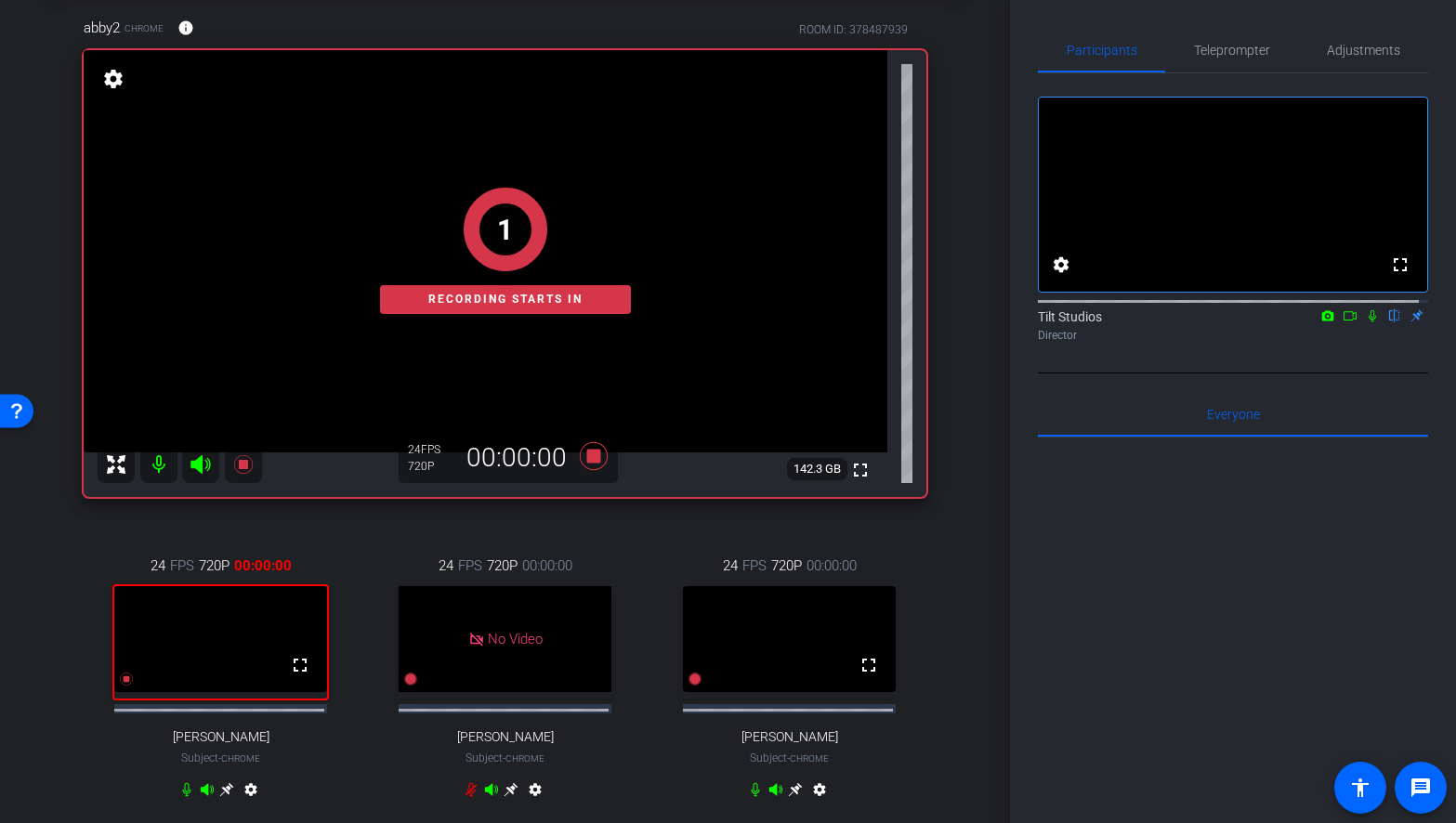
drag, startPoint x: 959, startPoint y: 400, endPoint x: 1101, endPoint y: 376, distance: 144.0
click at [959, 399] on div "arrow_back Radio Advisory 2025 - Q3 Back to project Send invite account_box gri…" at bounding box center [505, 319] width 1009 height 823
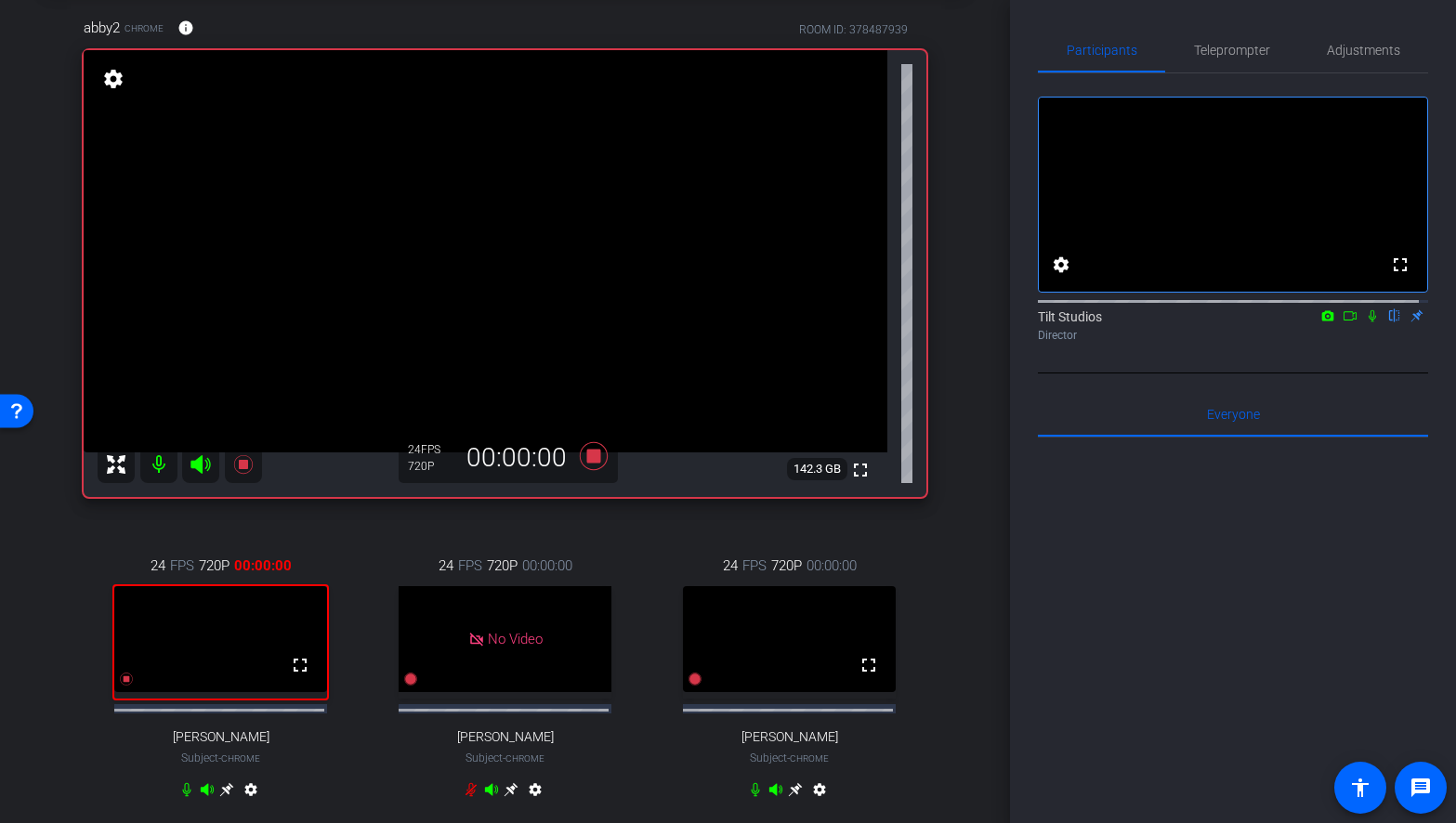
click at [1368, 322] on icon at bounding box center [1372, 316] width 8 height 12
click at [1342, 322] on icon at bounding box center [1350, 316] width 15 height 13
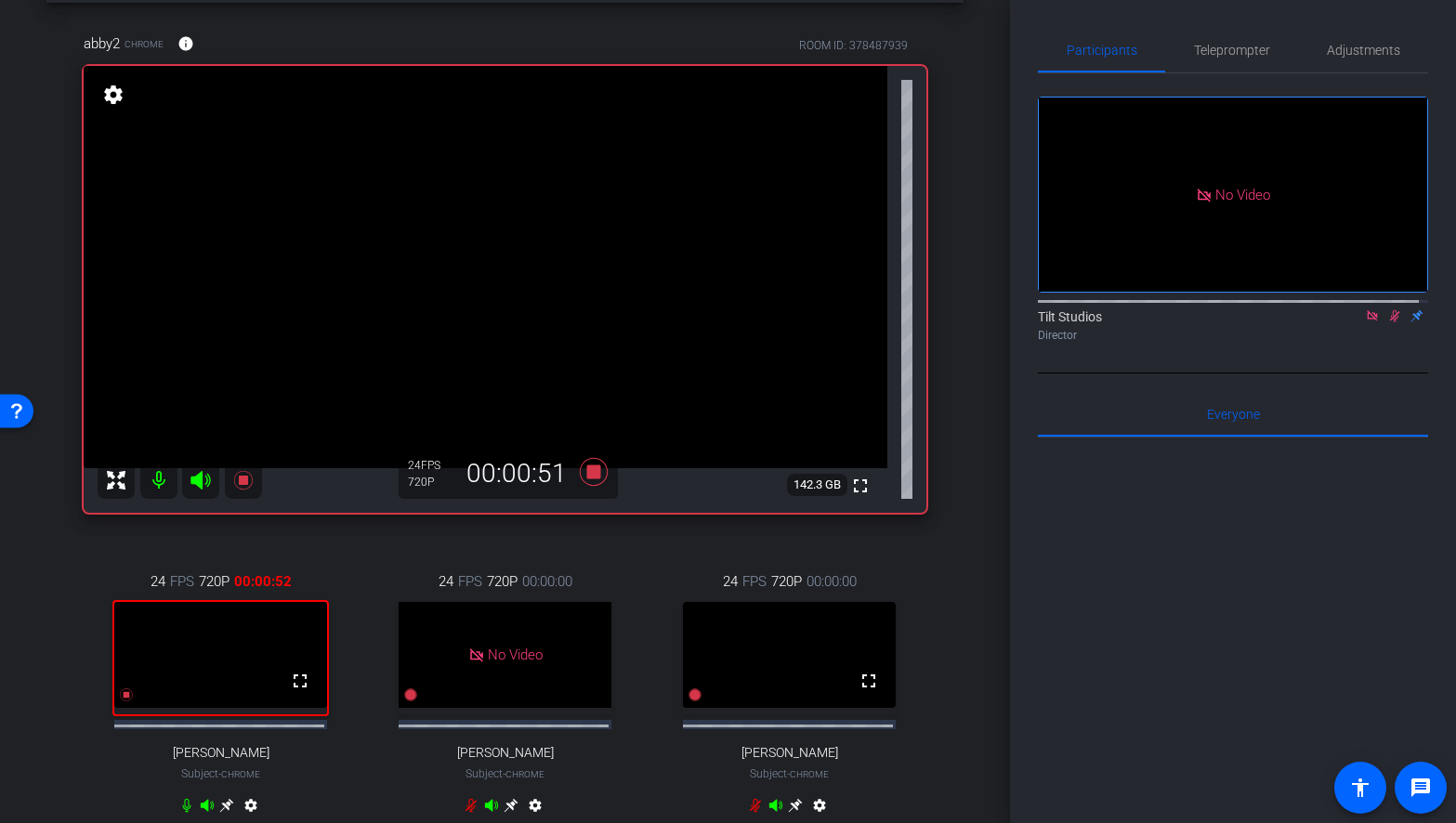
scroll to position [83, 0]
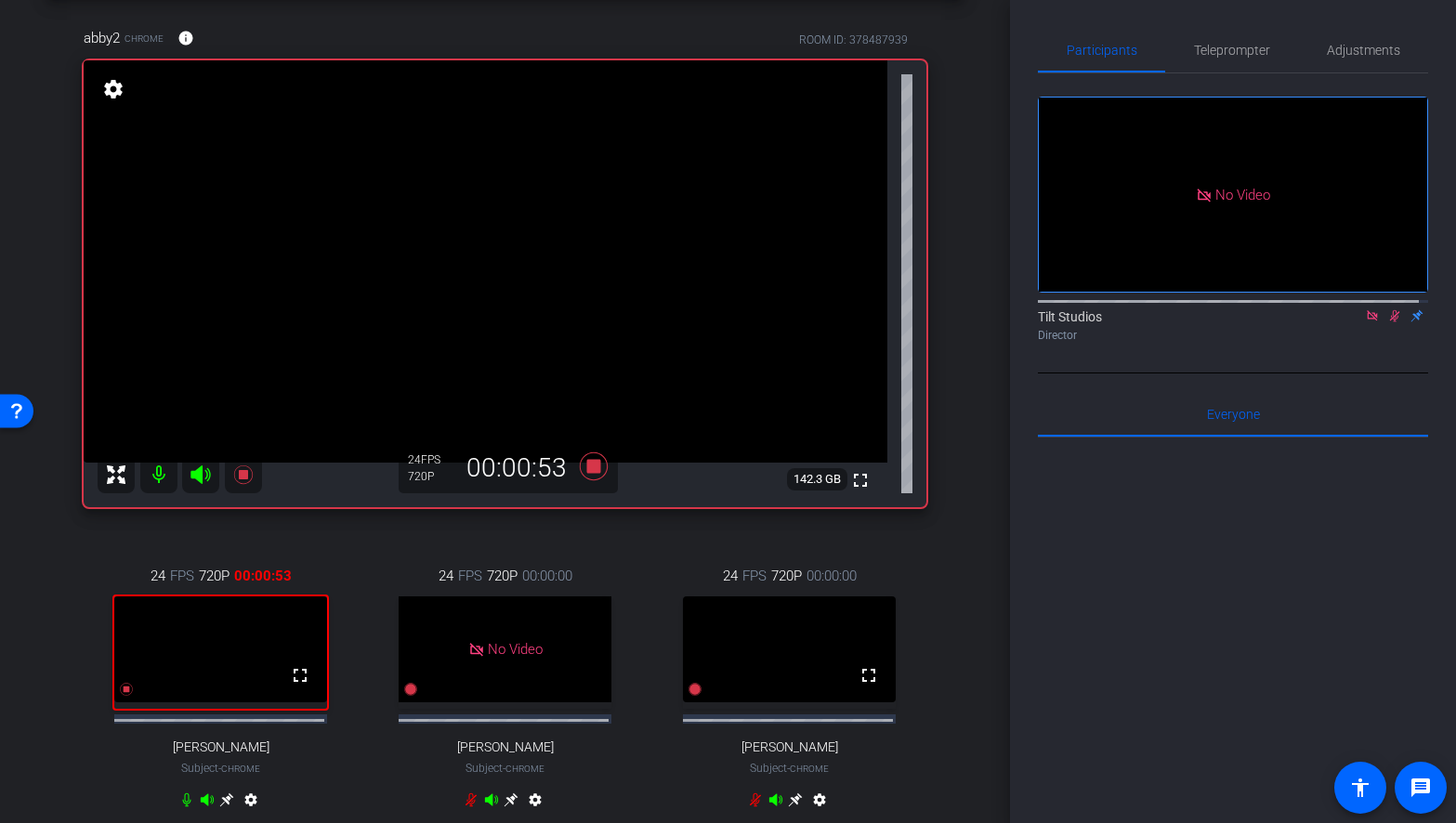
click at [967, 406] on div "arrow_back Radio Advisory 2025 - Q3 Back to project Send invite account_box gri…" at bounding box center [505, 328] width 1009 height 823
